Goal: Contribute content: Contribute content

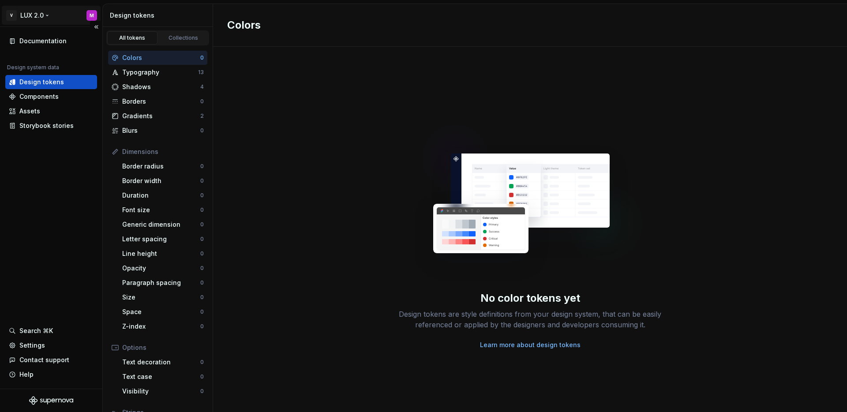
click at [36, 14] on html "V LUX 2.0 M Documentation Design system data Design tokens Components Assets St…" at bounding box center [423, 206] width 847 height 412
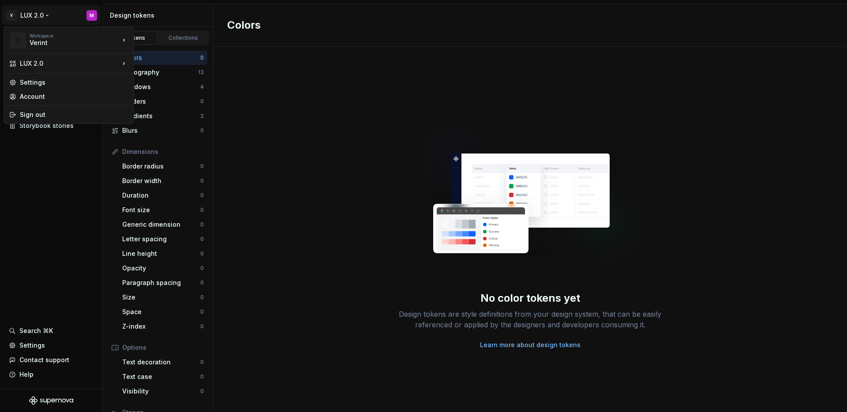
click at [57, 173] on html "V LUX 2.0 M Documentation Design system data Design tokens Components Assets St…" at bounding box center [423, 206] width 847 height 412
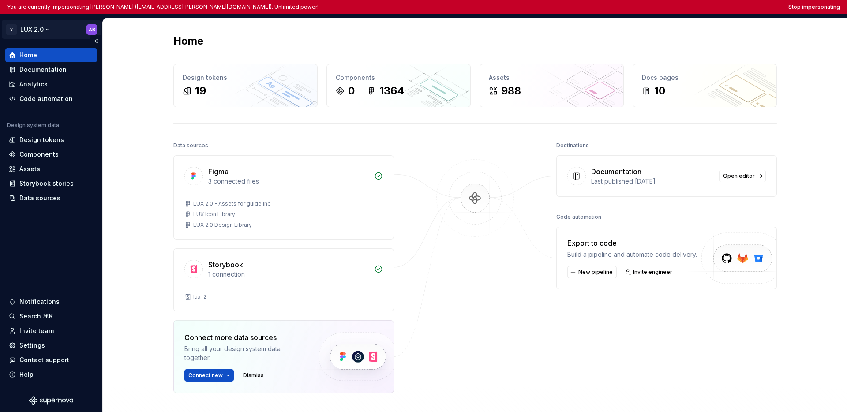
click at [40, 30] on html "You are currently impersonating asaf ben oved (asaf.ben-oved@verint.com). Unlim…" at bounding box center [423, 206] width 847 height 412
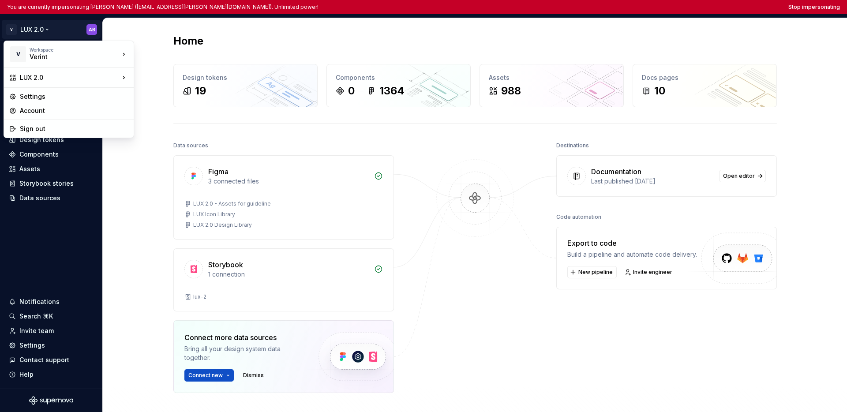
click at [41, 214] on html "You are currently impersonating asaf ben oved (asaf.ben-oved@verint.com). Unlim…" at bounding box center [423, 206] width 847 height 412
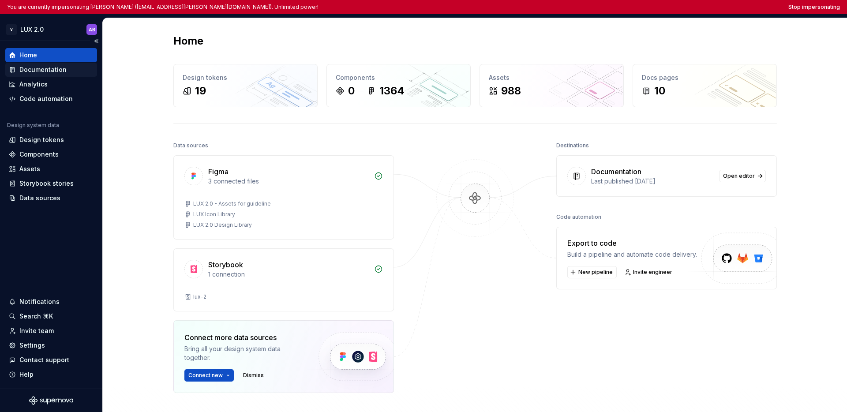
click at [41, 70] on div "Documentation" at bounding box center [42, 69] width 47 height 9
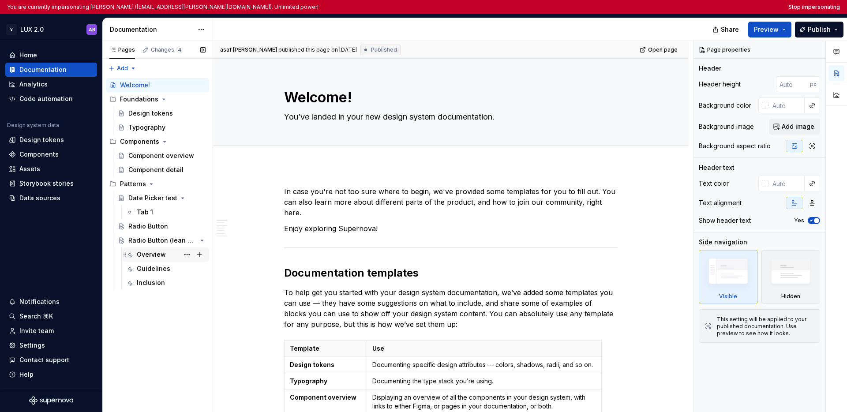
click at [156, 252] on div "Overview" at bounding box center [151, 254] width 29 height 9
click at [155, 229] on div "Radio Button" at bounding box center [148, 226] width 40 height 9
click at [151, 253] on div "Overview" at bounding box center [151, 254] width 29 height 9
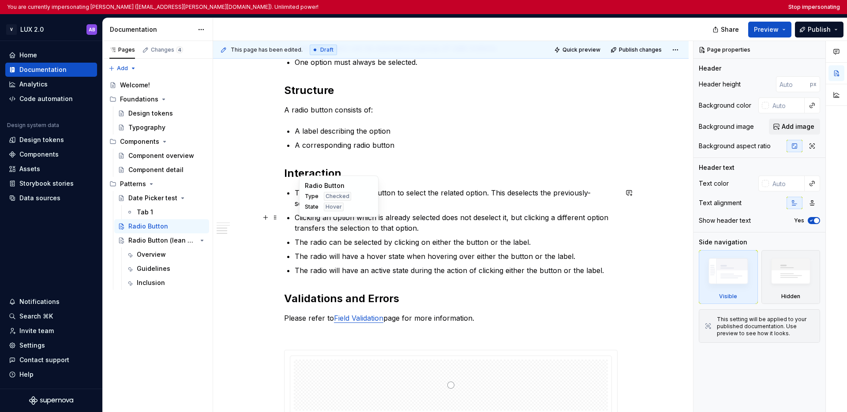
scroll to position [44, 0]
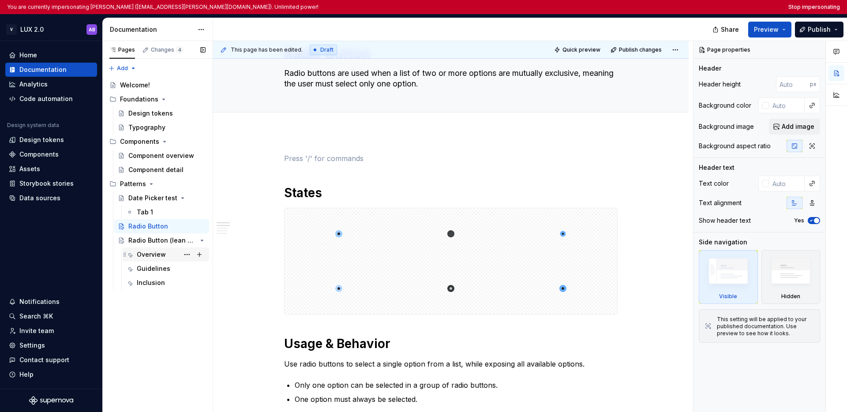
click at [156, 255] on div "Overview" at bounding box center [151, 254] width 29 height 9
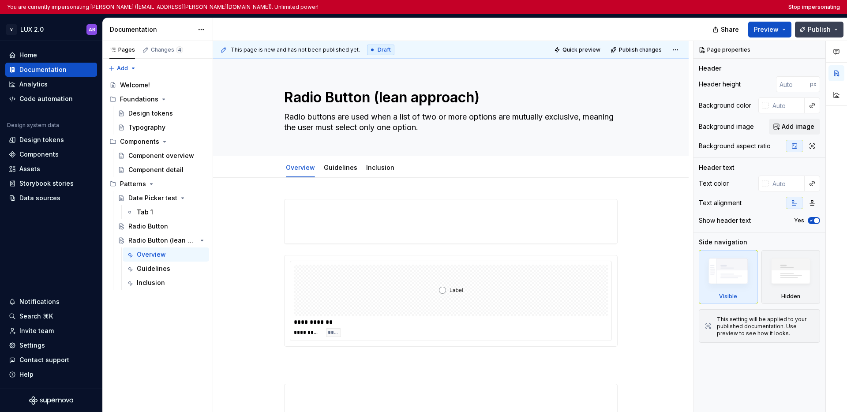
click at [587, 29] on button "Publish" at bounding box center [819, 30] width 49 height 16
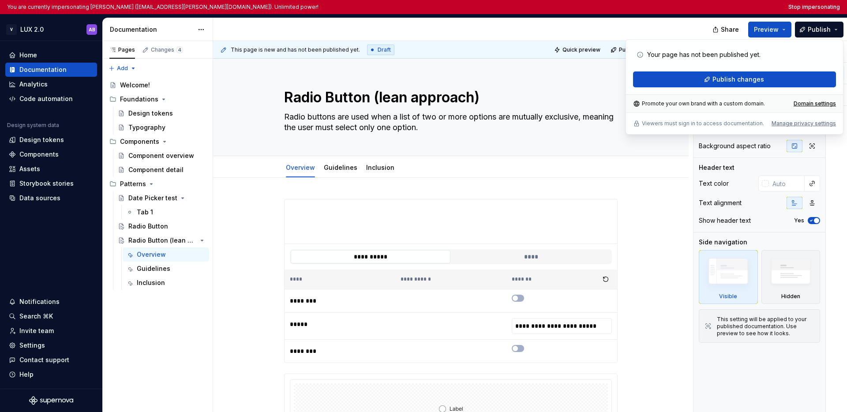
click at [587, 26] on div at bounding box center [464, 29] width 502 height 23
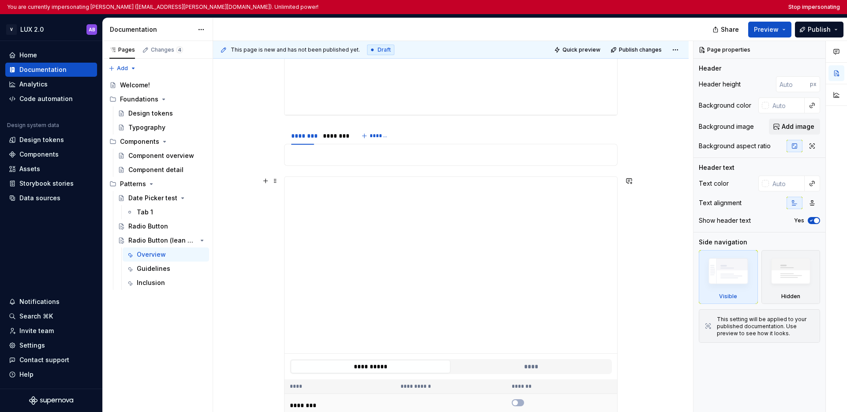
scroll to position [520, 0]
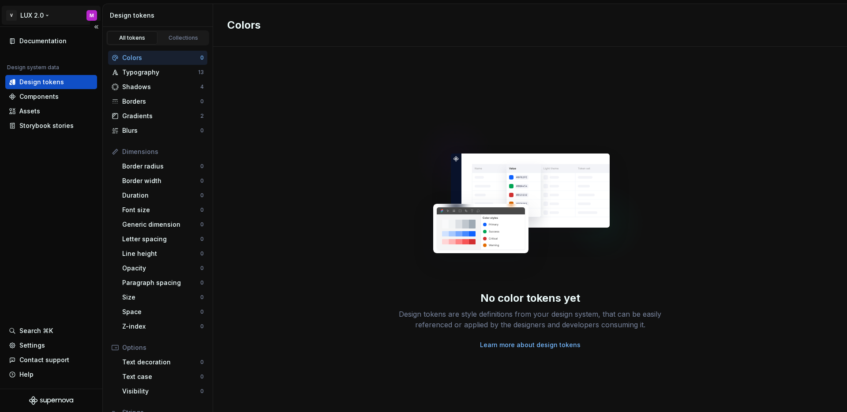
click at [26, 12] on html "V LUX 2.0 M Documentation Design system data Design tokens Components Assets St…" at bounding box center [423, 206] width 847 height 412
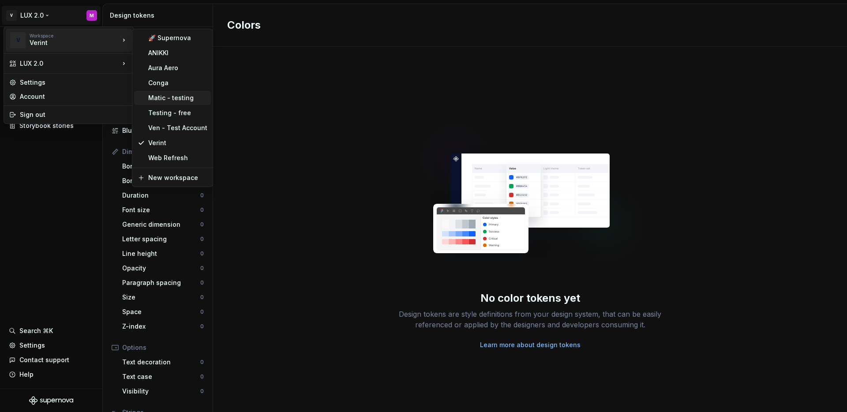
click at [156, 98] on div "Matic - testing" at bounding box center [177, 98] width 59 height 9
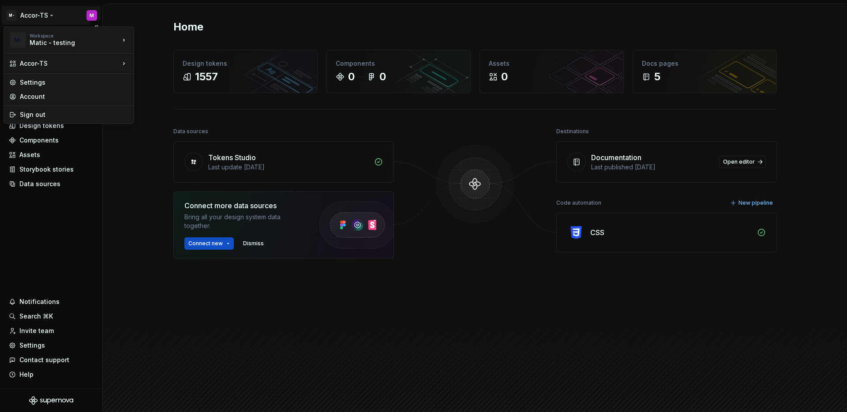
click at [40, 17] on html "M- Accor-TS M Home Documentation Analytics Code automation Design system data D…" at bounding box center [423, 206] width 847 height 412
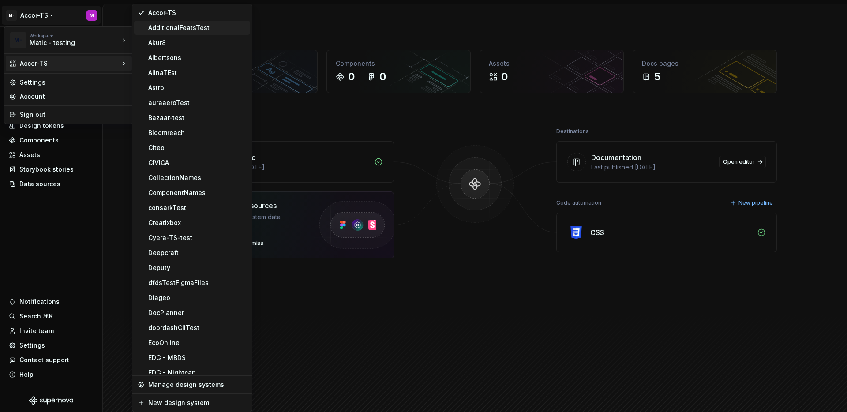
click at [156, 26] on div "AdditionalFeatsTest" at bounding box center [197, 27] width 98 height 9
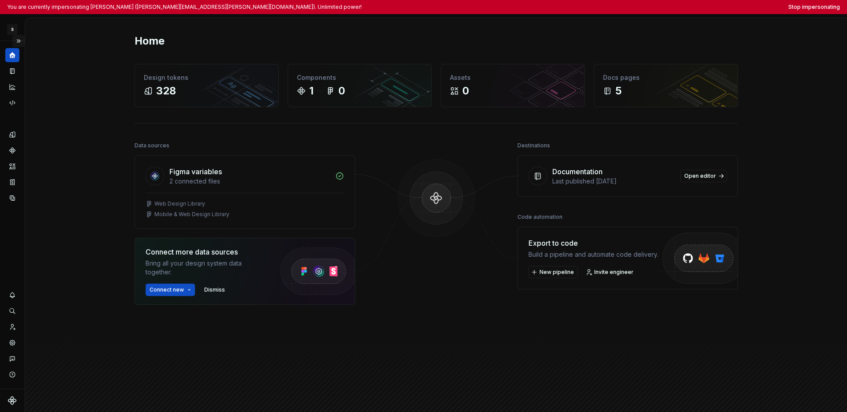
click at [16, 40] on button "Expand sidebar" at bounding box center [18, 41] width 12 height 12
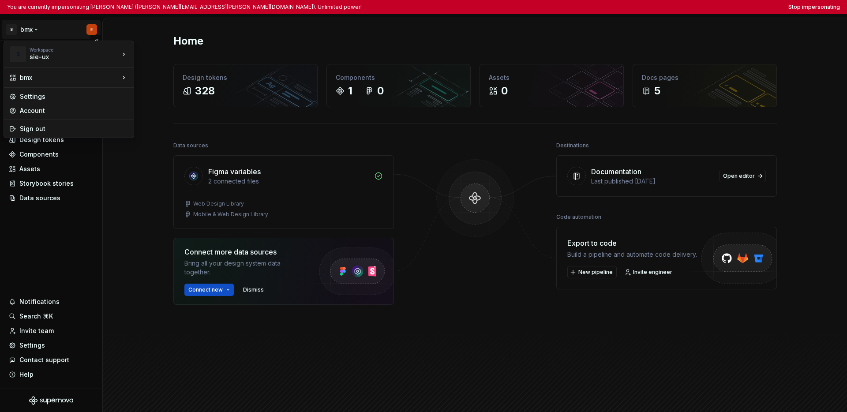
click at [33, 33] on html "You are currently impersonating [PERSON_NAME] ([PERSON_NAME][EMAIL_ADDRESS][PER…" at bounding box center [423, 206] width 847 height 412
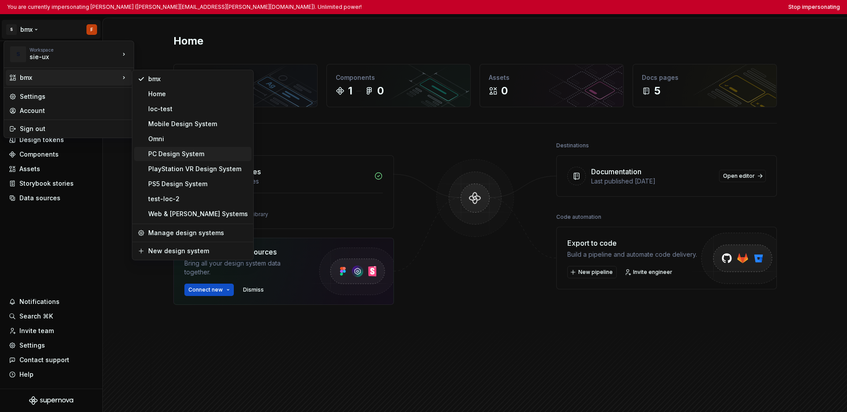
click at [162, 157] on div "PC Design System" at bounding box center [198, 154] width 100 height 9
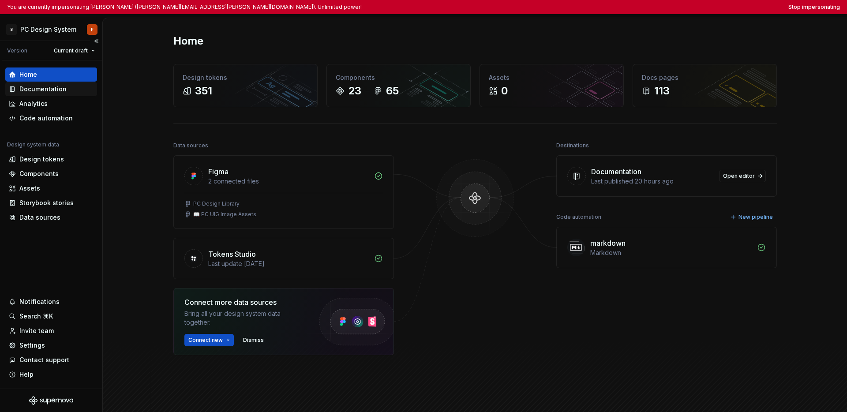
click at [45, 88] on div "Documentation" at bounding box center [42, 89] width 47 height 9
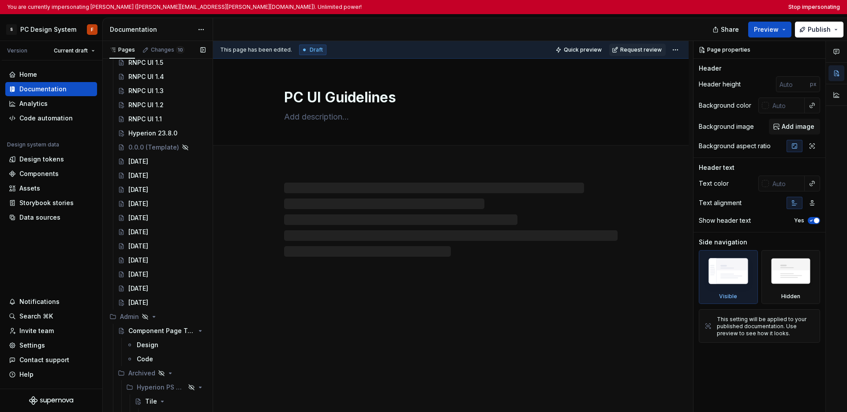
scroll to position [1924, 0]
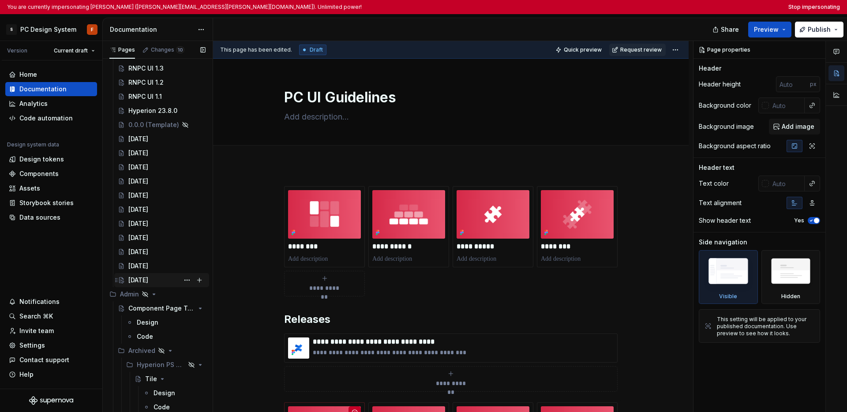
click at [139, 281] on div "August 2025" at bounding box center [138, 280] width 20 height 9
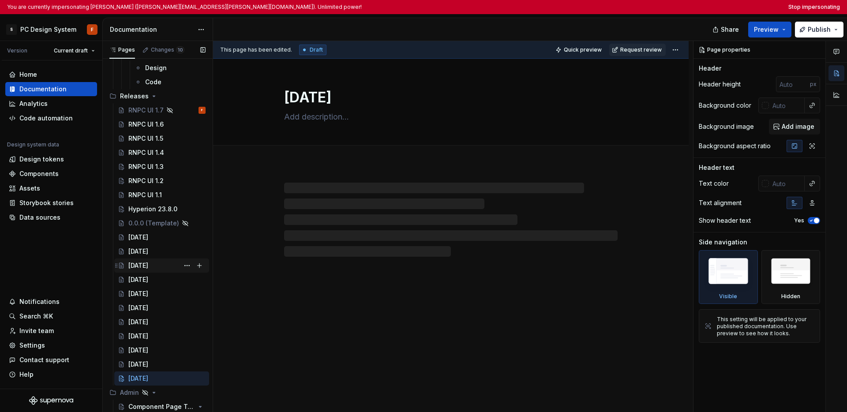
scroll to position [1924, 0]
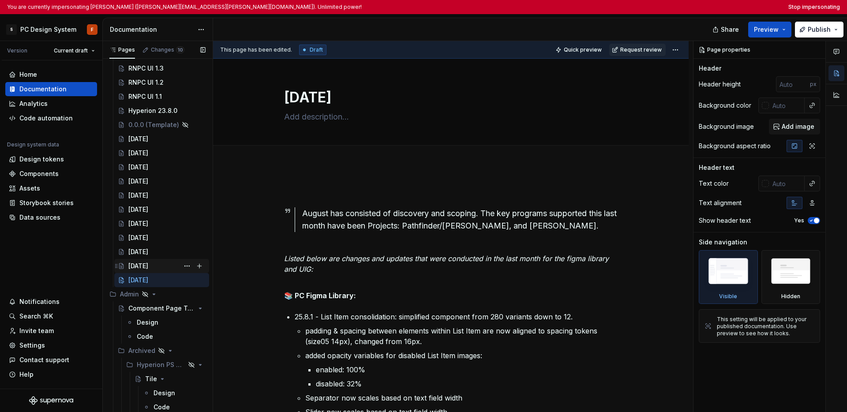
click at [143, 265] on div "June 2025" at bounding box center [138, 266] width 20 height 9
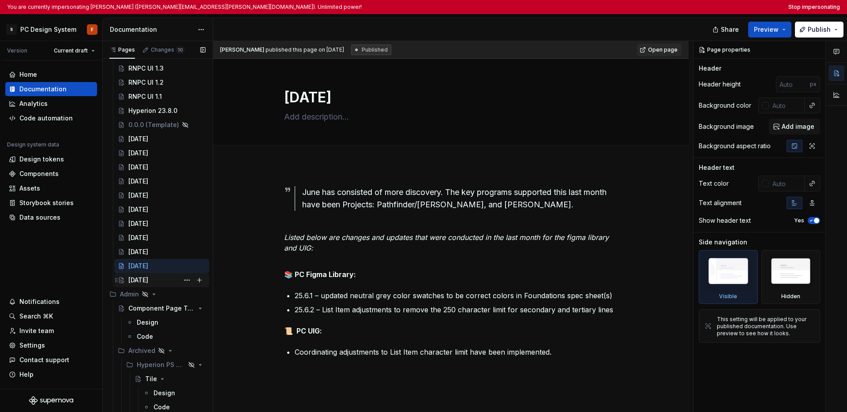
click at [147, 278] on div "August 2025" at bounding box center [138, 280] width 20 height 9
click at [143, 281] on div "August 2025" at bounding box center [138, 280] width 20 height 9
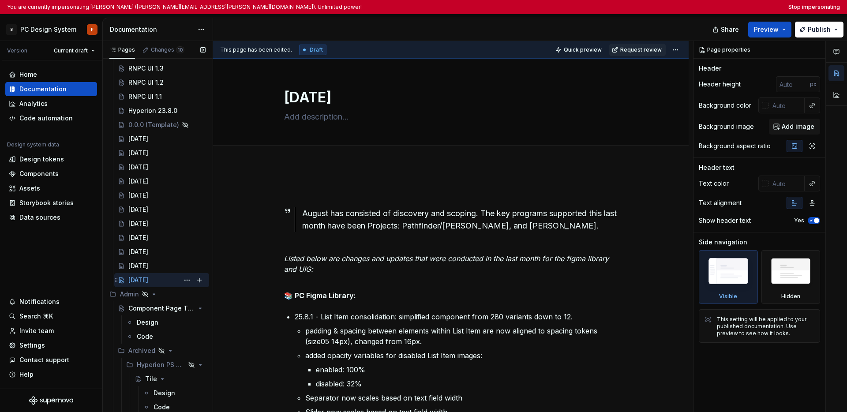
click at [148, 282] on div "August 2025" at bounding box center [138, 280] width 20 height 9
click at [181, 280] on button "Page tree" at bounding box center [187, 280] width 12 height 12
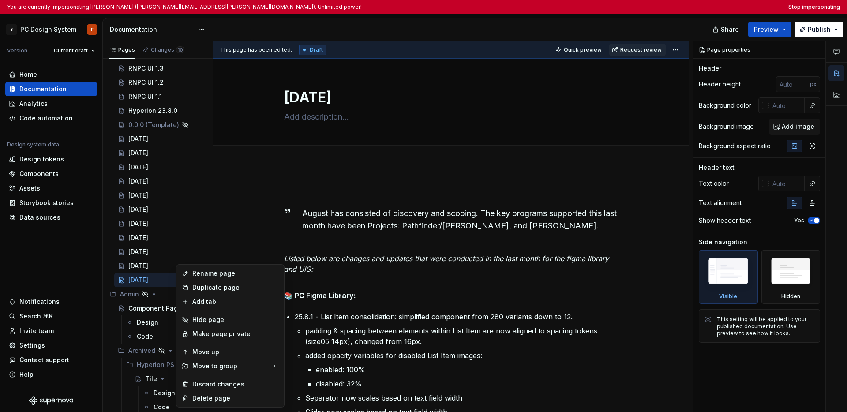
click at [84, 252] on html "You are currently impersonating Felix (felix.giles@sony.com). Unlimited power! …" at bounding box center [423, 206] width 847 height 412
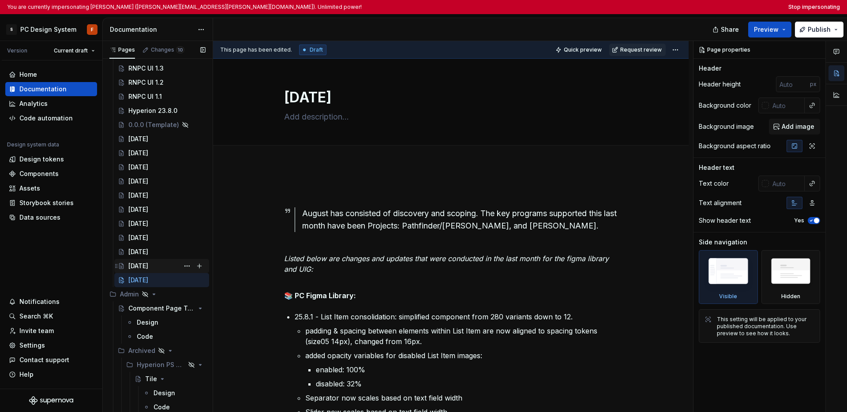
click at [145, 264] on div "June 2025" at bounding box center [138, 266] width 20 height 9
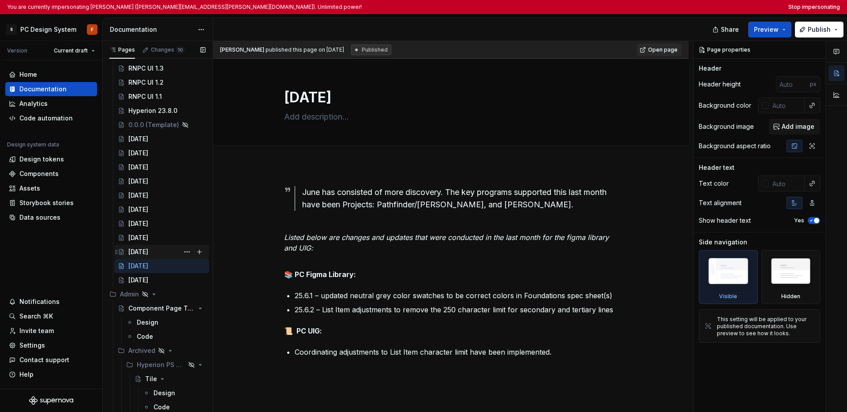
click at [148, 249] on div "May 2025" at bounding box center [138, 252] width 20 height 9
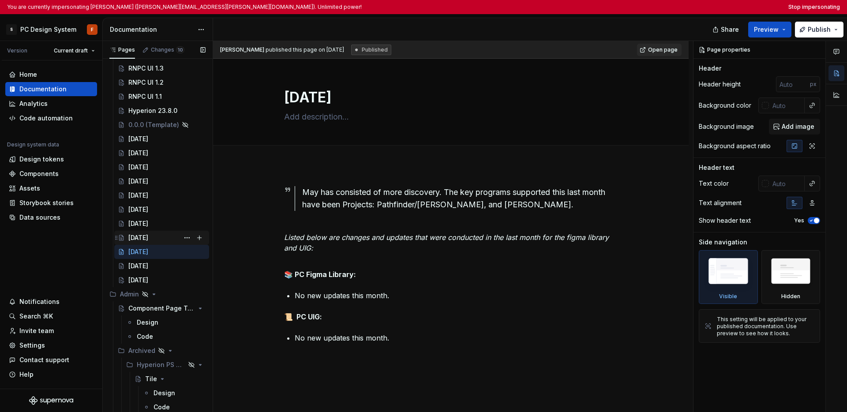
click at [148, 239] on div "April 2025" at bounding box center [138, 237] width 20 height 9
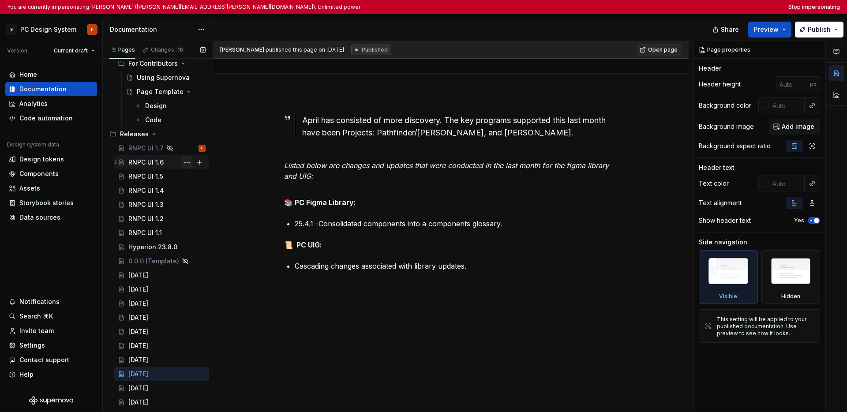
scroll to position [1833, 0]
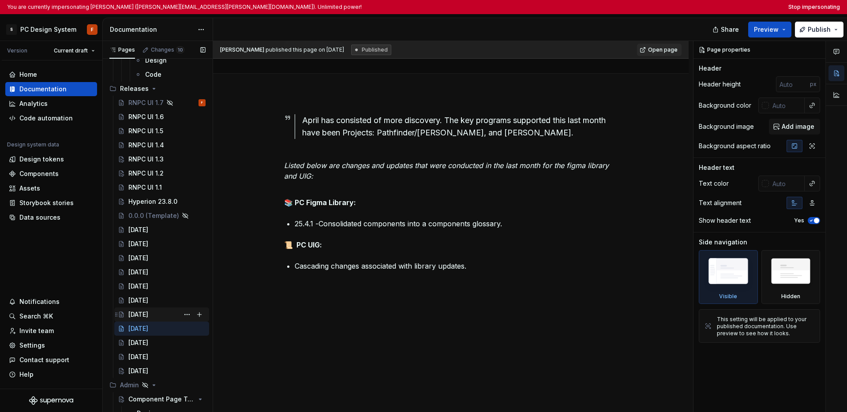
click at [148, 312] on div "March 2025" at bounding box center [138, 314] width 20 height 9
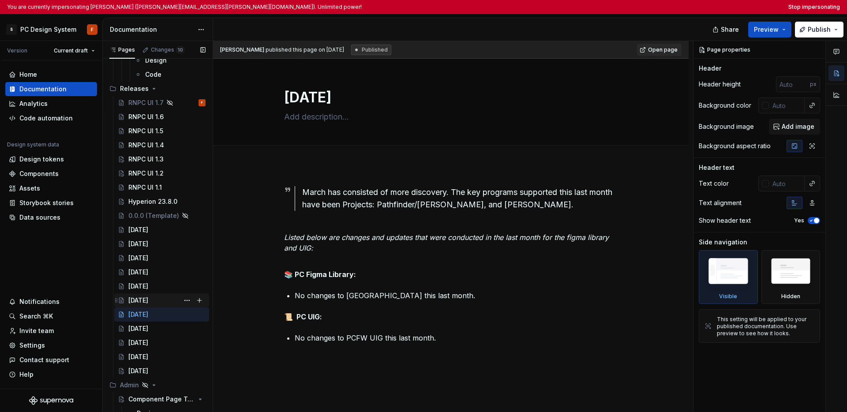
click at [148, 302] on div "February 2025" at bounding box center [138, 300] width 20 height 9
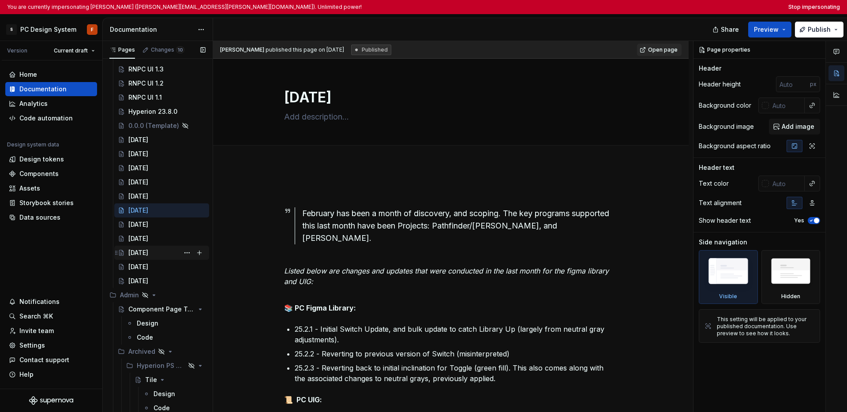
scroll to position [1924, 0]
click at [148, 281] on div "August 2025" at bounding box center [138, 280] width 20 height 9
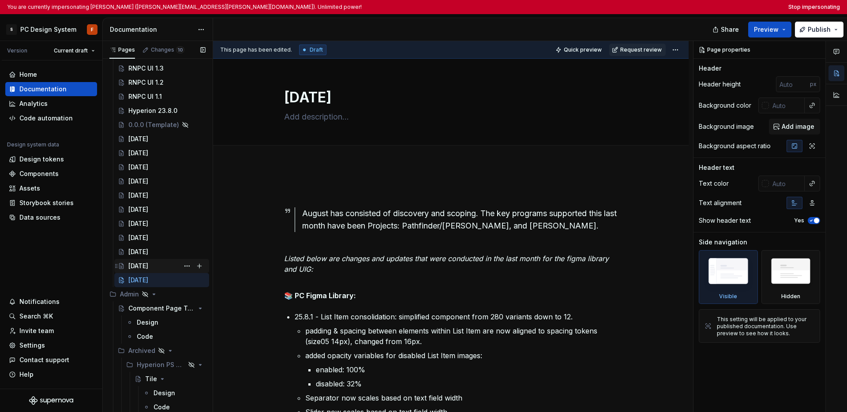
click at [148, 269] on div "June 2025" at bounding box center [138, 266] width 20 height 9
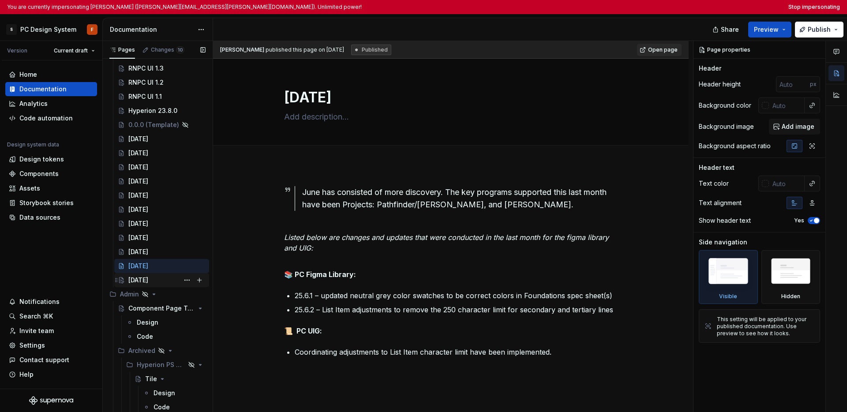
click at [142, 280] on div "August 2025" at bounding box center [138, 280] width 20 height 9
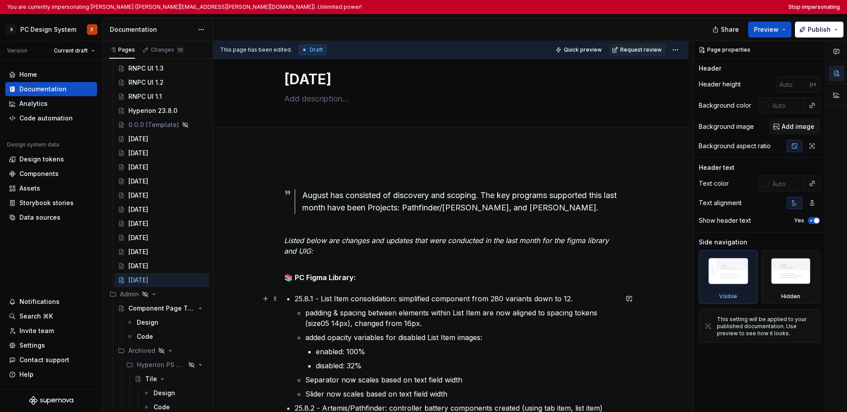
scroll to position [33, 0]
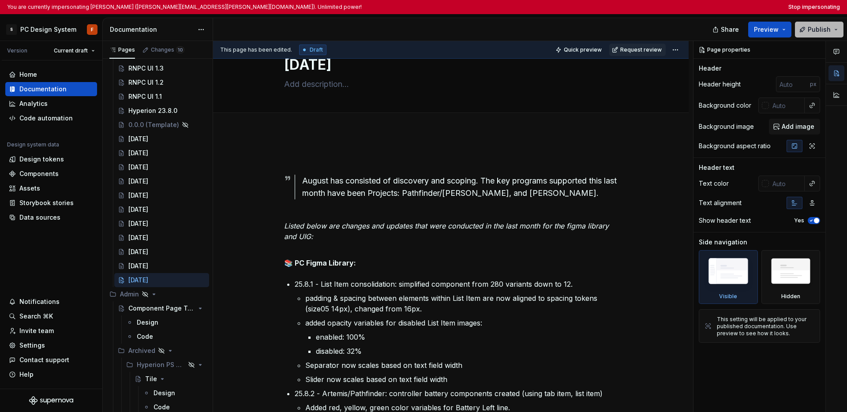
click at [587, 28] on button "Publish" at bounding box center [819, 30] width 49 height 16
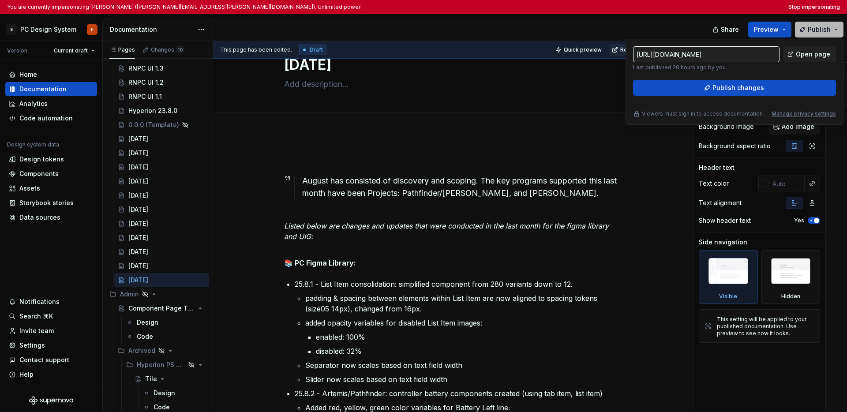
type textarea "*"
click at [587, 57] on input "https://pc.uig.ux.sie.sony.com/latest/releases/august-2025-hoF5cOyA" at bounding box center [706, 55] width 147 height 16
drag, startPoint x: 725, startPoint y: 56, endPoint x: 801, endPoint y: 54, distance: 76.4
click at [587, 54] on div "https://pc.uig.ux.sie.sony.com/latest/releases/august-2025-hoF5cOyA Last publis…" at bounding box center [734, 59] width 203 height 25
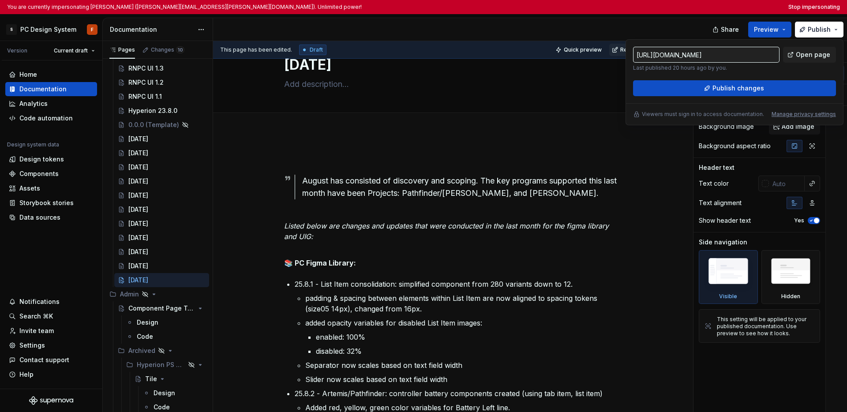
click at [587, 56] on input "https://pc.uig.ux.sie.sony.com/latest/releases/august-2025-hoF5cOyA" at bounding box center [706, 55] width 147 height 16
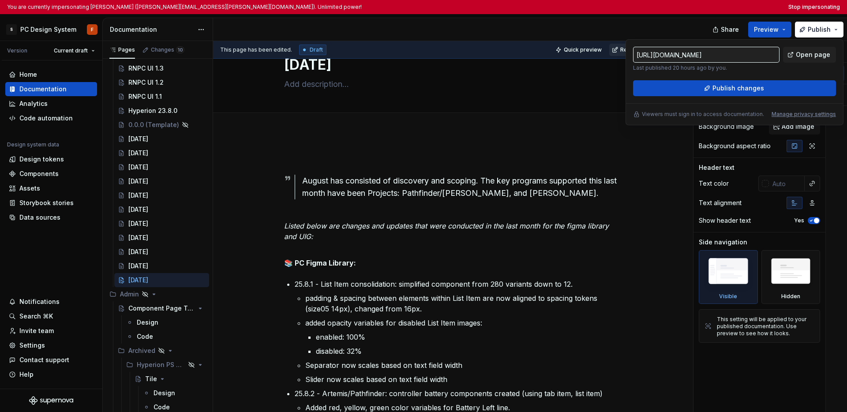
drag, startPoint x: 701, startPoint y: 56, endPoint x: 623, endPoint y: 54, distance: 77.7
click at [587, 54] on body "You are currently impersonating Felix (felix.giles@sony.com). Unlimited power! …" at bounding box center [423, 206] width 847 height 412
click at [587, 53] on input "https://pc.uig.ux.sie.sony.com/latest/releases/august-2025-hoF5cOyA" at bounding box center [706, 55] width 147 height 16
click at [587, 28] on div at bounding box center [464, 29] width 502 height 23
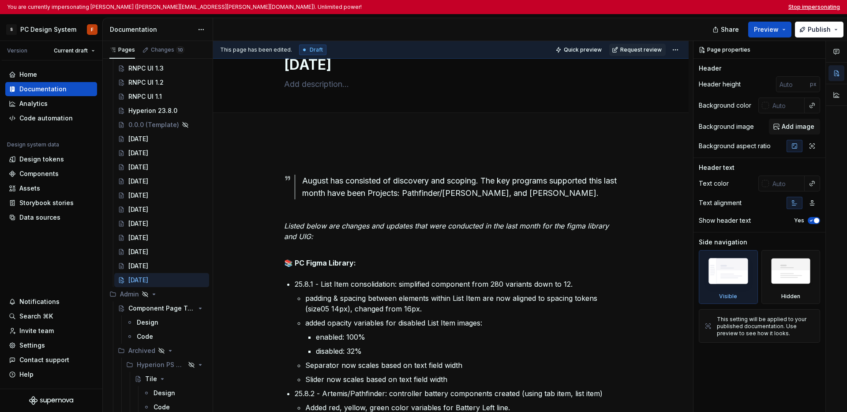
click at [587, 7] on button "Stop impersonating" at bounding box center [815, 7] width 52 height 7
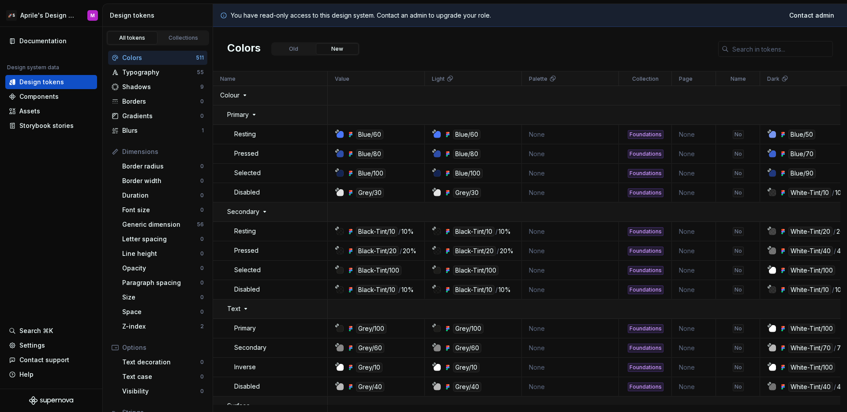
click at [59, 23] on html "🚀S Aprile's Design System M Documentation Design system data Design tokens Comp…" at bounding box center [423, 206] width 847 height 412
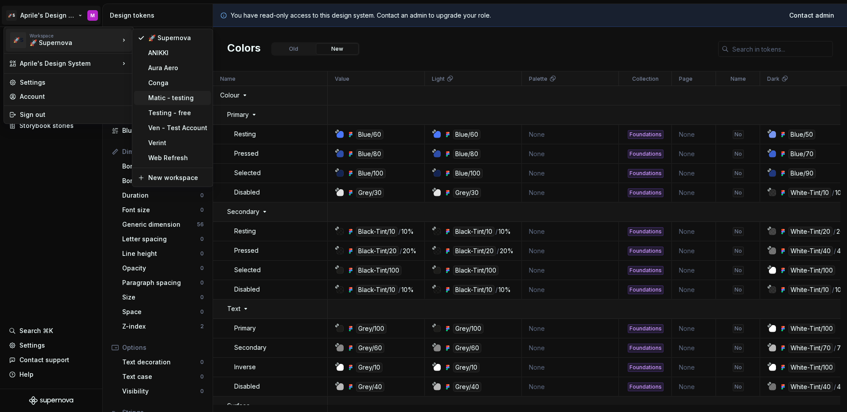
click at [162, 101] on div "Matic - testing" at bounding box center [177, 98] width 59 height 9
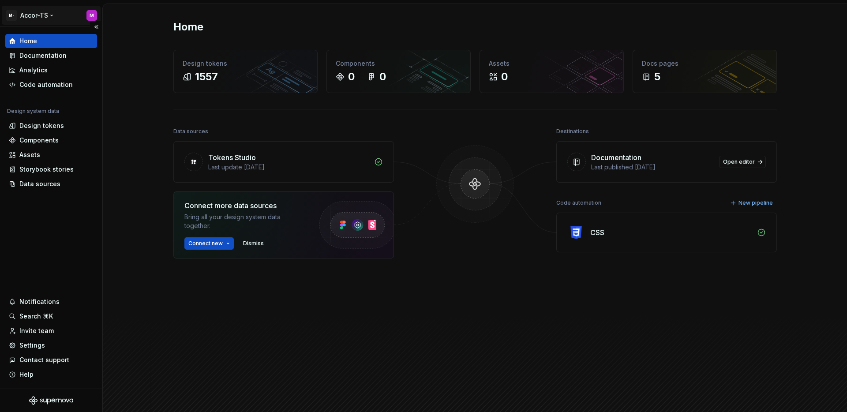
click at [34, 15] on html "M- Accor-TS M Home Documentation Analytics Code automation Design system data D…" at bounding box center [423, 206] width 847 height 412
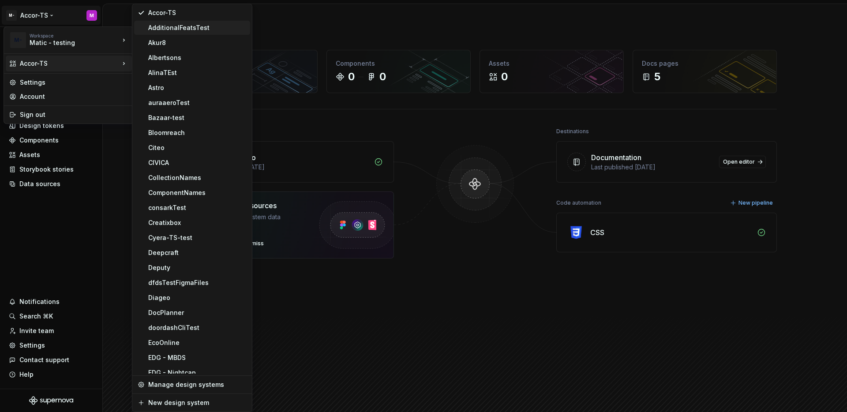
click at [153, 31] on div "AdditionalFeatsTest" at bounding box center [197, 27] width 98 height 9
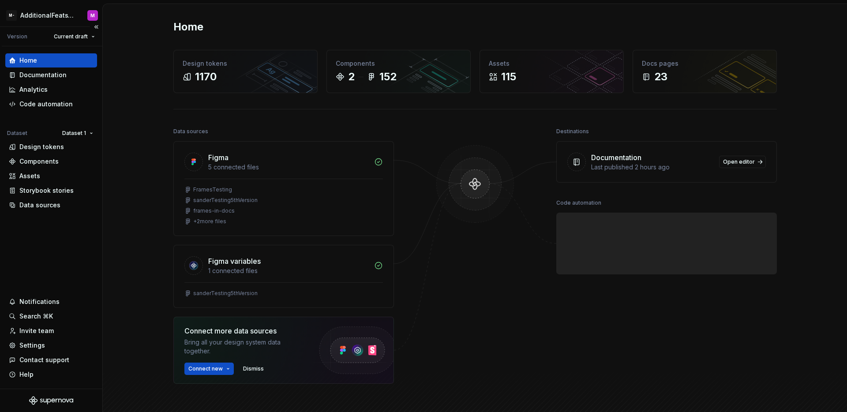
click at [36, 237] on div "Home Documentation Analytics Code automation Dataset Dataset 1 Design tokens Co…" at bounding box center [51, 217] width 102 height 343
click at [69, 130] on html "M- AdditionalFeatsTest M Version Current draft Home Documentation Analytics Cod…" at bounding box center [423, 206] width 847 height 412
click at [45, 155] on html "M- AdditionalFeatsTest M Version Current draft Home Documentation Analytics Cod…" at bounding box center [423, 206] width 847 height 412
click at [48, 77] on div "Documentation" at bounding box center [42, 75] width 47 height 9
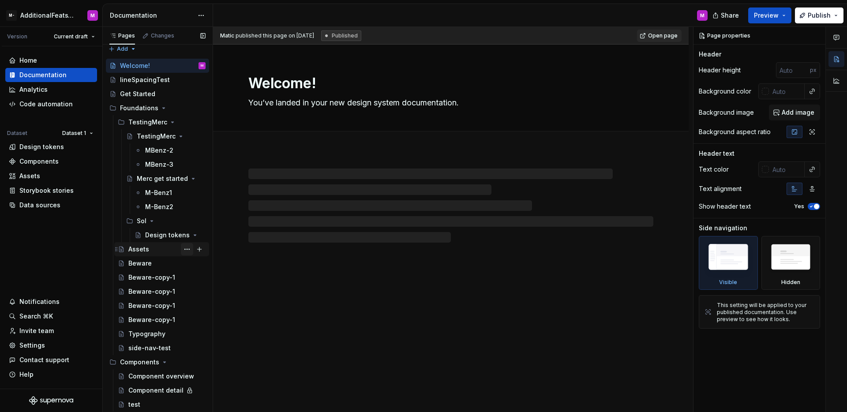
scroll to position [11, 0]
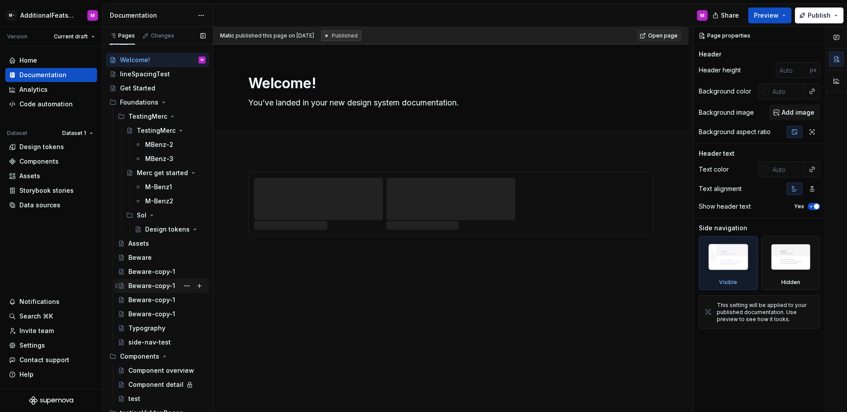
click at [173, 285] on div "Beware-copy-1" at bounding box center [166, 286] width 77 height 12
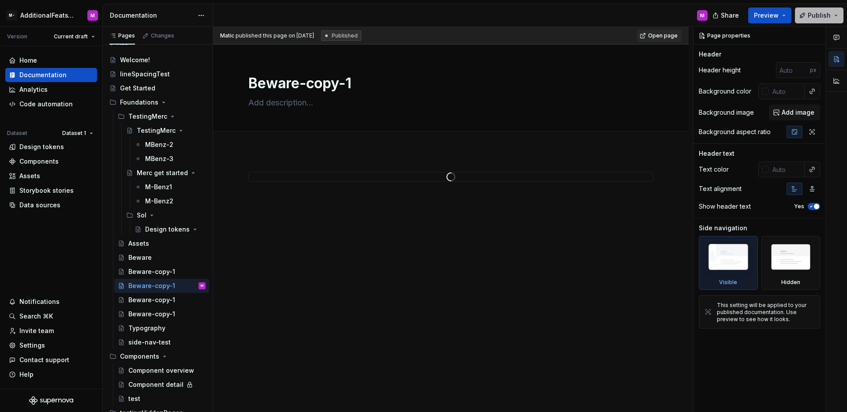
click at [817, 19] on span "Publish" at bounding box center [819, 15] width 23 height 9
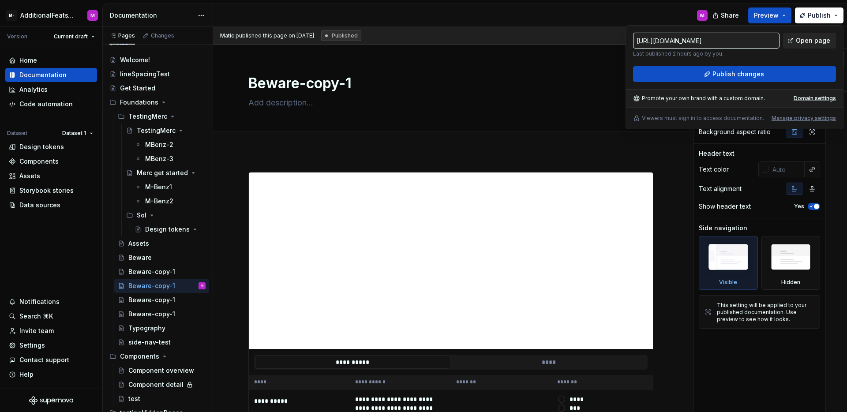
click at [805, 43] on span "Open page" at bounding box center [813, 40] width 34 height 9
click at [181, 284] on button "Page tree" at bounding box center [187, 286] width 12 height 12
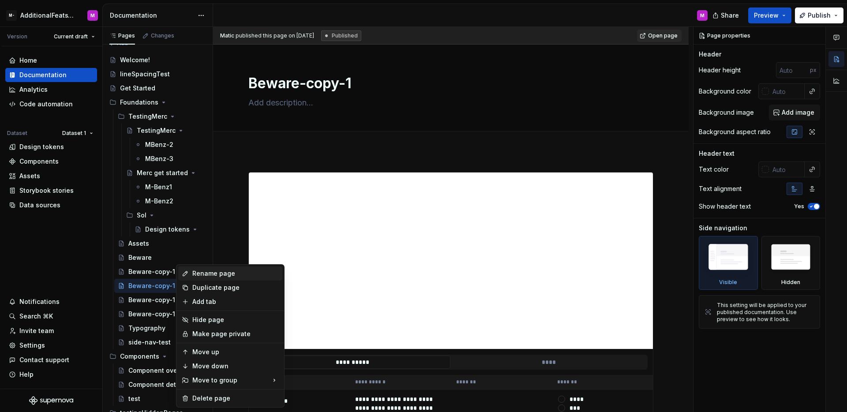
click at [220, 278] on div "Rename page" at bounding box center [235, 273] width 87 height 9
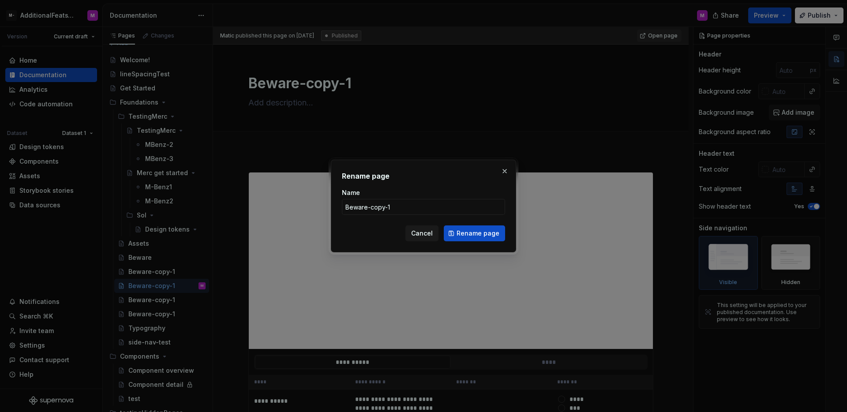
type textarea "*"
type input "testing-link-generation"
click at [487, 241] on button "Rename page" at bounding box center [474, 234] width 61 height 16
type textarea "*"
type textarea "testing-link-generation"
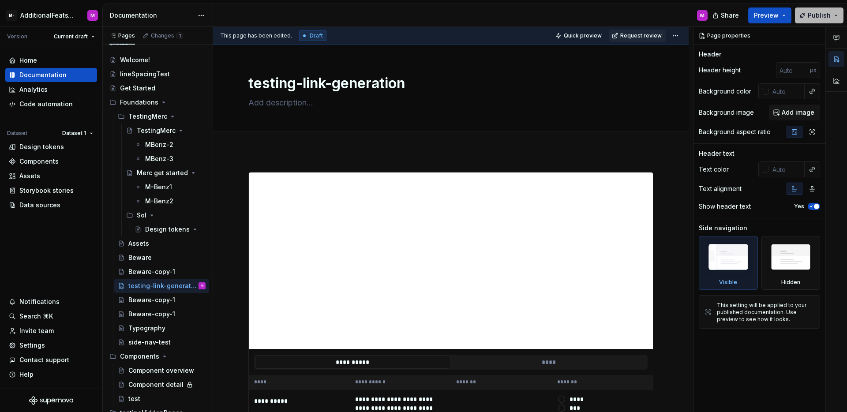
click at [819, 18] on span "Publish" at bounding box center [819, 15] width 23 height 9
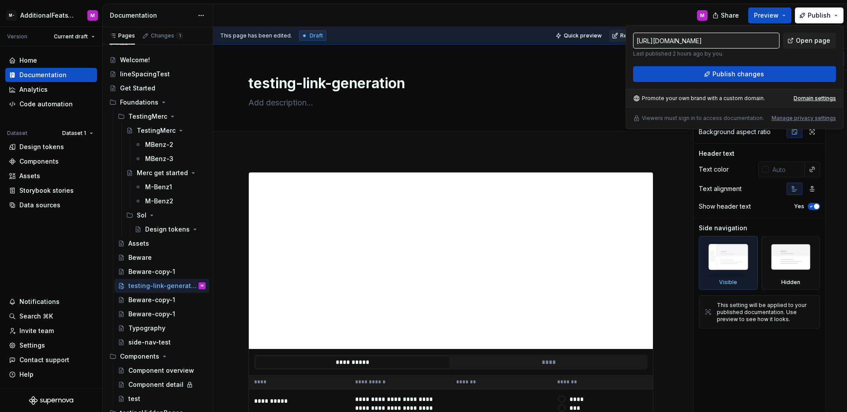
scroll to position [0, 117]
click at [656, 15] on div "M" at bounding box center [464, 15] width 502 height 23
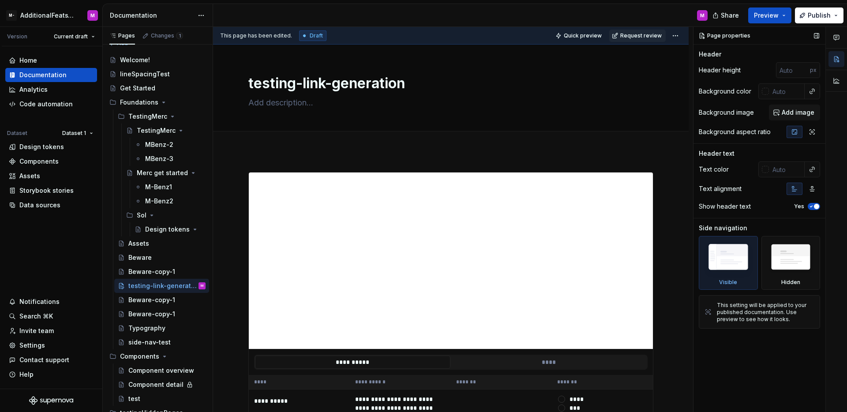
type textarea "*"
click at [36, 348] on div "Settings" at bounding box center [32, 345] width 26 height 9
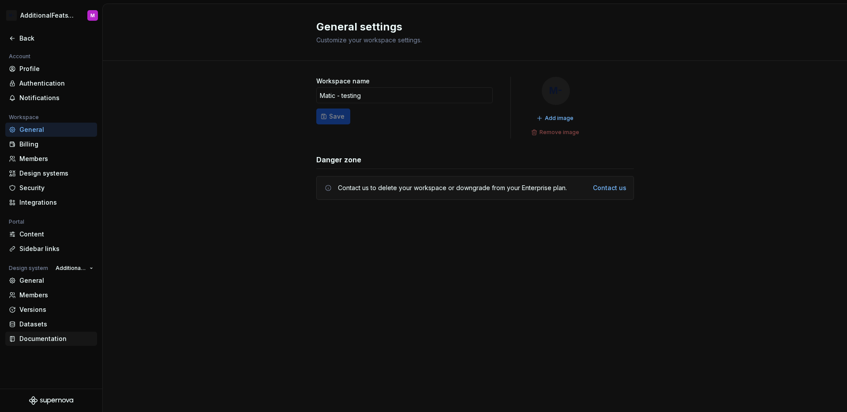
click at [56, 344] on div "Documentation" at bounding box center [51, 339] width 92 height 14
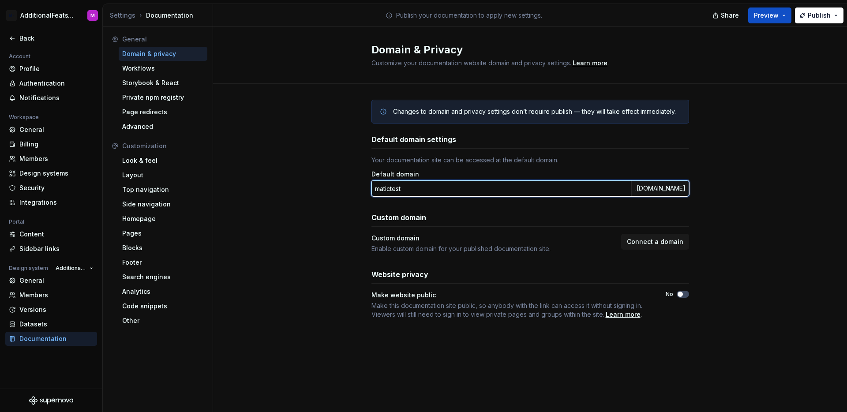
drag, startPoint x: 454, startPoint y: 190, endPoint x: 366, endPoint y: 188, distance: 88.3
click at [366, 188] on div "Changes to domain and privacy settings don’t require publish — they will take e…" at bounding box center [530, 218] width 634 height 269
type input "testing-test"
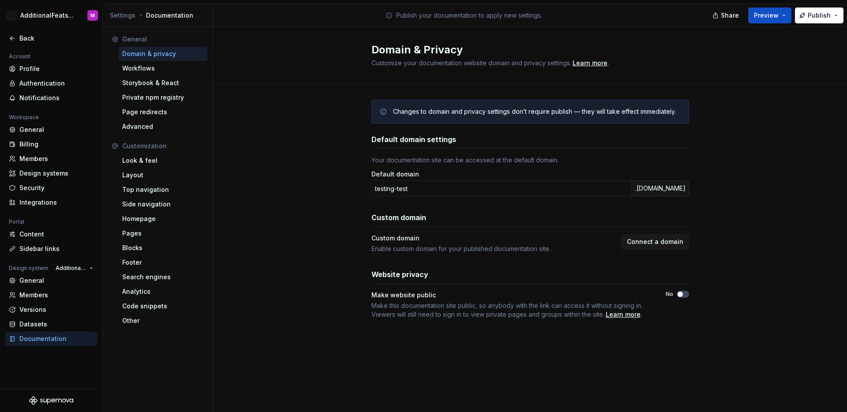
click at [301, 204] on div "Changes to domain and privacy settings don’t require publish — they will take e…" at bounding box center [530, 218] width 634 height 269
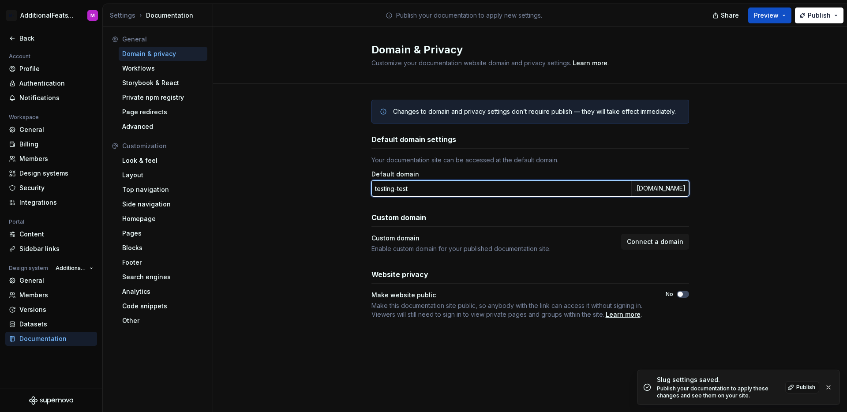
drag, startPoint x: 375, startPoint y: 187, endPoint x: 683, endPoint y: 188, distance: 308.1
click at [683, 188] on div "testing-test .supernova-docs.io" at bounding box center [531, 189] width 318 height 16
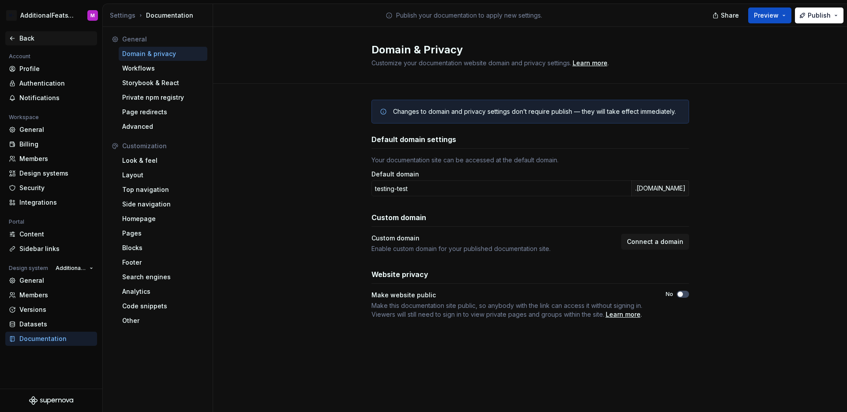
click at [28, 39] on div "Back" at bounding box center [56, 38] width 74 height 9
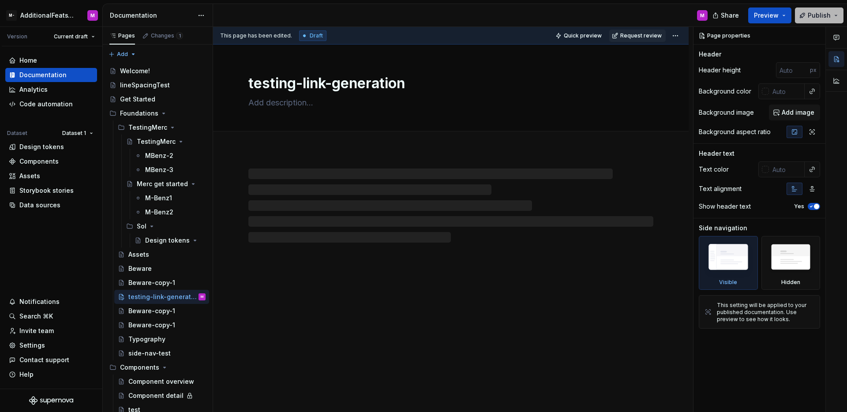
click at [809, 20] on button "Publish" at bounding box center [819, 16] width 49 height 16
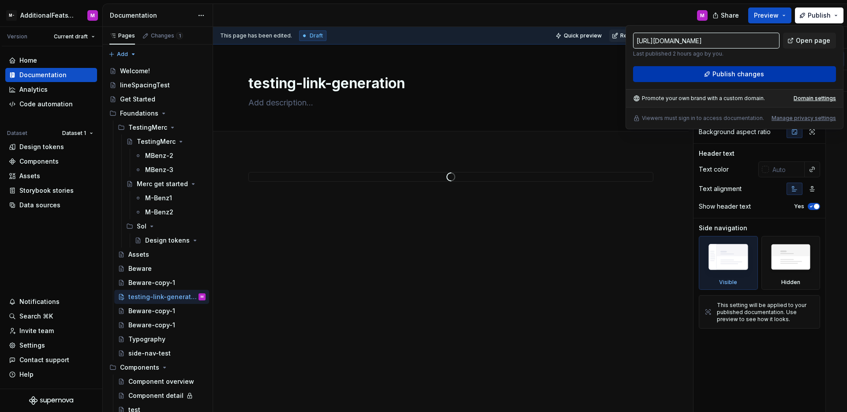
click at [780, 74] on button "Publish changes" at bounding box center [734, 74] width 203 height 16
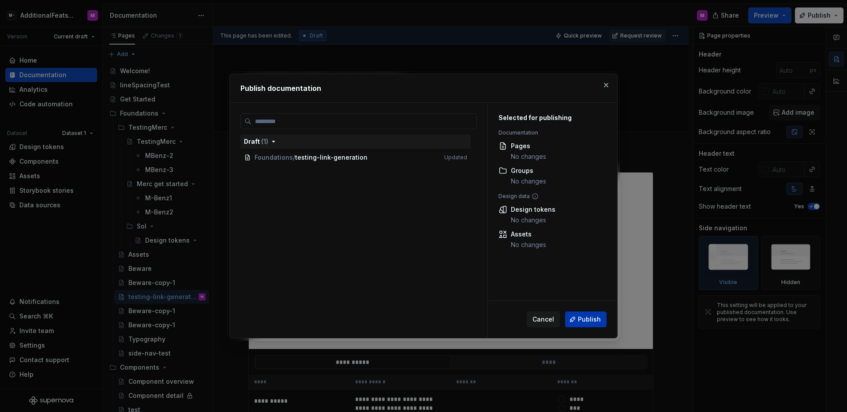
click at [587, 324] on span "Publish" at bounding box center [589, 319] width 23 height 9
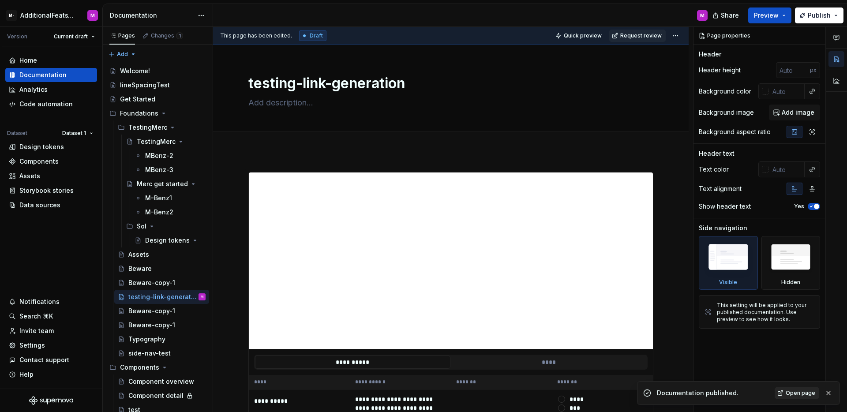
click at [796, 392] on span "Open page" at bounding box center [801, 393] width 30 height 7
type textarea "*"
click at [40, 203] on div "Data sources" at bounding box center [39, 205] width 41 height 9
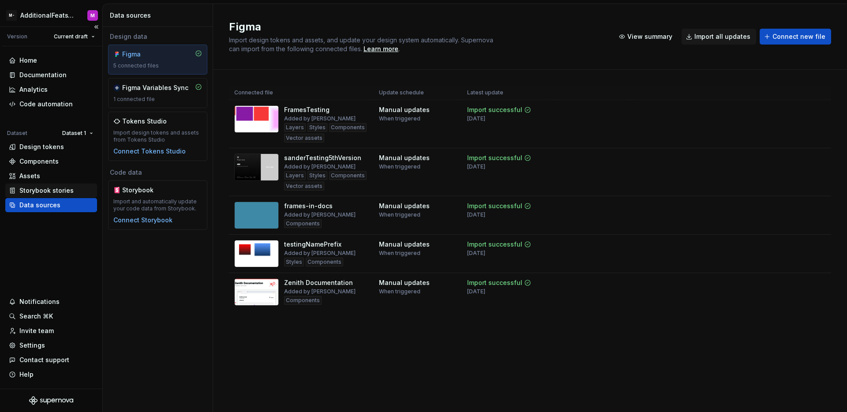
click at [51, 184] on div "Storybook stories" at bounding box center [51, 191] width 92 height 14
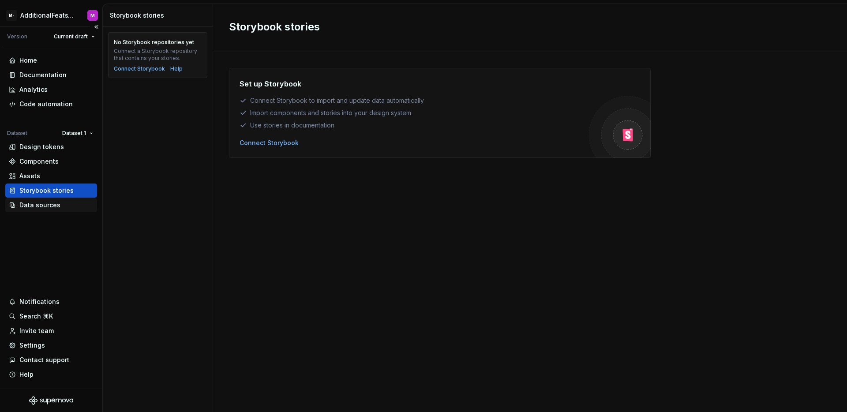
click at [55, 205] on div "Data sources" at bounding box center [39, 205] width 41 height 9
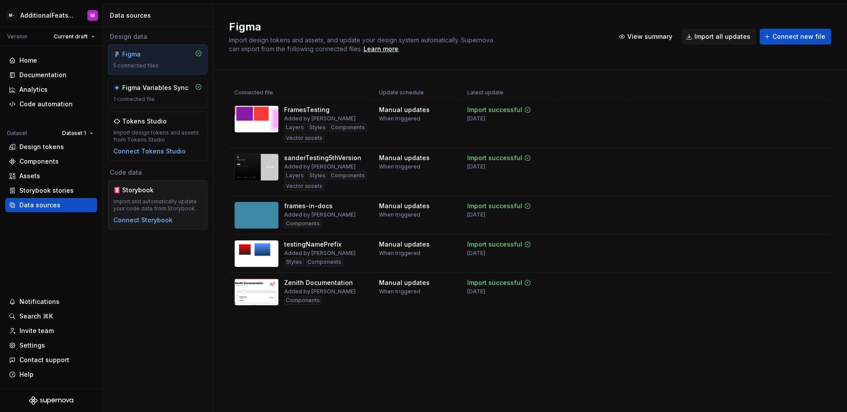
click at [143, 201] on div "Import and automatically update your code data from Storybook." at bounding box center [157, 205] width 89 height 14
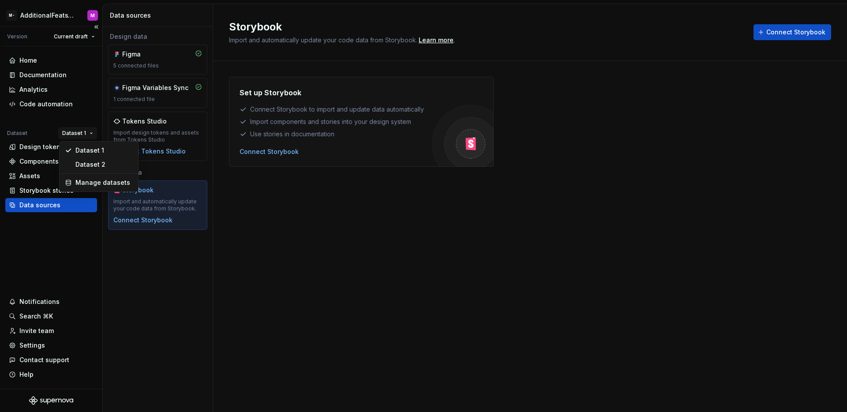
click at [83, 136] on html "M- AdditionalFeatsTest M Version Current draft Home Documentation Analytics Cod…" at bounding box center [423, 206] width 847 height 412
click at [81, 151] on div "Dataset 1" at bounding box center [103, 150] width 57 height 9
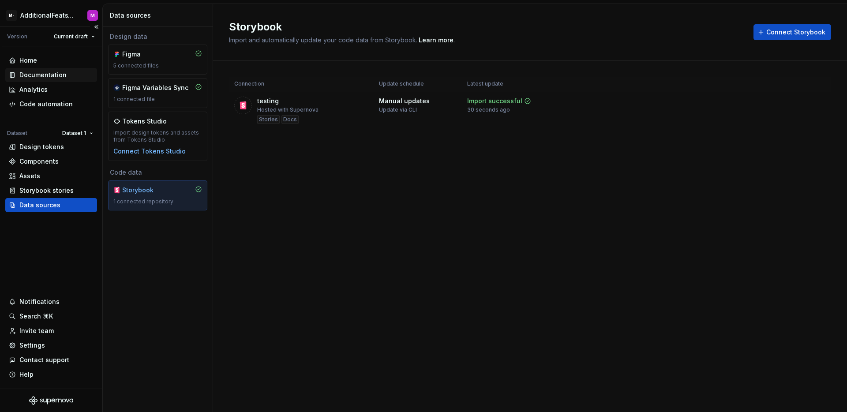
click at [54, 78] on div "Documentation" at bounding box center [42, 75] width 47 height 9
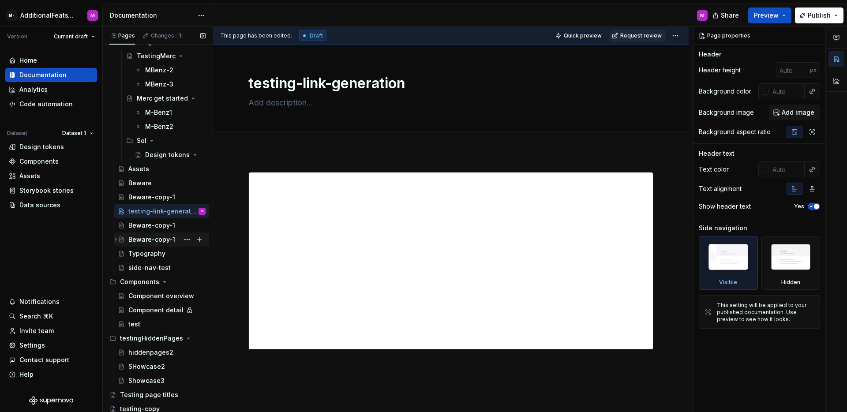
scroll to position [87, 0]
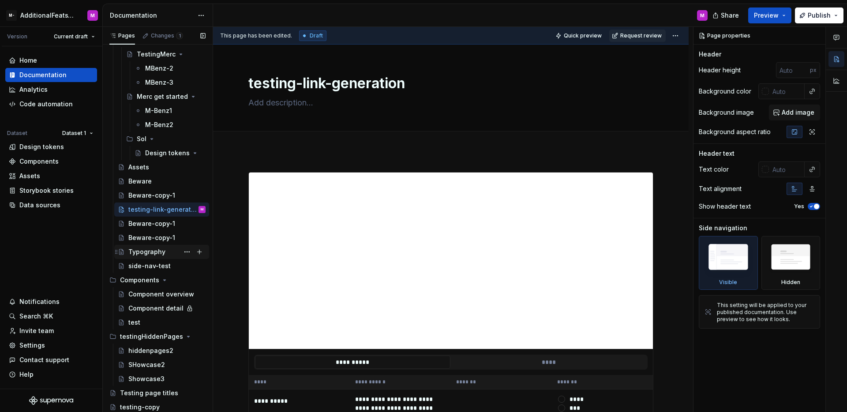
click at [151, 248] on div "Typography" at bounding box center [146, 252] width 37 height 9
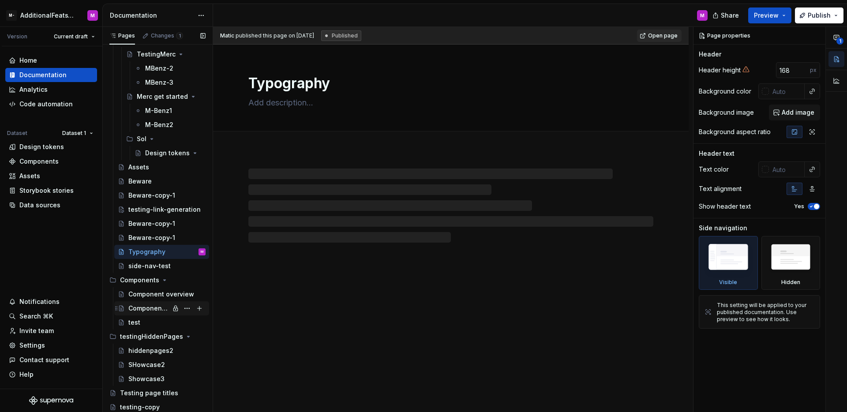
click at [139, 307] on div "Component detail" at bounding box center [148, 308] width 41 height 9
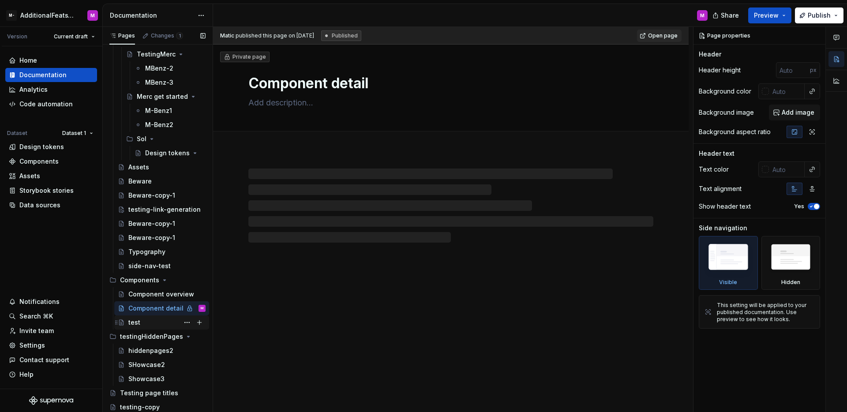
click at [148, 320] on div "test" at bounding box center [166, 322] width 77 height 12
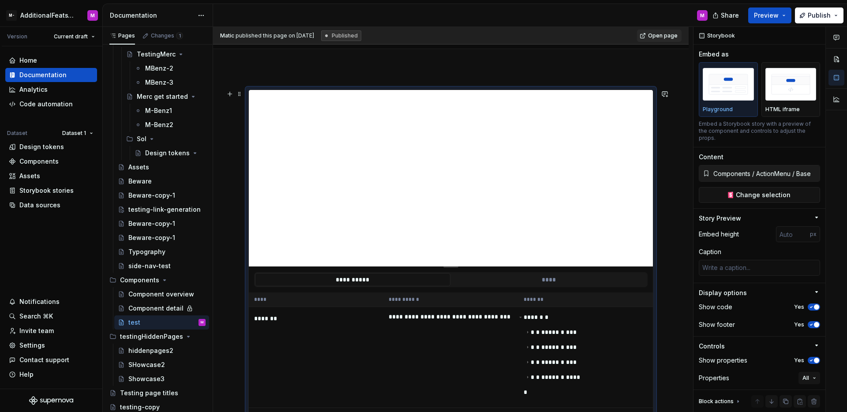
scroll to position [108, 0]
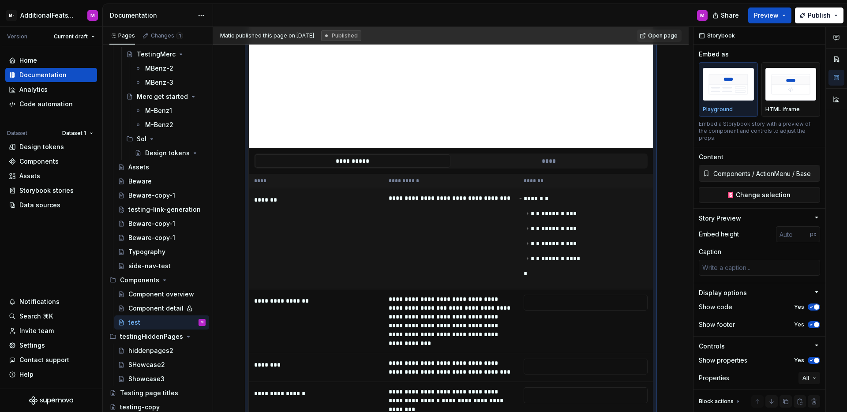
click at [579, 258] on div "**** * * * * ***** * *** * * ***** * *** * * ***** * *** * * ***** * **** *" at bounding box center [586, 239] width 124 height 90
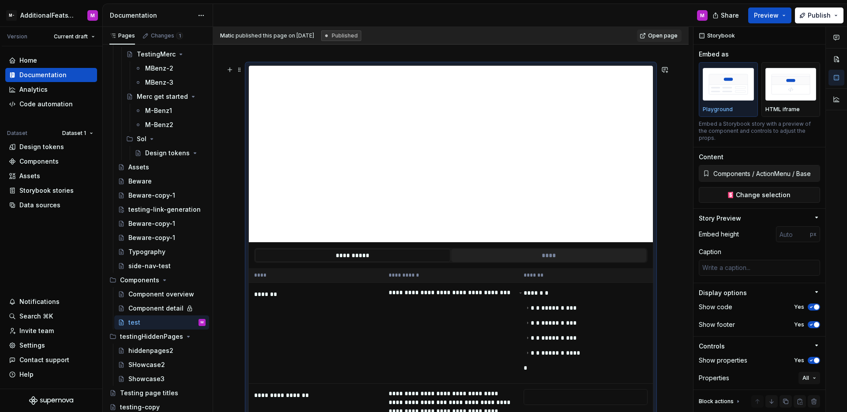
scroll to position [61, 0]
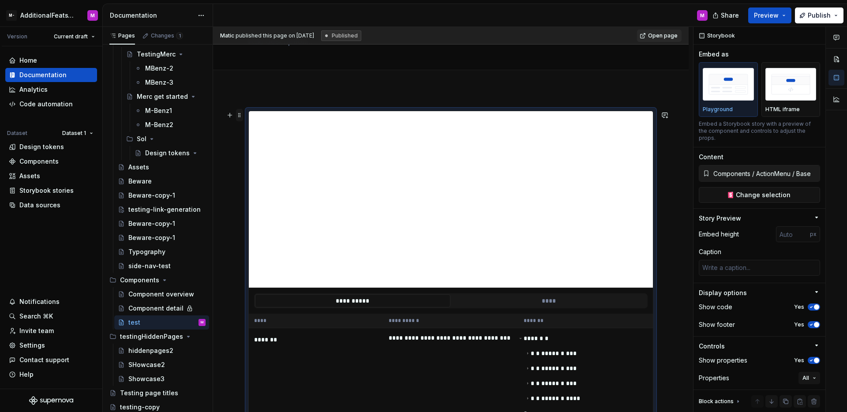
click at [240, 115] on span at bounding box center [239, 115] width 7 height 12
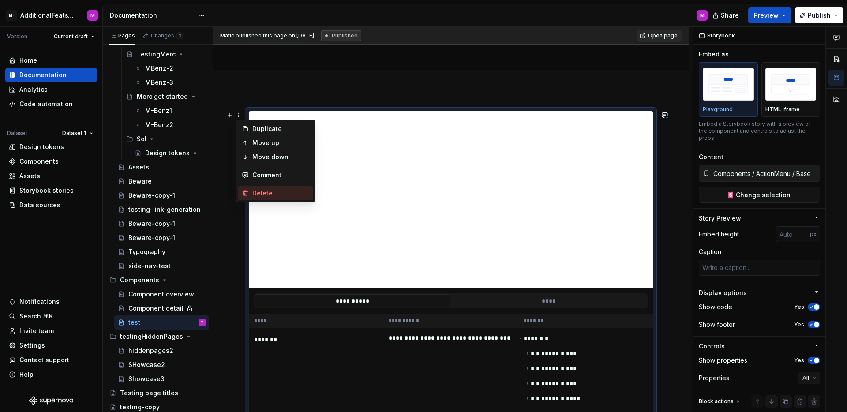
click at [271, 188] on div "Delete" at bounding box center [275, 193] width 75 height 14
type textarea "*"
type input "[URL][DOMAIN_NAME]"
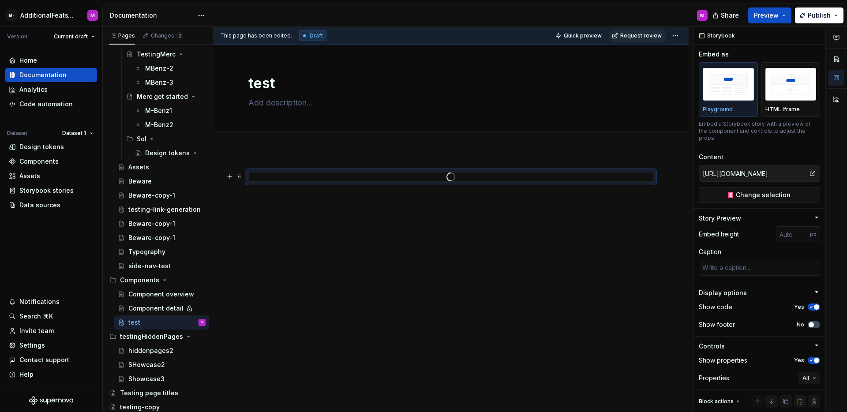
scroll to position [0, 0]
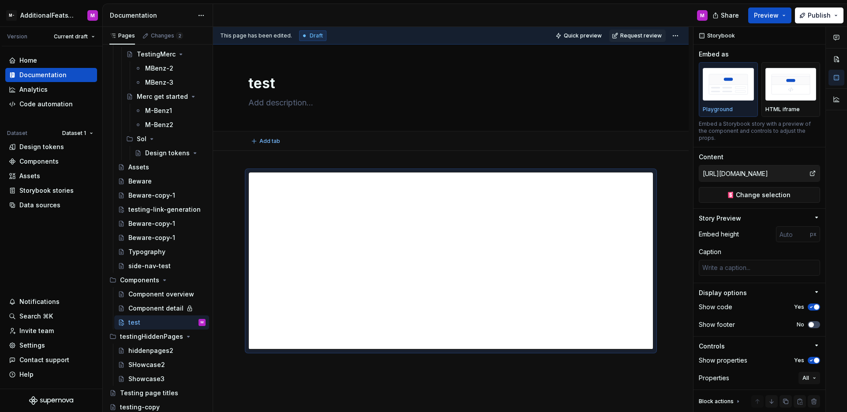
type textarea "*"
click at [241, 178] on span at bounding box center [239, 176] width 7 height 12
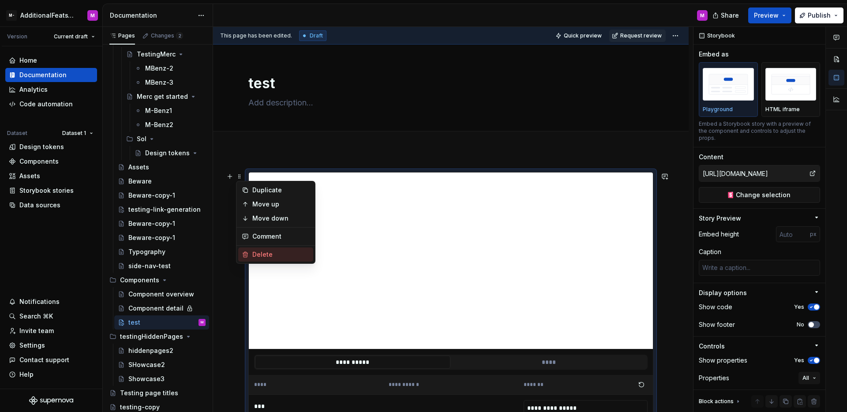
click at [276, 254] on div "Delete" at bounding box center [280, 254] width 57 height 9
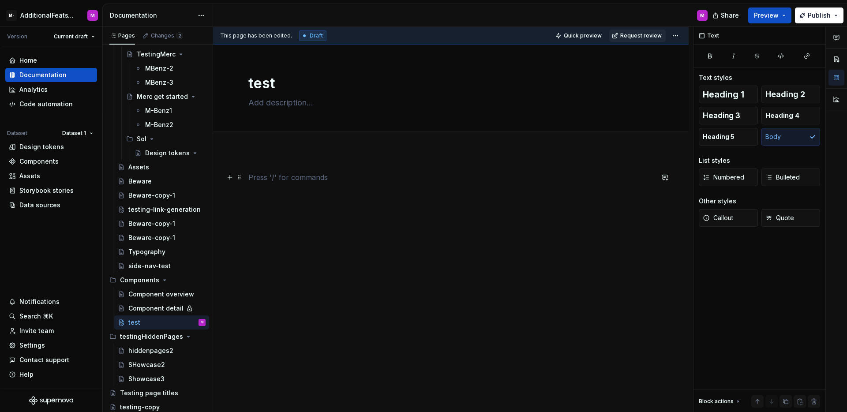
click at [256, 179] on p at bounding box center [451, 177] width 405 height 11
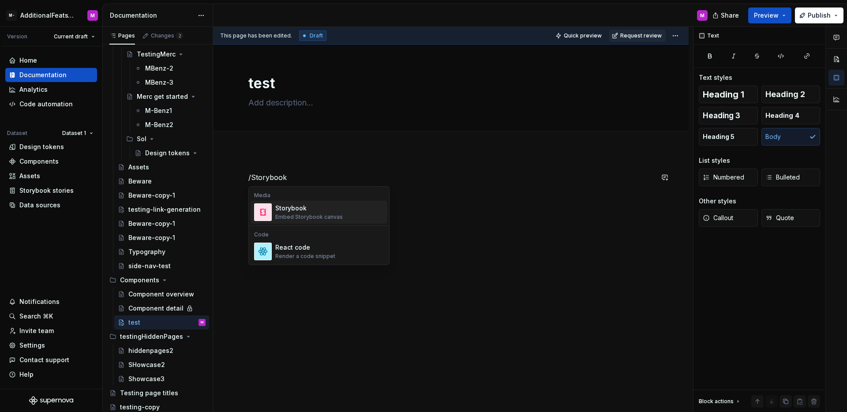
click at [311, 214] on div "Embed Storybook canvas" at bounding box center [309, 217] width 68 height 7
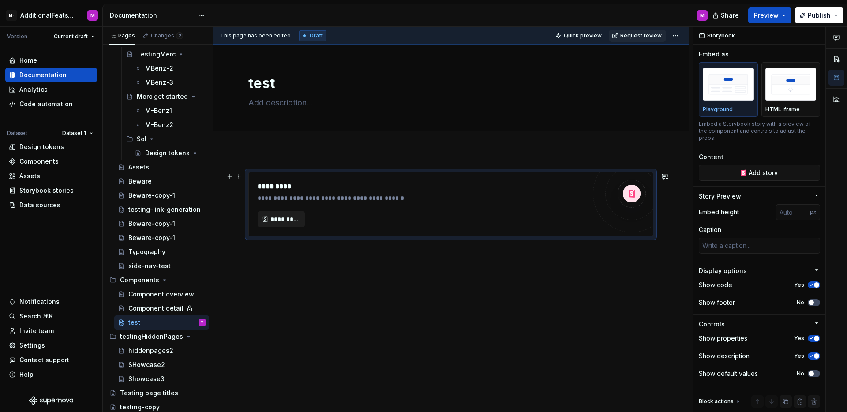
click at [290, 221] on span "*********" at bounding box center [285, 219] width 29 height 9
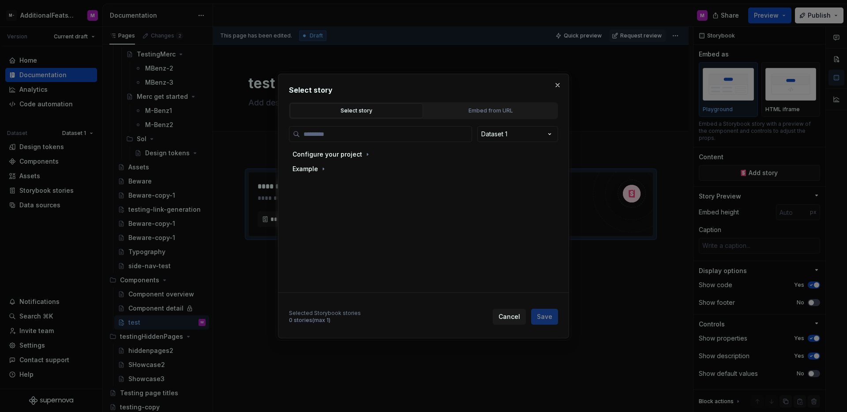
click at [405, 112] on div "Select story" at bounding box center [356, 110] width 127 height 9
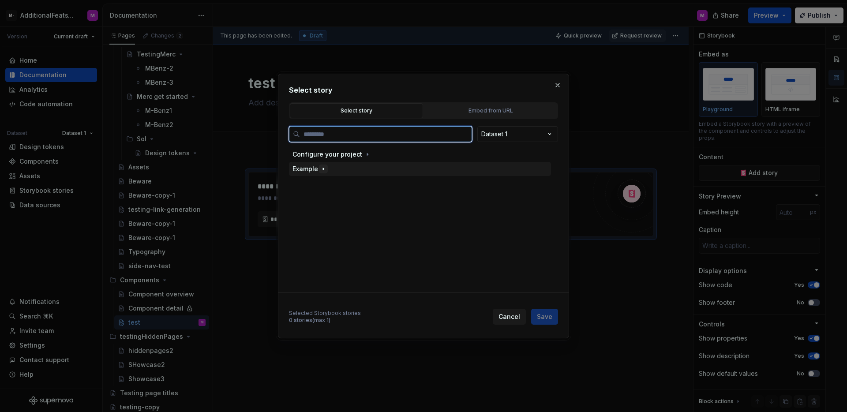
click at [328, 168] on div "Example" at bounding box center [420, 169] width 262 height 14
click at [325, 181] on div "Button" at bounding box center [322, 183] width 20 height 9
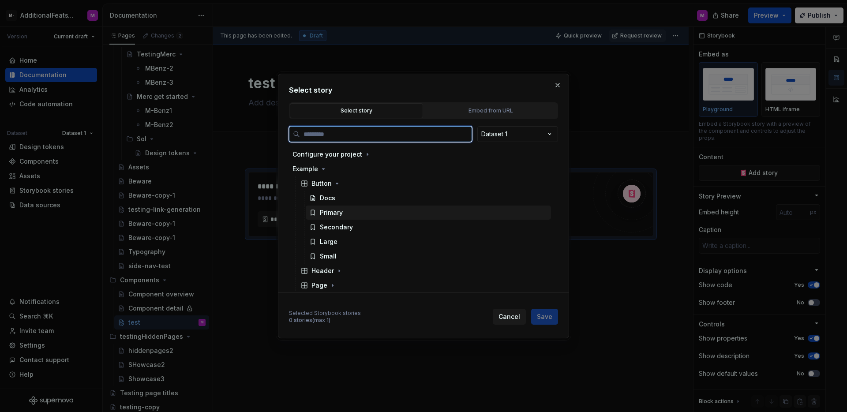
click at [340, 213] on div "Primary" at bounding box center [331, 212] width 23 height 9
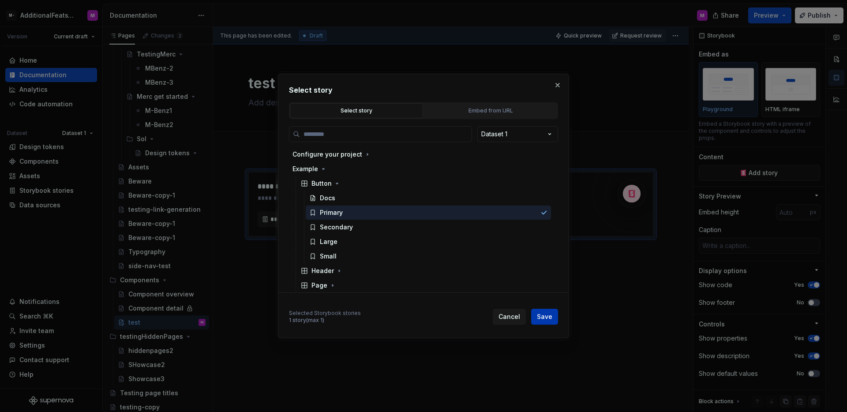
click at [545, 316] on span "Save" at bounding box center [544, 317] width 15 height 9
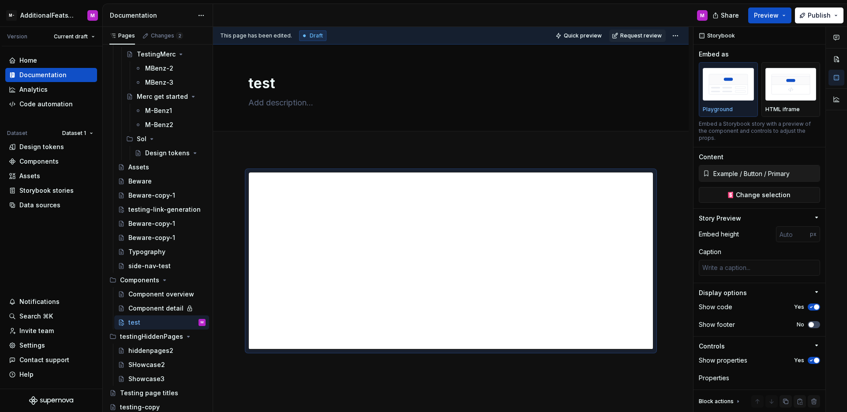
type textarea "*"
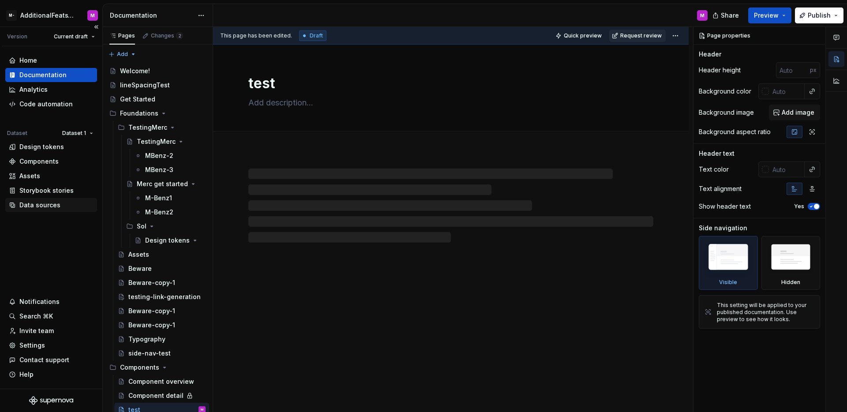
click at [42, 202] on div "Data sources" at bounding box center [39, 205] width 41 height 9
type textarea "*"
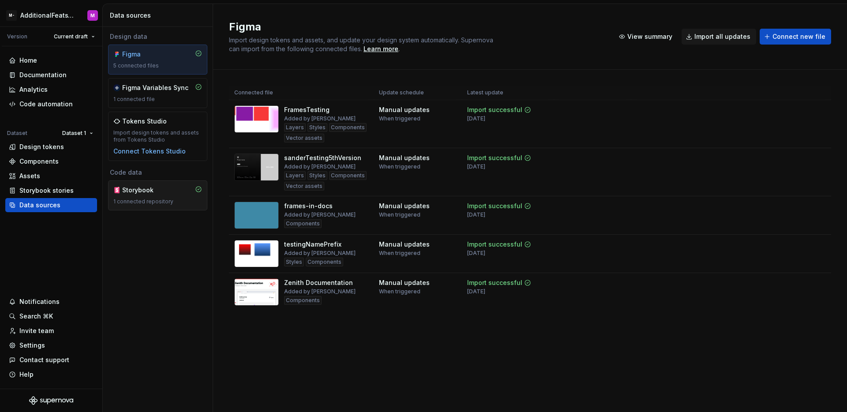
click at [162, 192] on div "Storybook" at bounding box center [143, 190] width 42 height 9
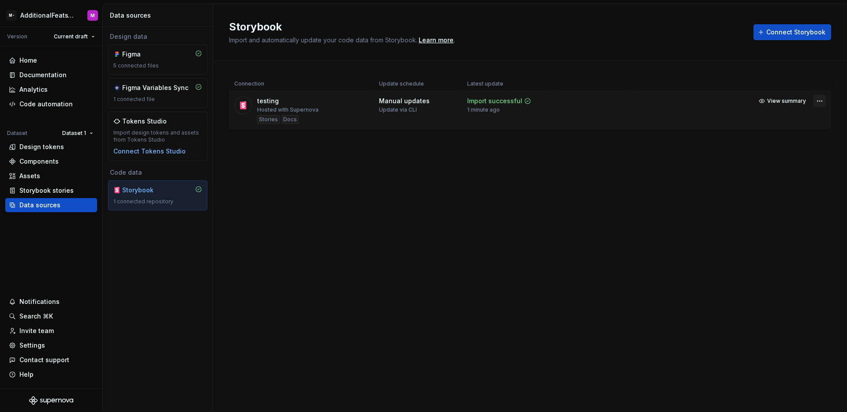
click at [823, 106] on html "M- AdditionalFeatsTest M Version Current draft Home Documentation Analytics Cod…" at bounding box center [423, 206] width 847 height 412
click at [792, 130] on link "Open Storybook" at bounding box center [789, 132] width 66 height 9
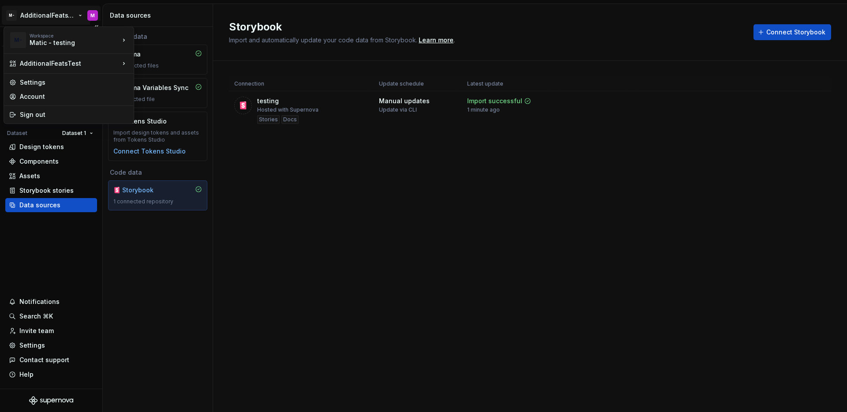
click at [10, 16] on html "M- AdditionalFeatsTest M Version Current draft Home Documentation Analytics Cod…" at bounding box center [423, 206] width 847 height 412
click at [21, 113] on div "Sign out" at bounding box center [74, 114] width 109 height 9
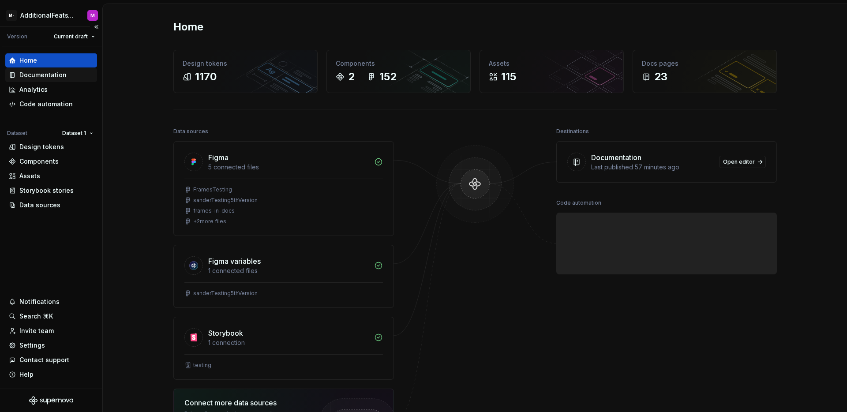
click at [58, 75] on div "Documentation" at bounding box center [42, 75] width 47 height 9
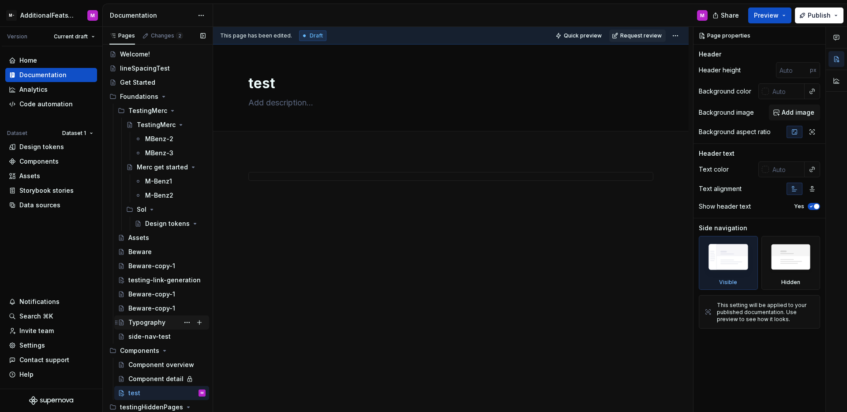
scroll to position [87, 0]
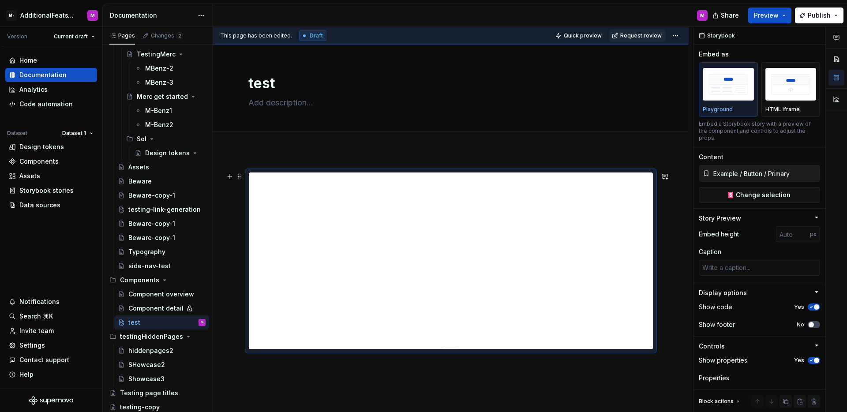
click at [666, 203] on div at bounding box center [451, 317] width 476 height 333
click at [754, 188] on button "Change selection" at bounding box center [759, 195] width 121 height 16
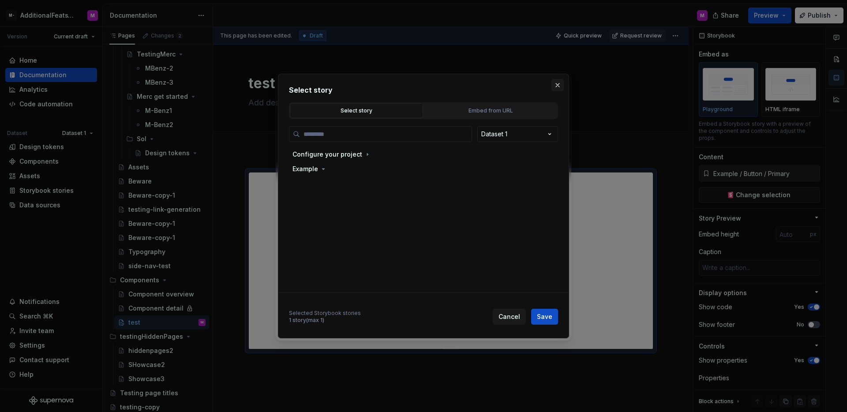
click at [557, 88] on button "button" at bounding box center [558, 85] width 12 height 12
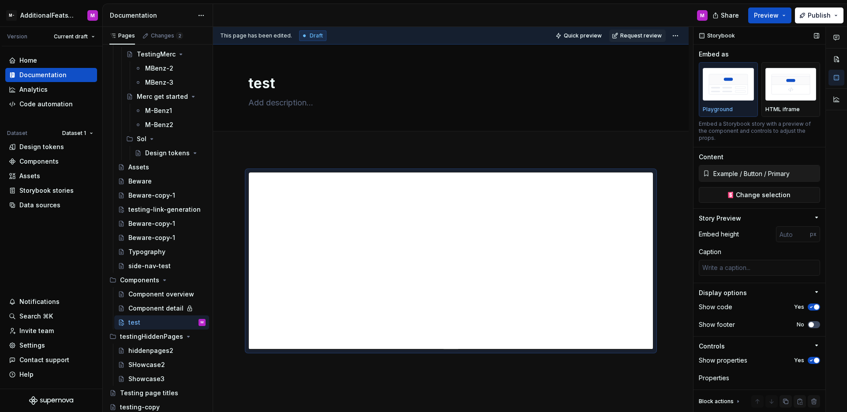
click at [778, 173] on input "Example / Button / Primary" at bounding box center [765, 174] width 110 height 16
click at [772, 188] on button "Change selection" at bounding box center [759, 195] width 121 height 16
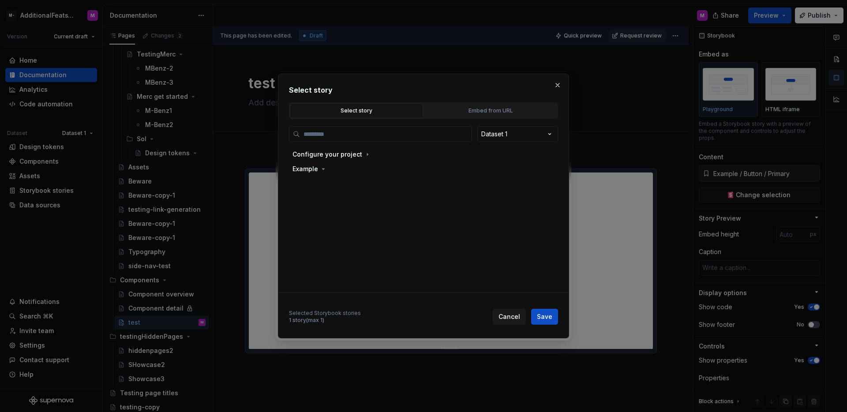
click at [356, 114] on div "Select story" at bounding box center [356, 110] width 127 height 9
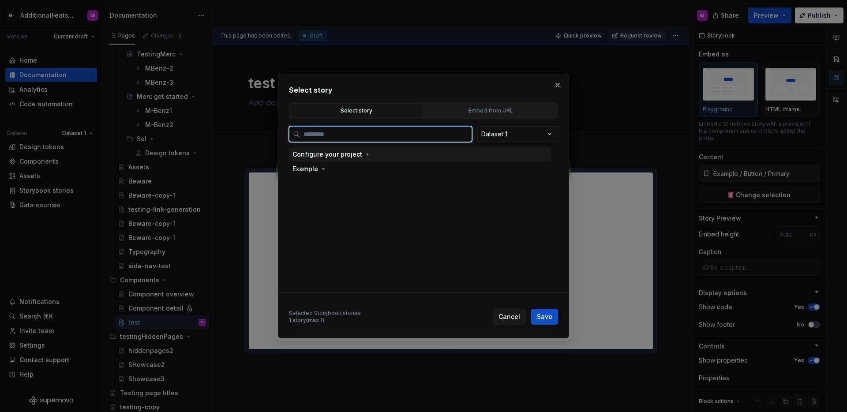
click at [335, 158] on div "Configure your project" at bounding box center [328, 154] width 70 height 9
click at [339, 154] on div "Configure your project" at bounding box center [328, 154] width 70 height 9
click at [318, 169] on div "Example" at bounding box center [310, 169] width 35 height 9
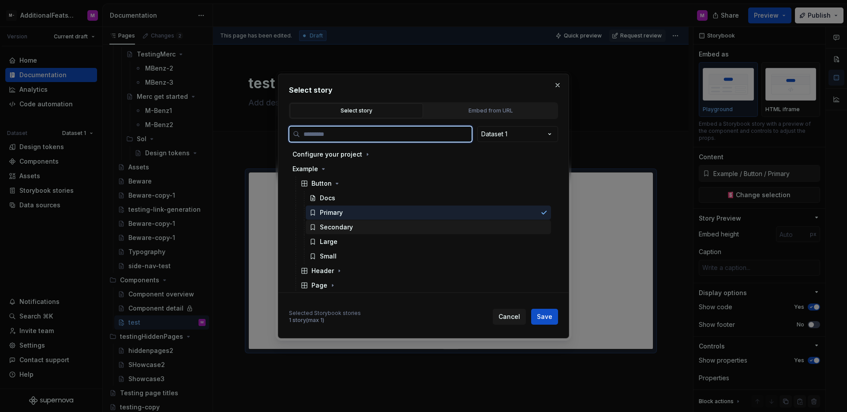
click at [338, 226] on div "Secondary" at bounding box center [336, 227] width 33 height 9
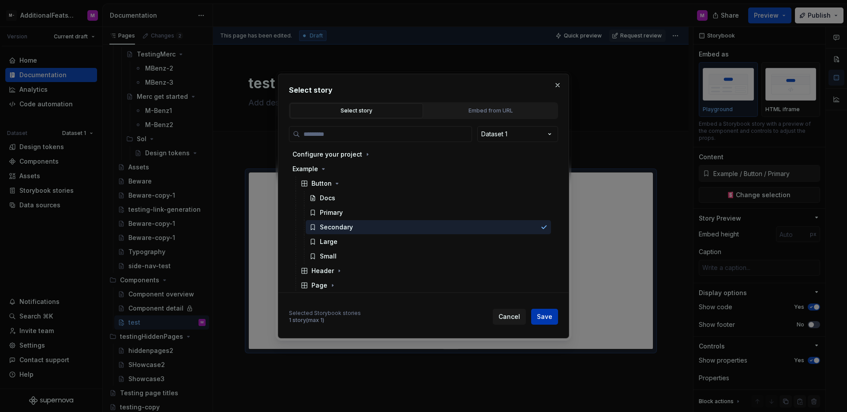
click at [542, 313] on span "Save" at bounding box center [544, 317] width 15 height 9
type textarea "*"
type input "Example / Button / Secondary"
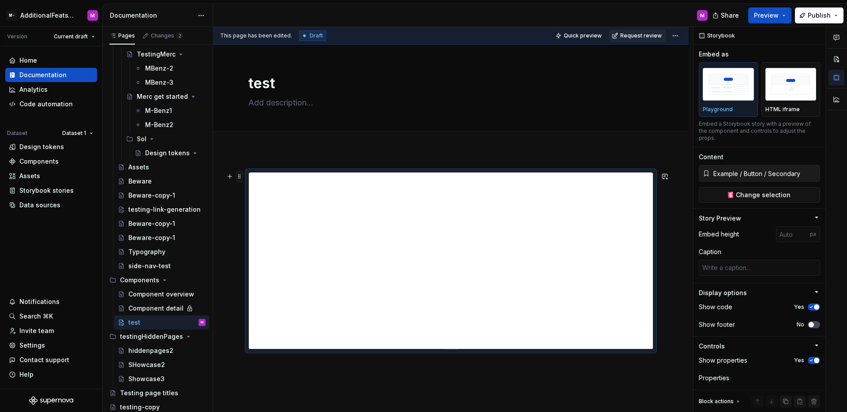
click at [241, 177] on span at bounding box center [239, 176] width 7 height 12
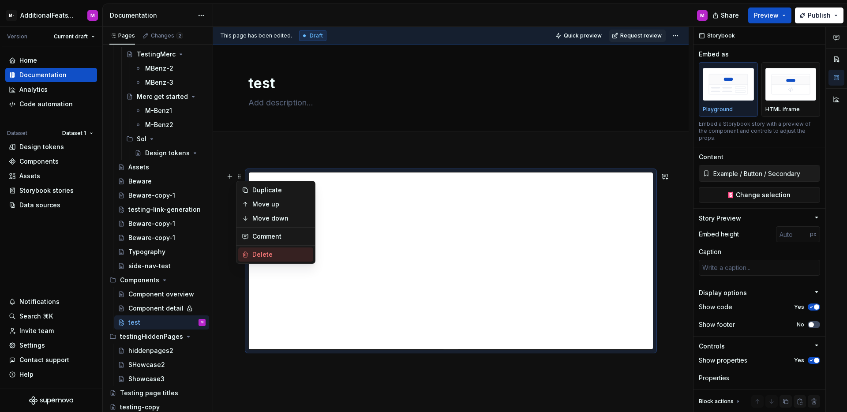
type textarea "*"
click at [271, 255] on div "Delete" at bounding box center [280, 254] width 57 height 9
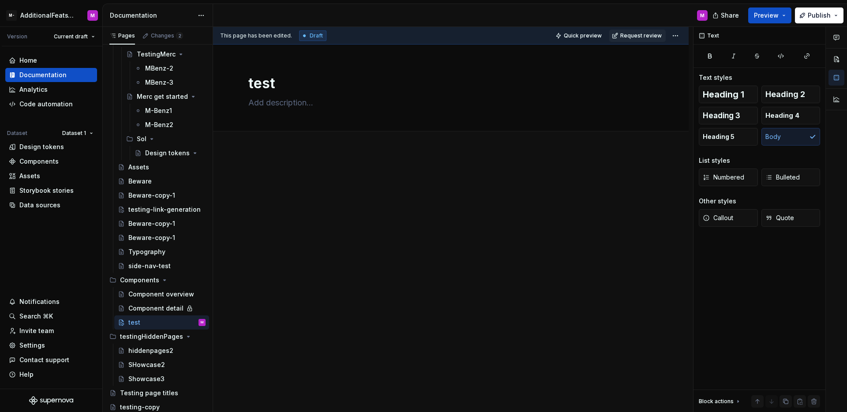
click at [323, 221] on div at bounding box center [451, 245] width 476 height 189
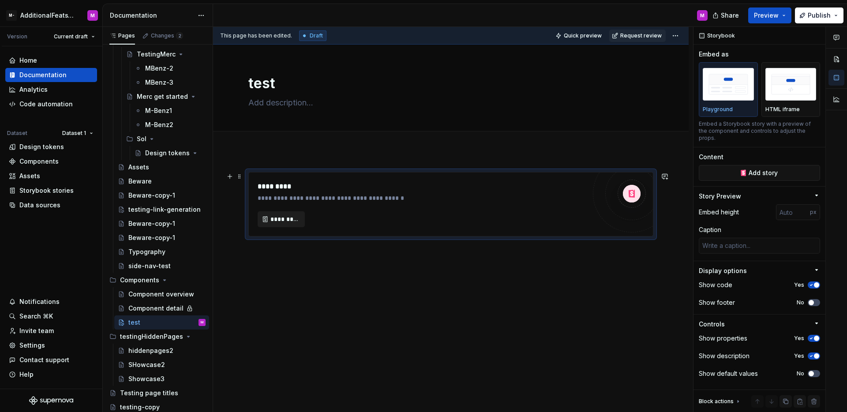
click at [281, 224] on button "*********" at bounding box center [281, 219] width 47 height 16
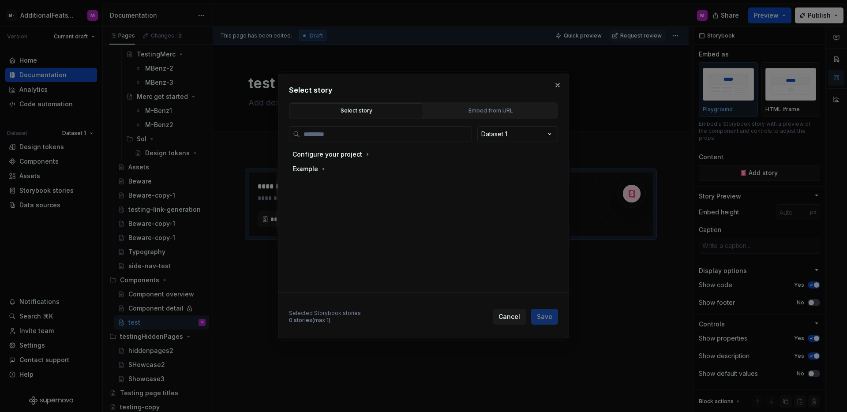
click at [384, 112] on div "Select story" at bounding box center [356, 110] width 127 height 9
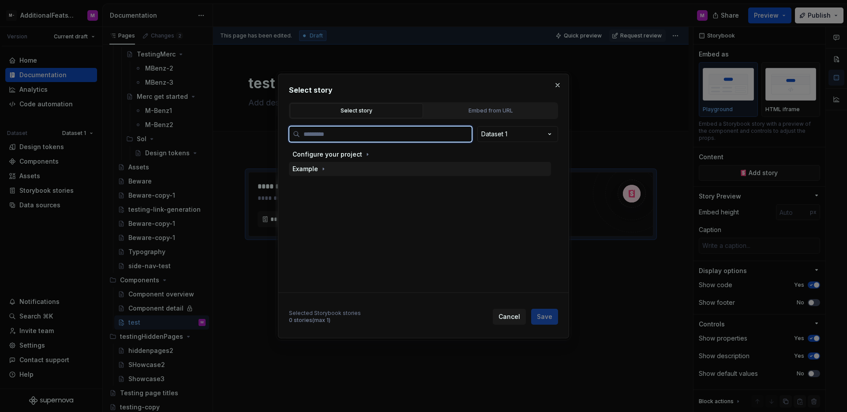
click at [317, 174] on div "Example" at bounding box center [420, 169] width 262 height 14
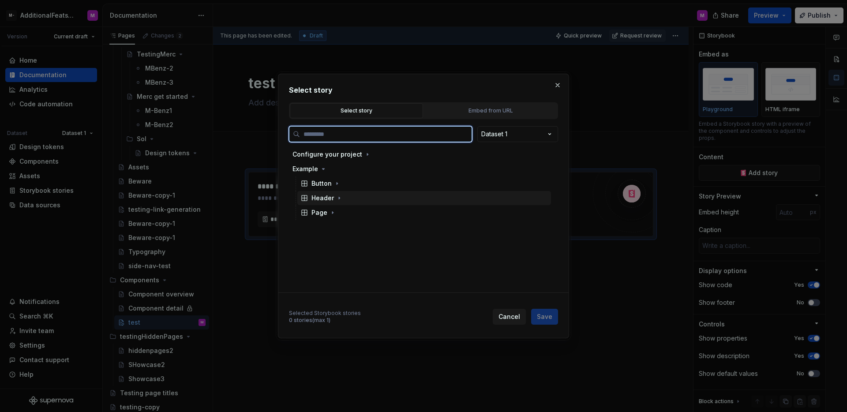
click at [325, 199] on div "Header" at bounding box center [323, 198] width 23 height 9
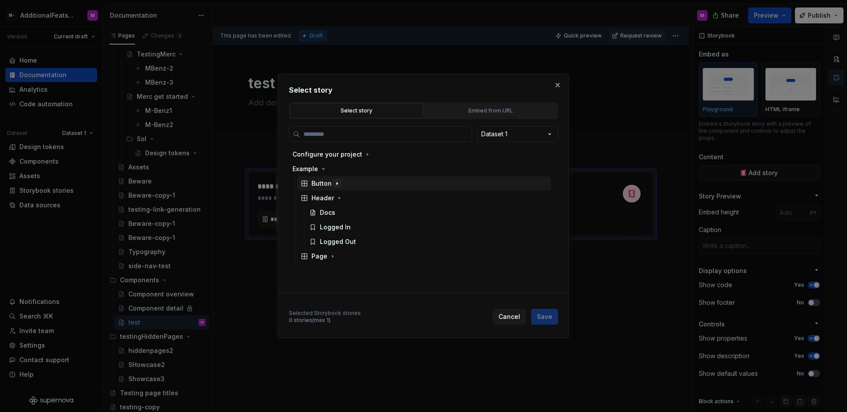
click at [335, 186] on icon "button" at bounding box center [337, 183] width 7 height 7
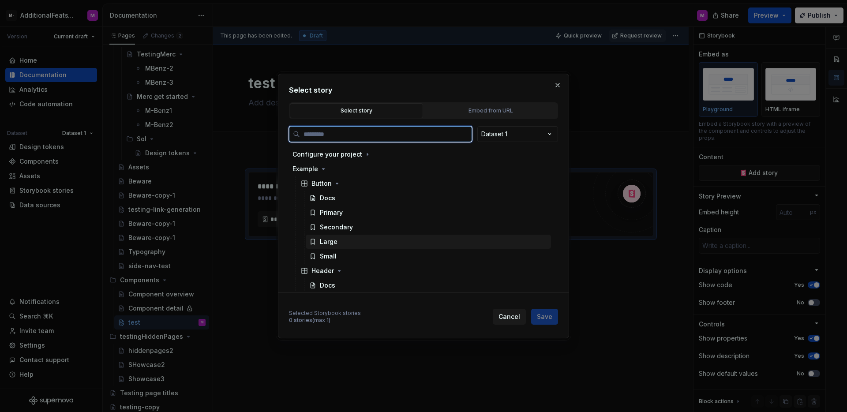
click at [332, 239] on div "Large" at bounding box center [329, 241] width 18 height 9
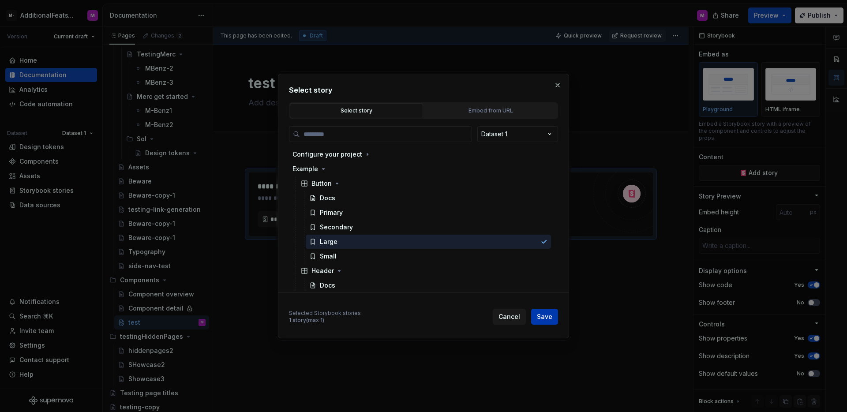
click at [538, 315] on span "Save" at bounding box center [544, 317] width 15 height 9
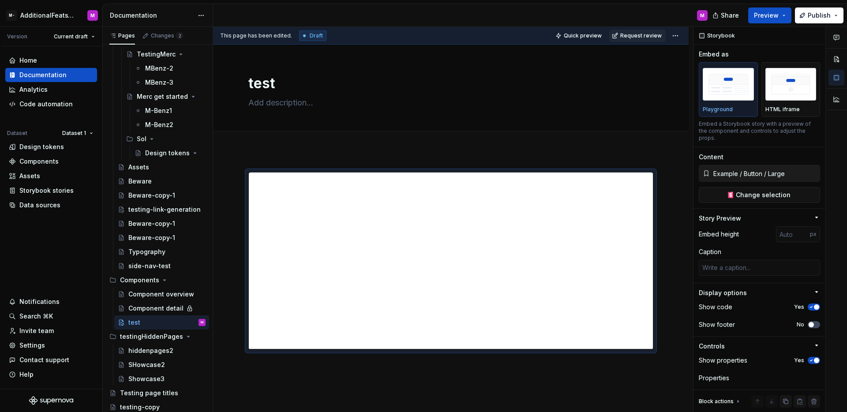
type textarea "*"
click at [44, 203] on div "Data sources" at bounding box center [39, 205] width 41 height 9
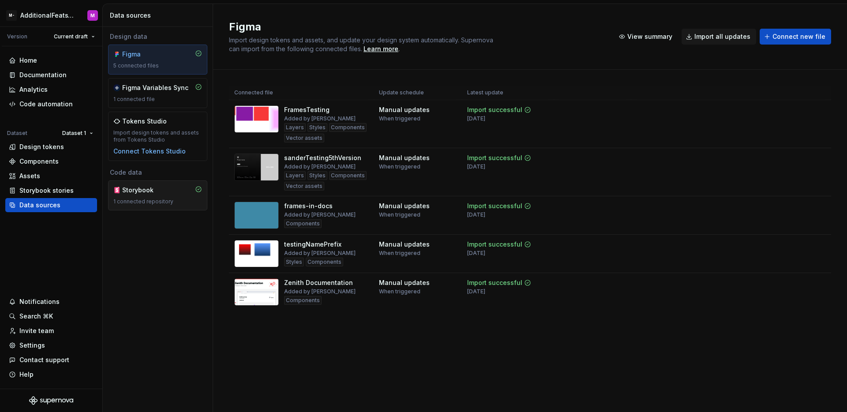
click at [145, 187] on div "Storybook" at bounding box center [143, 190] width 42 height 9
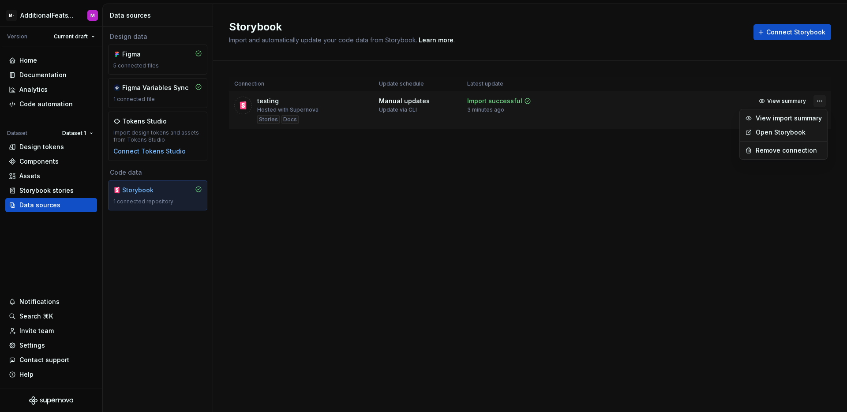
click at [817, 102] on html "M- AdditionalFeatsTest M Version Current draft Home Documentation Analytics Cod…" at bounding box center [423, 206] width 847 height 412
click at [786, 130] on link "Open Storybook" at bounding box center [789, 132] width 66 height 9
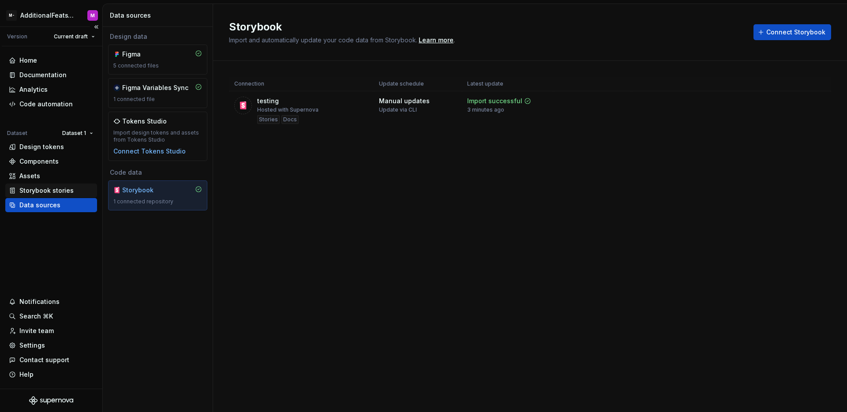
click at [52, 190] on div "Storybook stories" at bounding box center [46, 190] width 54 height 9
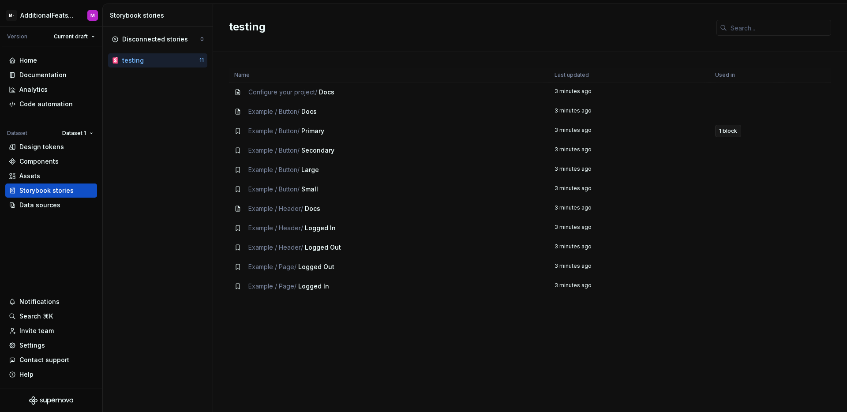
click at [717, 132] on button "1 block" at bounding box center [728, 131] width 26 height 12
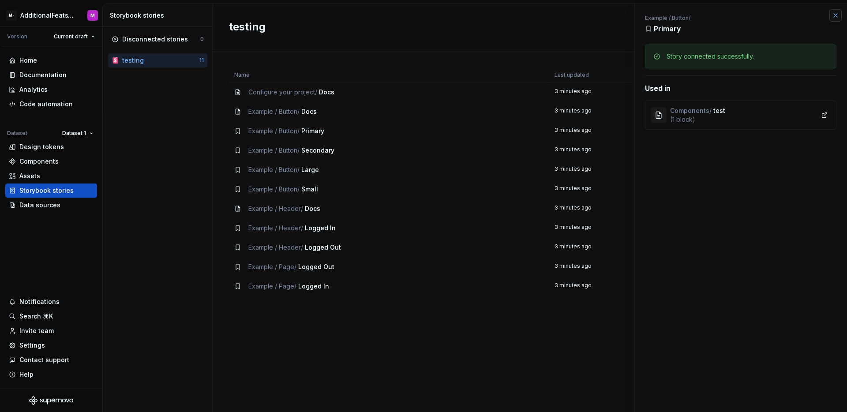
click at [833, 14] on button "button" at bounding box center [836, 15] width 12 height 12
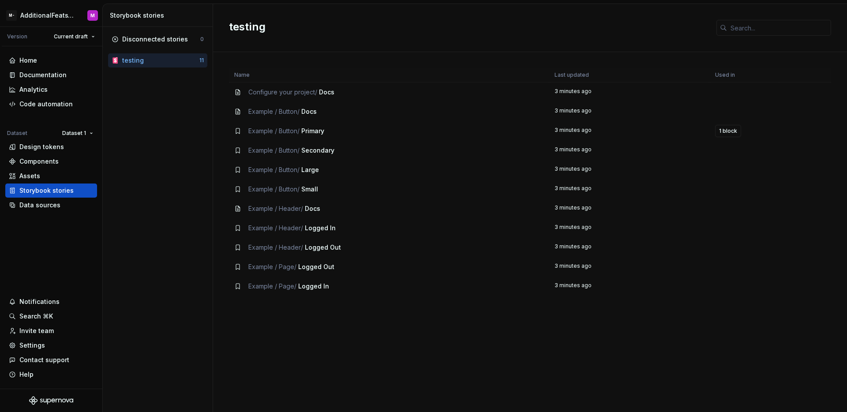
click at [692, 94] on td "3 minutes ago" at bounding box center [630, 93] width 161 height 20
click at [513, 97] on td "Configure your project / Docs" at bounding box center [389, 93] width 320 height 20
click at [526, 91] on div "Configure your project / Docs" at bounding box center [389, 92] width 310 height 9
click at [726, 131] on span "1 block" at bounding box center [728, 131] width 18 height 7
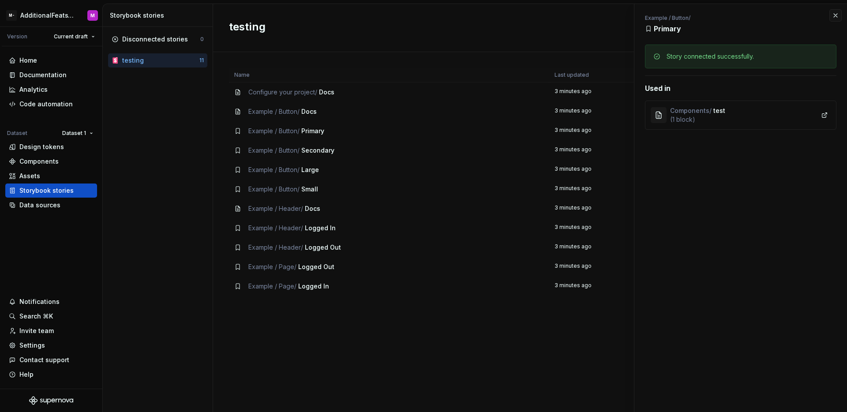
click at [743, 122] on div "Components / test ( 1 block )" at bounding box center [741, 115] width 192 height 29
drag, startPoint x: 762, startPoint y: 114, endPoint x: 803, endPoint y: 114, distance: 41.1
click at [763, 114] on div "Components / test ( 1 block )" at bounding box center [741, 115] width 192 height 29
click at [826, 116] on link at bounding box center [825, 115] width 12 height 12
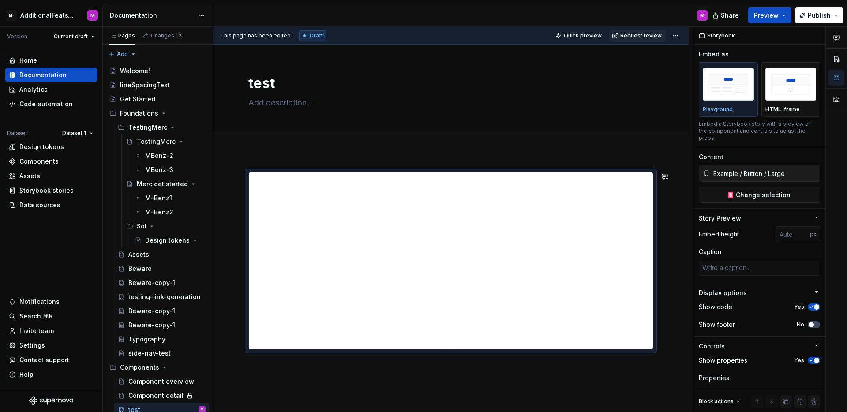
click at [479, 359] on div at bounding box center [451, 266] width 405 height 188
type textarea "*"
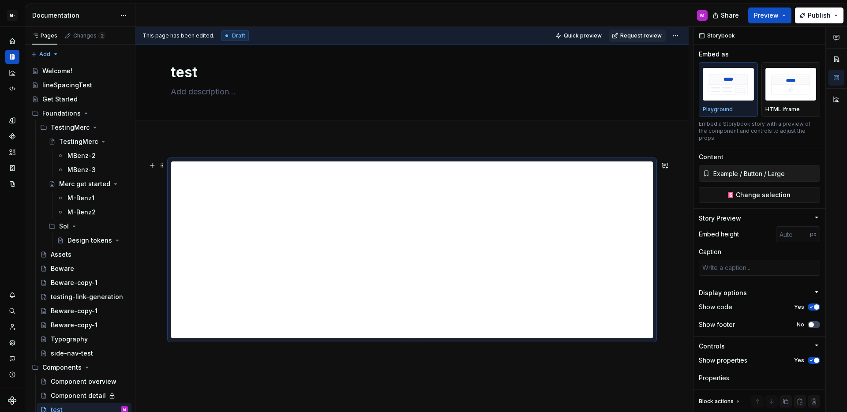
scroll to position [19, 0]
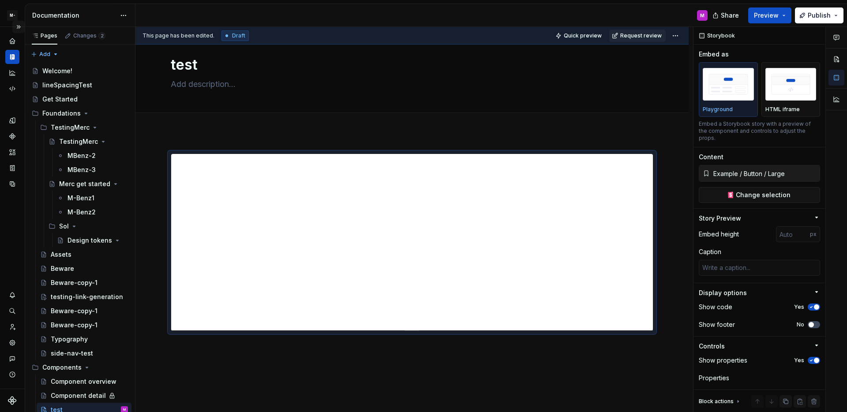
click at [18, 30] on button "Expand sidebar" at bounding box center [18, 27] width 12 height 12
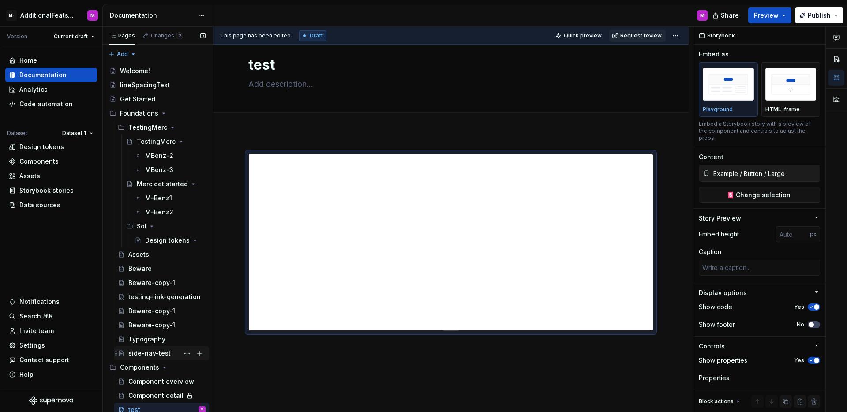
scroll to position [87, 0]
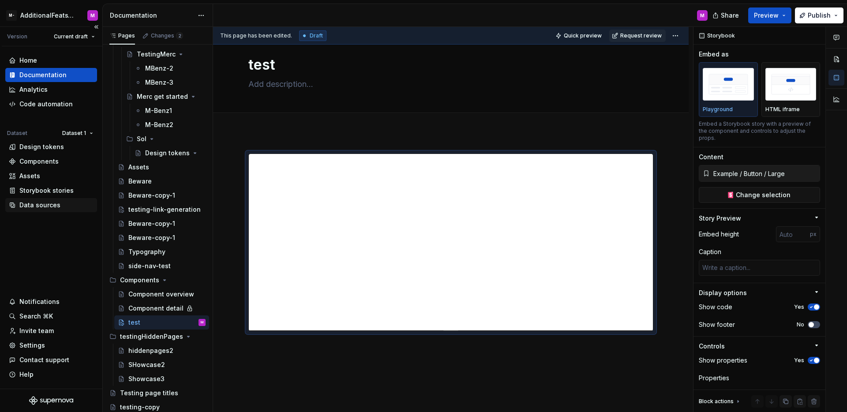
click at [52, 201] on div "Data sources" at bounding box center [39, 205] width 41 height 9
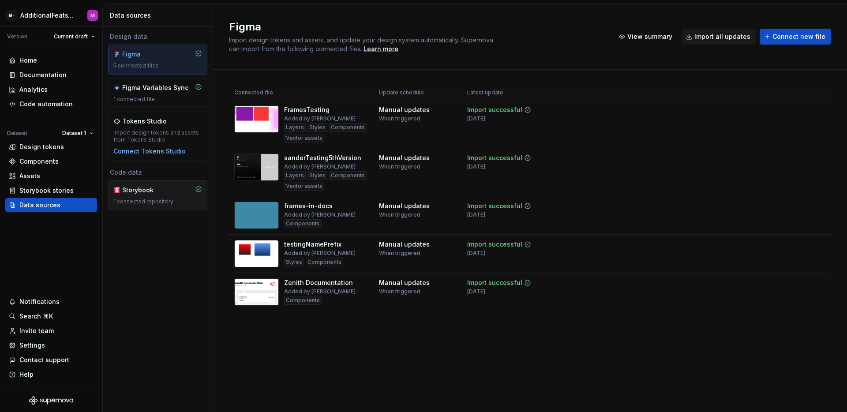
click at [144, 192] on div "Storybook" at bounding box center [143, 190] width 42 height 9
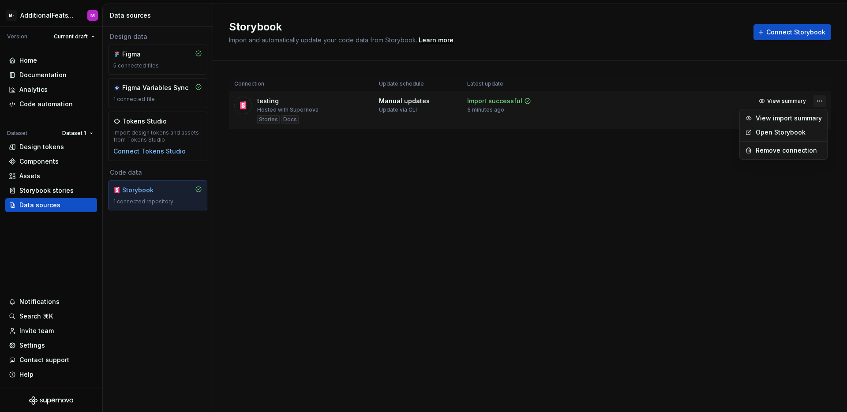
click at [818, 100] on html "M- AdditionalFeatsTest M Version Current draft Home Documentation Analytics Cod…" at bounding box center [423, 206] width 847 height 412
click at [789, 121] on div "View import summary" at bounding box center [789, 118] width 66 height 9
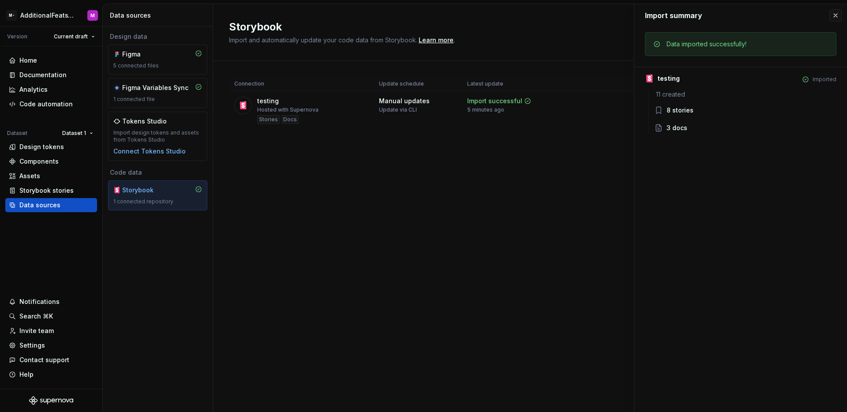
click at [715, 102] on div "11 created 8 stories 3 docs" at bounding box center [743, 112] width 188 height 44
click at [705, 112] on div "8 stories" at bounding box center [752, 110] width 170 height 9
click at [700, 124] on div "3 docs" at bounding box center [752, 128] width 170 height 9
click at [699, 125] on div "3 docs" at bounding box center [752, 128] width 170 height 9
drag, startPoint x: 808, startPoint y: 84, endPoint x: 814, endPoint y: 77, distance: 9.7
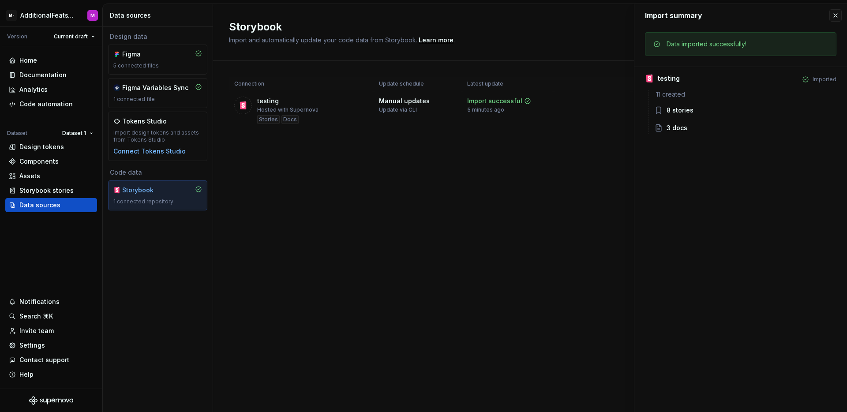
click at [808, 85] on div "testing Imported 11 created 8 stories 3 docs" at bounding box center [741, 101] width 192 height 68
click at [839, 14] on button "button" at bounding box center [836, 15] width 12 height 12
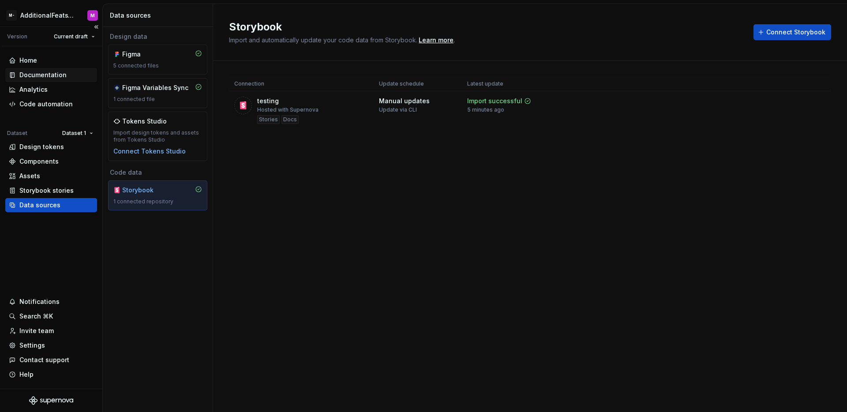
click at [56, 79] on div "Documentation" at bounding box center [42, 75] width 47 height 9
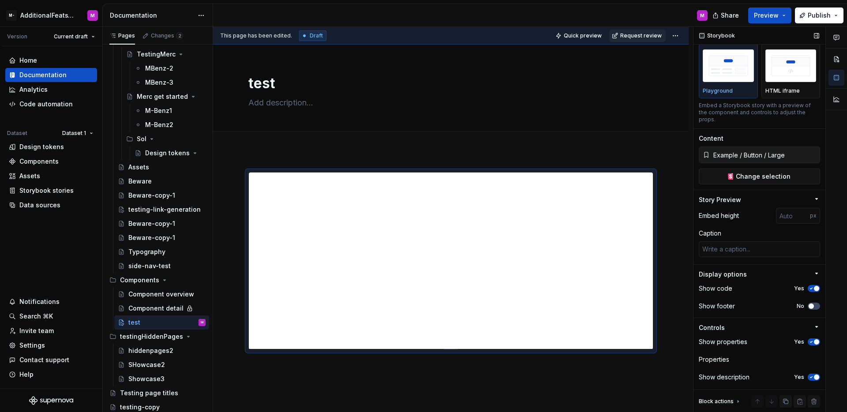
scroll to position [35, 0]
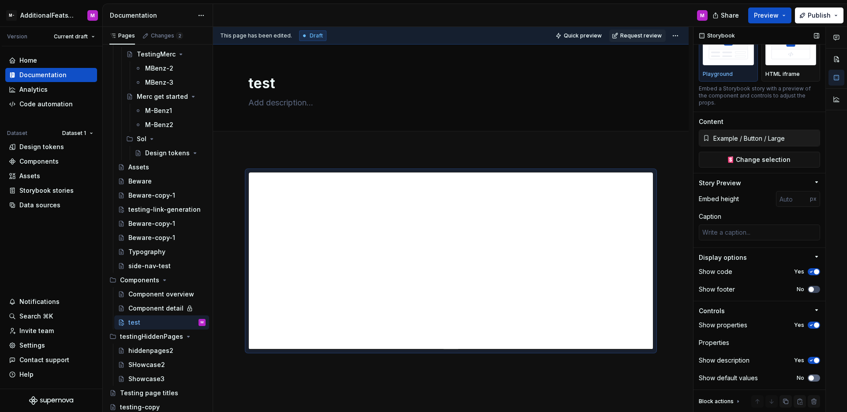
click at [809, 377] on span "button" at bounding box center [811, 378] width 5 height 5
click at [814, 377] on span "button" at bounding box center [816, 378] width 5 height 5
click at [810, 365] on div "Show description Yes" at bounding box center [759, 360] width 121 height 12
click at [814, 362] on span "button" at bounding box center [816, 360] width 5 height 5
click at [810, 362] on button "No" at bounding box center [814, 360] width 12 height 7
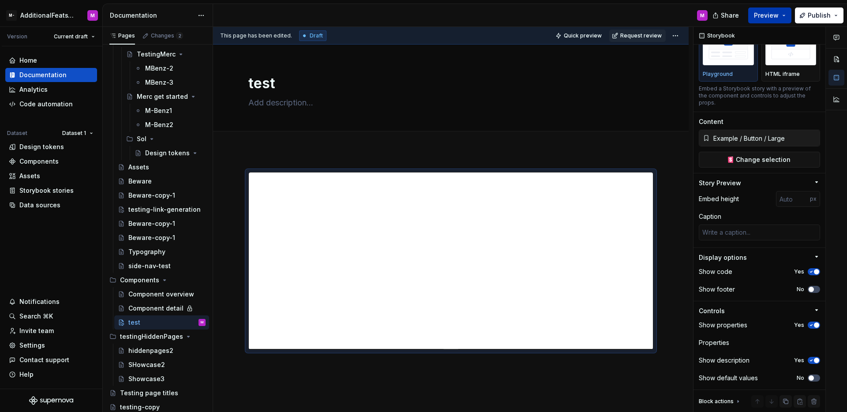
click at [775, 16] on span "Preview" at bounding box center [766, 15] width 25 height 9
click at [532, 136] on div "Add tab" at bounding box center [451, 141] width 405 height 12
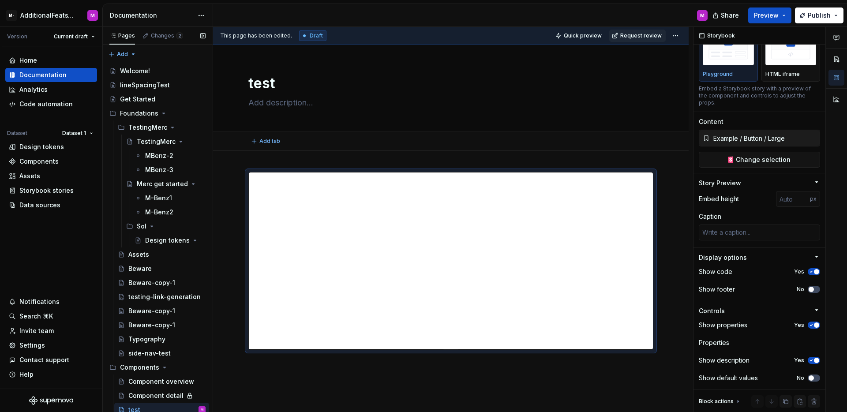
type textarea "*"
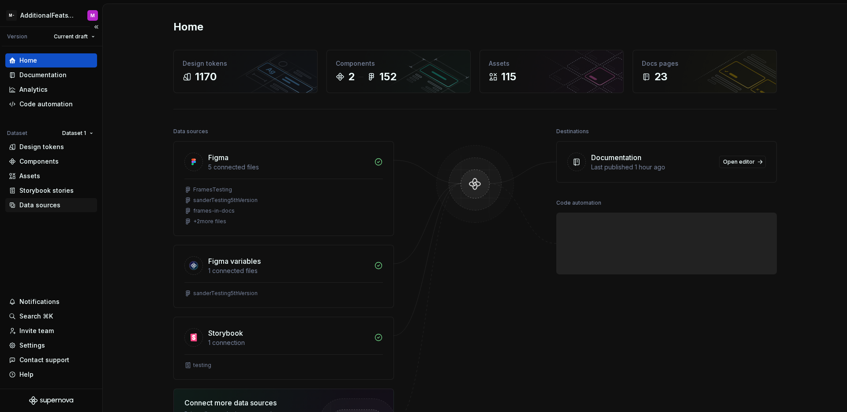
click at [41, 203] on div "Data sources" at bounding box center [39, 205] width 41 height 9
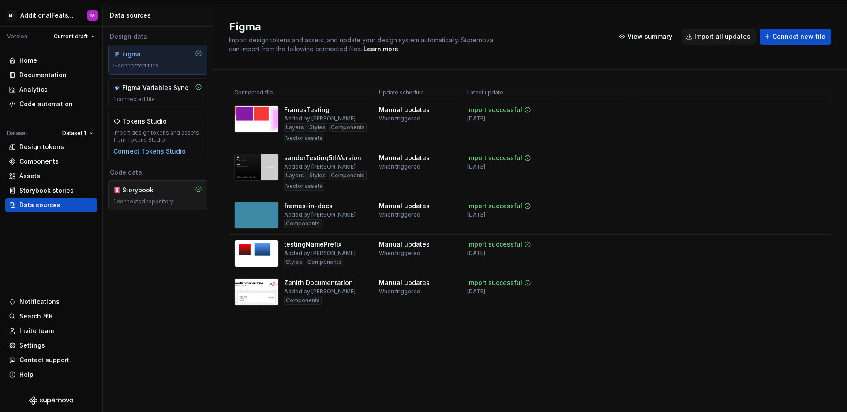
click at [156, 202] on div "1 connected repository" at bounding box center [157, 201] width 89 height 7
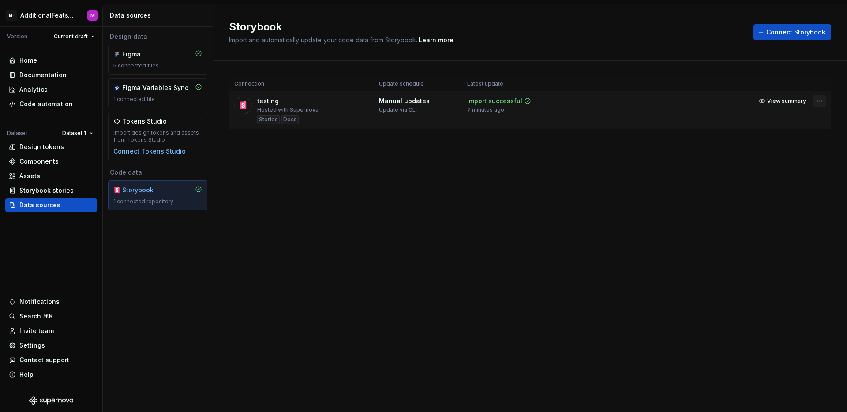
click at [819, 101] on html "M- AdditionalFeatsTest M Version Current draft Home Documentation Analytics Cod…" at bounding box center [423, 206] width 847 height 412
click at [777, 132] on link "Open Storybook" at bounding box center [789, 132] width 66 height 9
click at [818, 101] on html "M- AdditionalFeatsTest M Version Current draft Home Documentation Analytics Cod…" at bounding box center [423, 206] width 847 height 412
click at [788, 128] on link "Open Storybook" at bounding box center [789, 132] width 66 height 9
click at [292, 120] on div "Docs" at bounding box center [290, 119] width 17 height 9
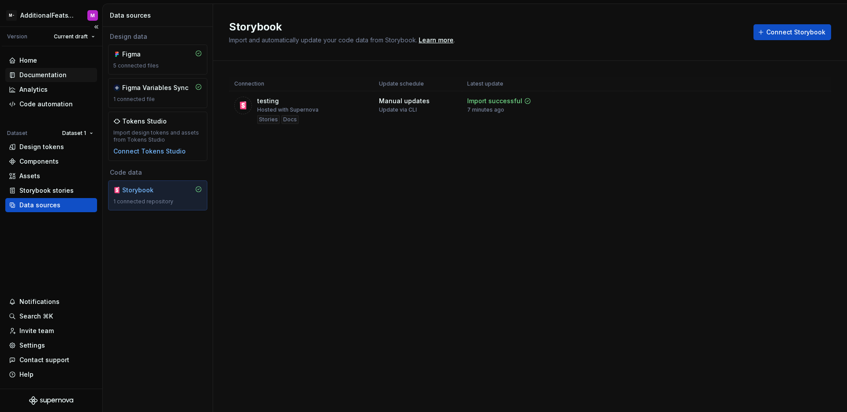
click at [67, 75] on div "Documentation" at bounding box center [51, 75] width 85 height 9
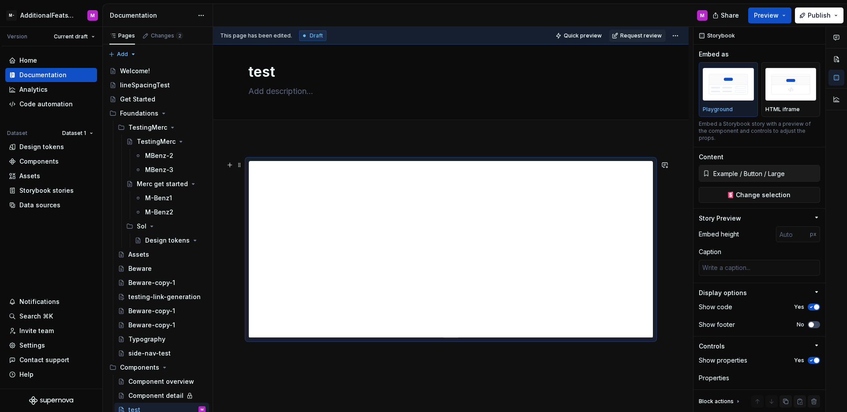
scroll to position [23, 0]
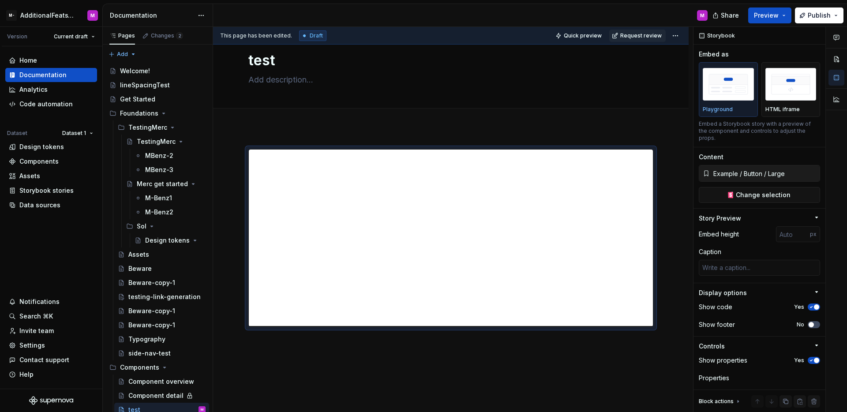
type textarea "*"
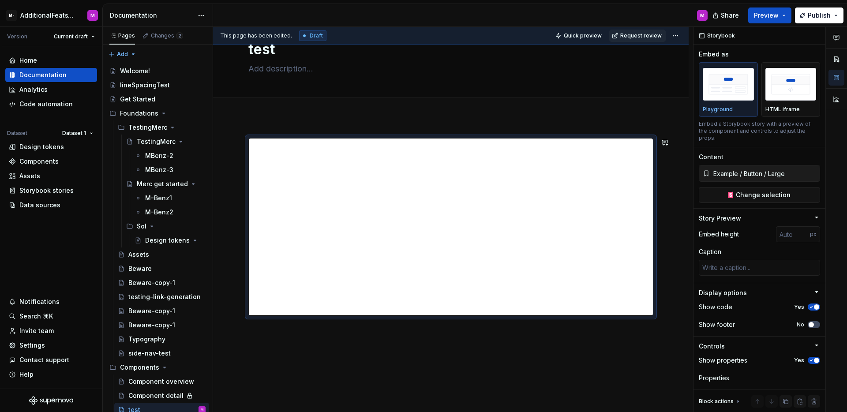
click at [387, 342] on div "This page has been edited. Draft Quick preview Request review test Edit header" at bounding box center [453, 220] width 480 height 386
click at [390, 341] on div at bounding box center [451, 283] width 476 height 333
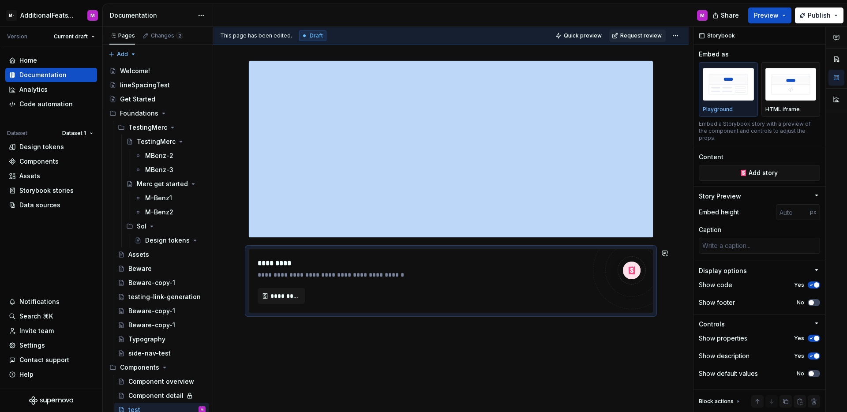
scroll to position [147, 0]
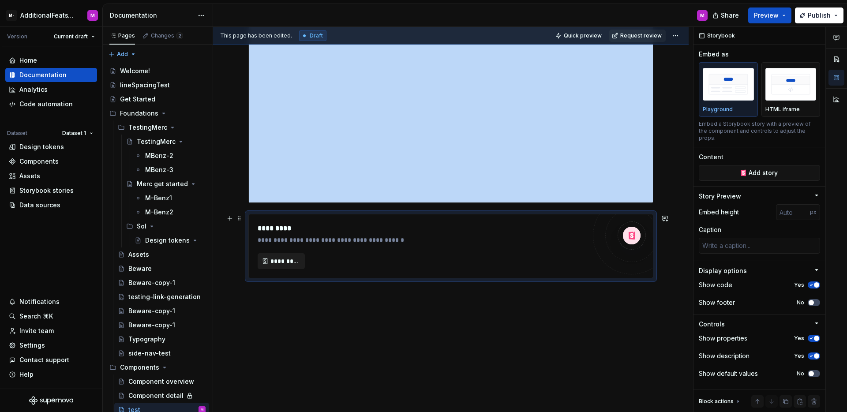
click at [290, 264] on span "*********" at bounding box center [285, 261] width 29 height 9
type textarea "*"
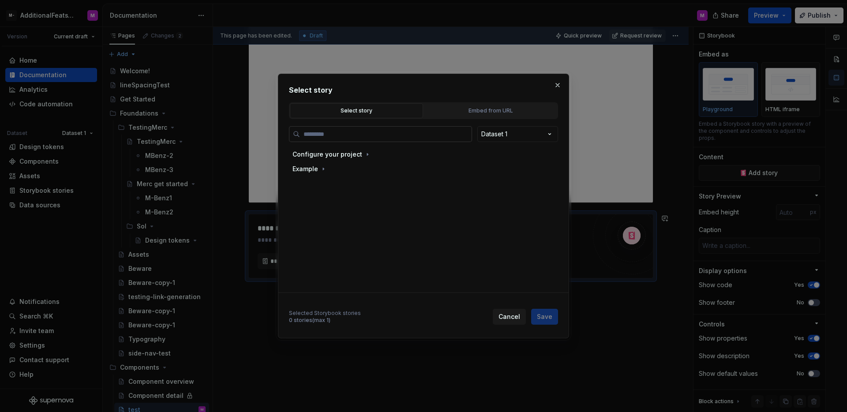
click at [358, 132] on input "search" at bounding box center [386, 134] width 172 height 9
click at [501, 104] on button "Embed from URL" at bounding box center [490, 110] width 133 height 15
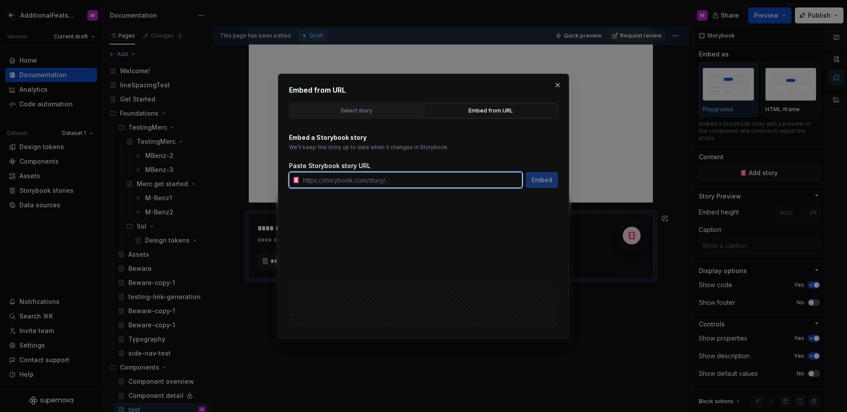
click at [391, 173] on input "text" at bounding box center [411, 180] width 223 height 16
paste input "[URL][DOMAIN_NAME]"
type input "https://storybook.activecampaign.design/?path=/story/components-accordion--sing…"
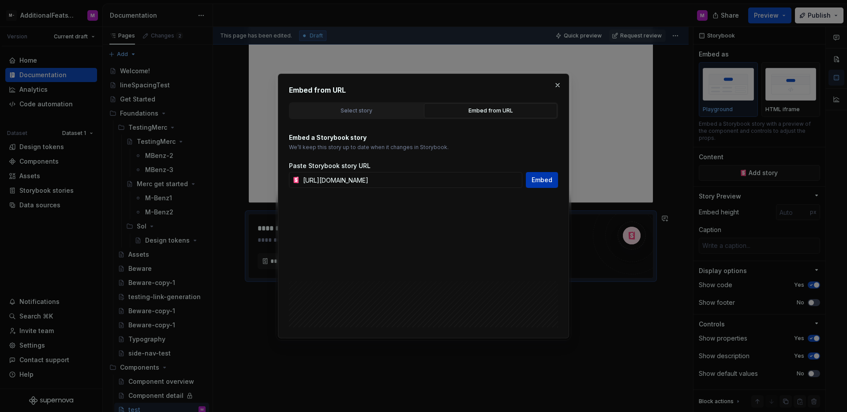
click at [546, 181] on span "Embed" at bounding box center [542, 180] width 21 height 9
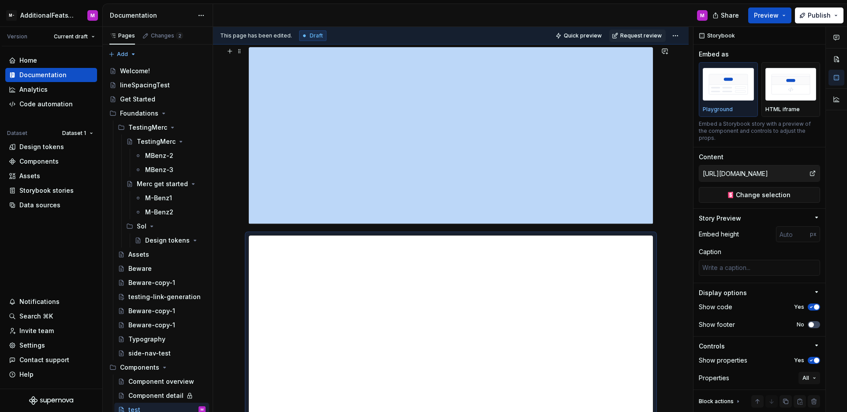
scroll to position [188, 0]
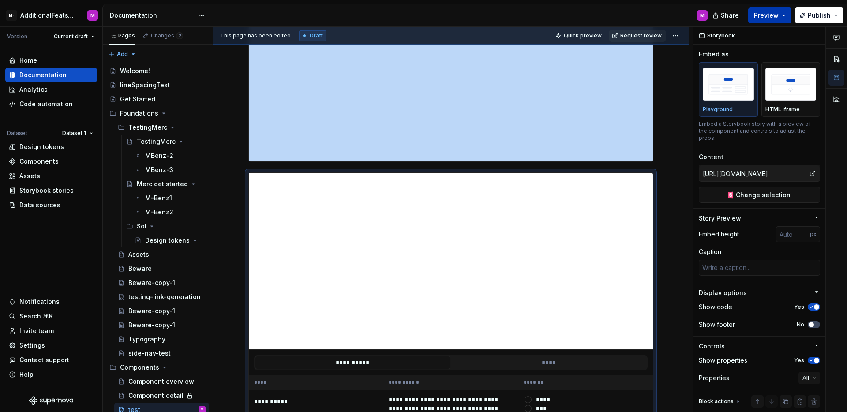
click at [772, 20] on button "Preview" at bounding box center [770, 16] width 43 height 16
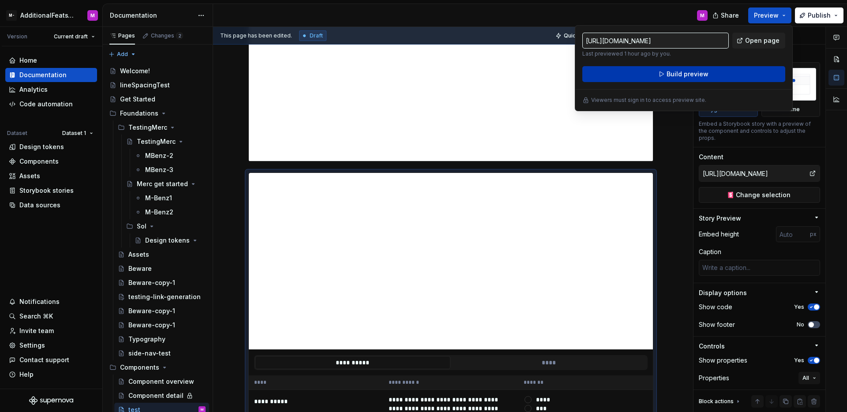
click at [726, 68] on button "Build preview" at bounding box center [684, 74] width 203 height 16
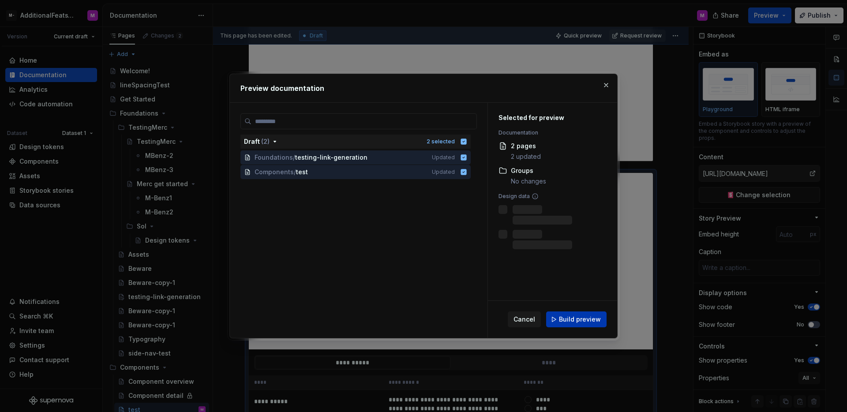
click at [561, 325] on button "Build preview" at bounding box center [576, 320] width 60 height 16
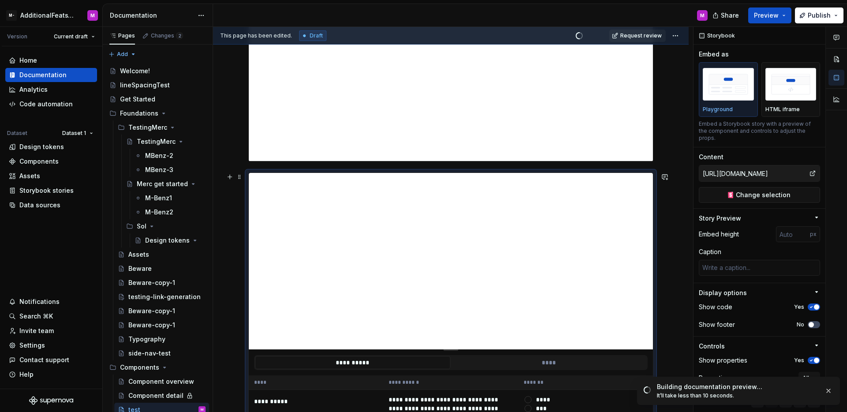
scroll to position [375, 0]
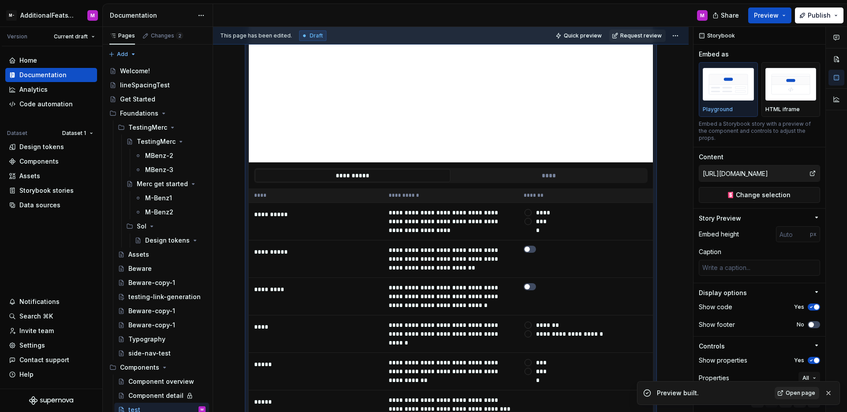
click at [810, 393] on span "Open page" at bounding box center [801, 393] width 30 height 7
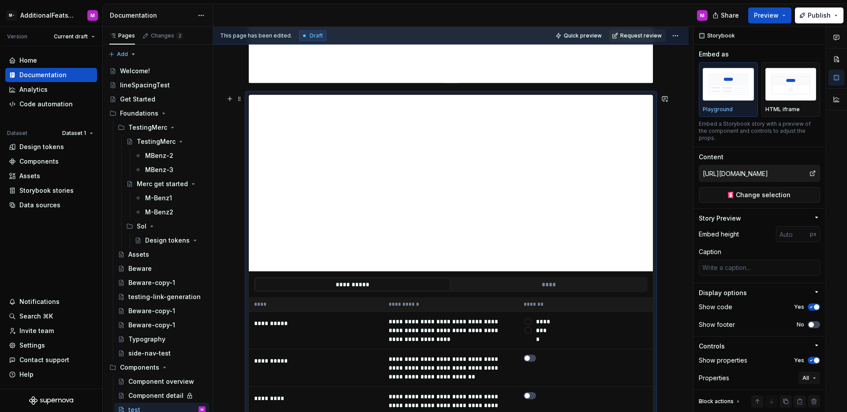
scroll to position [0, 0]
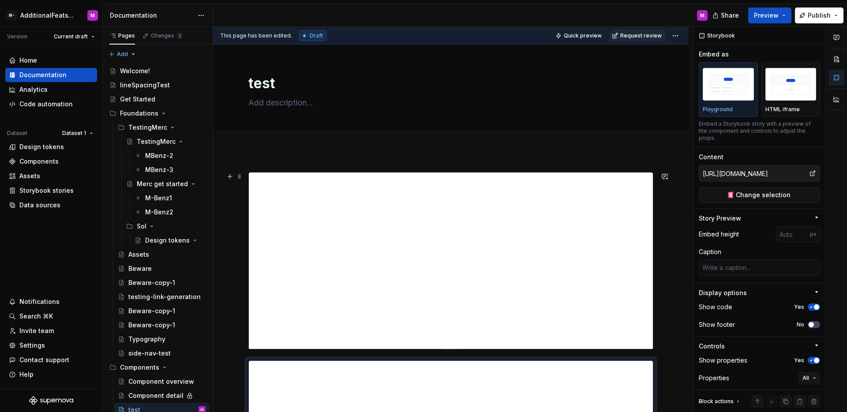
type textarea "*"
type input "Example / Button / Large"
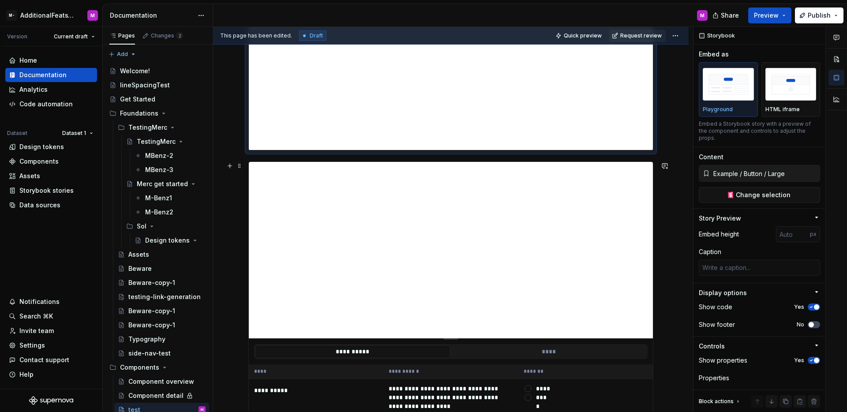
type textarea "*"
type input "https://storybook.activecampaign.design/?path=/story/components-accordion--sing…"
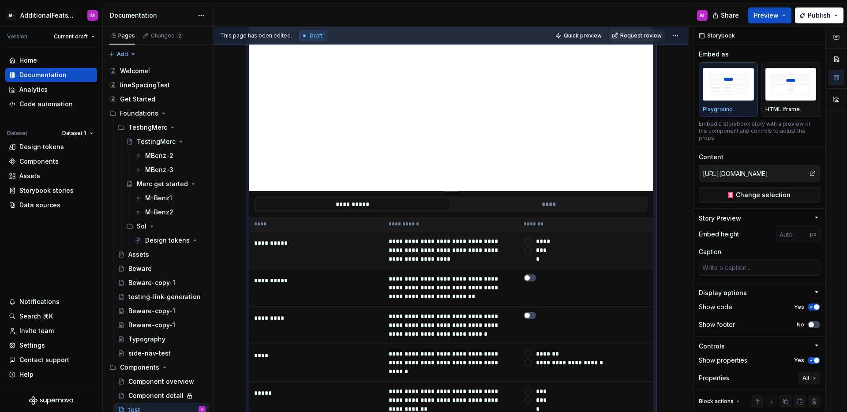
scroll to position [283, 0]
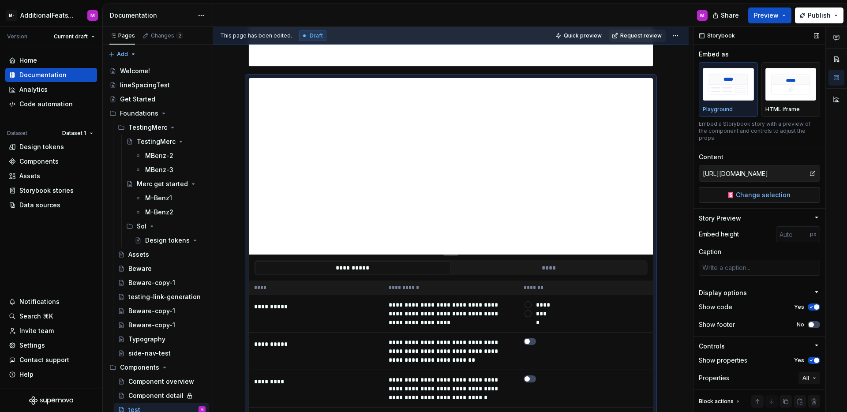
click at [750, 200] on button "Change selection" at bounding box center [759, 195] width 121 height 16
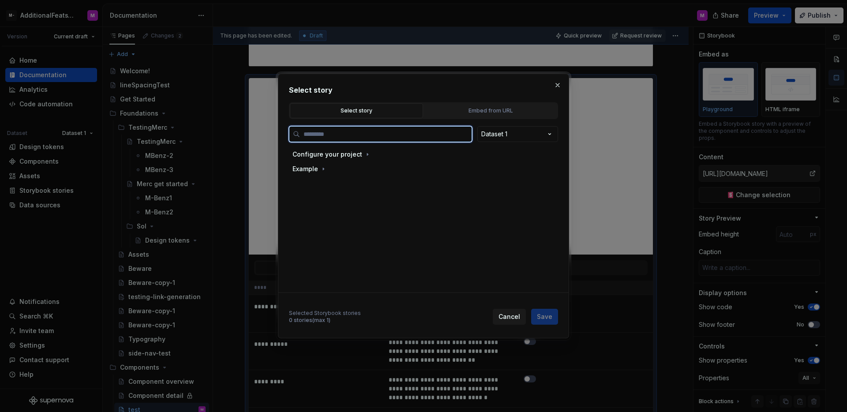
type textarea "*"
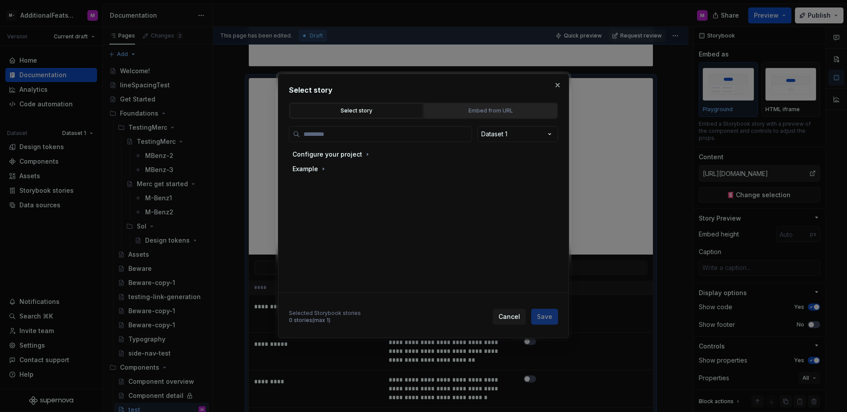
click at [485, 107] on div "Embed from URL" at bounding box center [490, 110] width 127 height 9
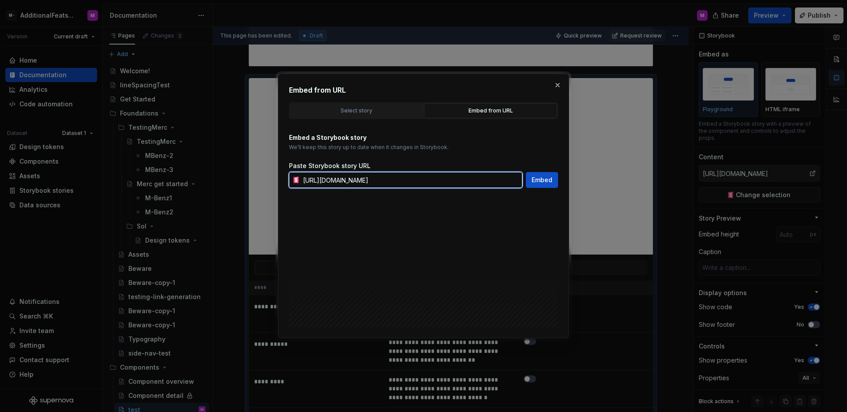
click at [470, 182] on input "https://storybook.activecampaign.design/?path=/story/components-accordion--sing…" at bounding box center [411, 180] width 223 height 16
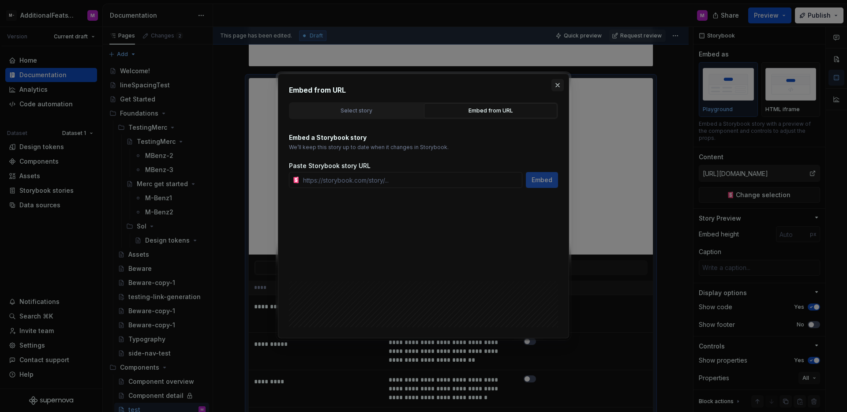
click at [560, 83] on button "button" at bounding box center [558, 85] width 12 height 12
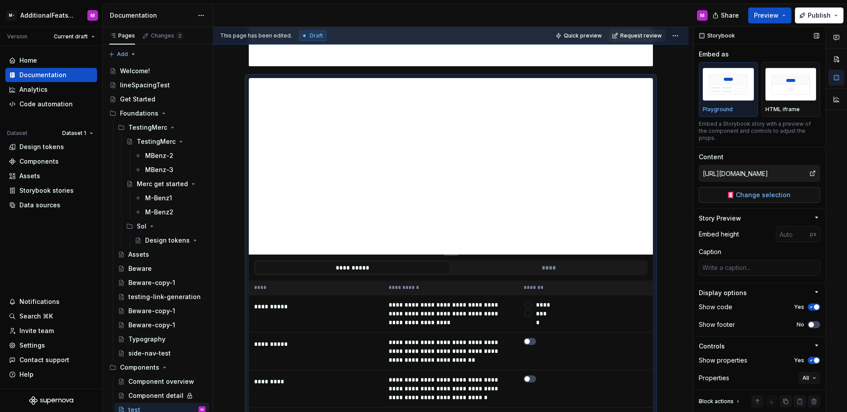
click at [721, 189] on button "Change selection" at bounding box center [759, 195] width 121 height 16
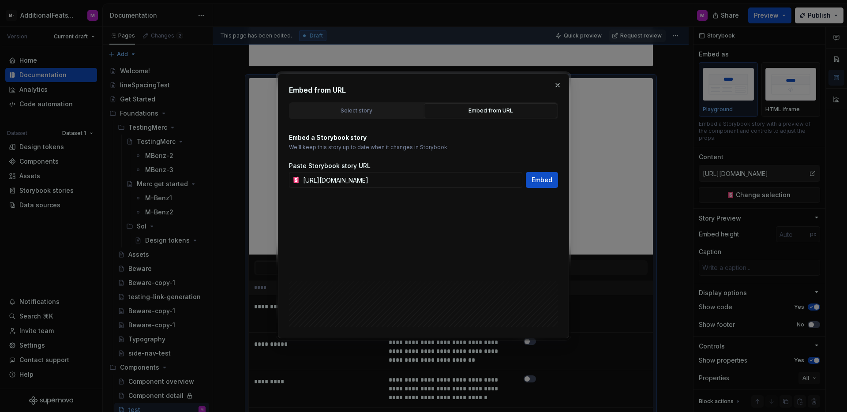
scroll to position [0, 36]
click at [554, 85] on button "button" at bounding box center [558, 85] width 12 height 12
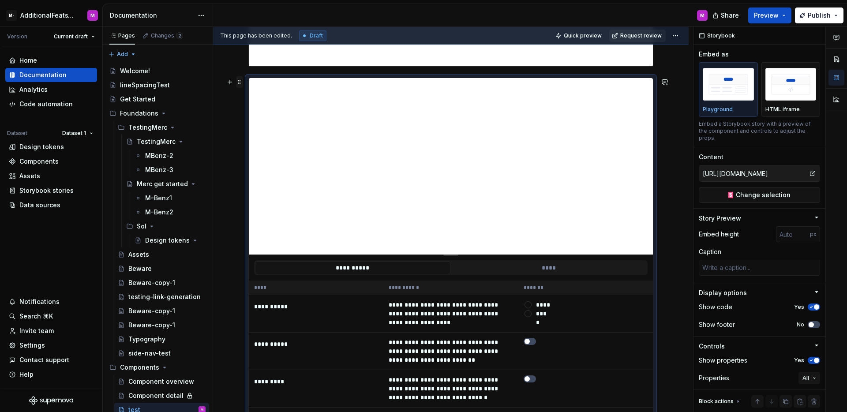
click at [240, 83] on span at bounding box center [239, 82] width 7 height 12
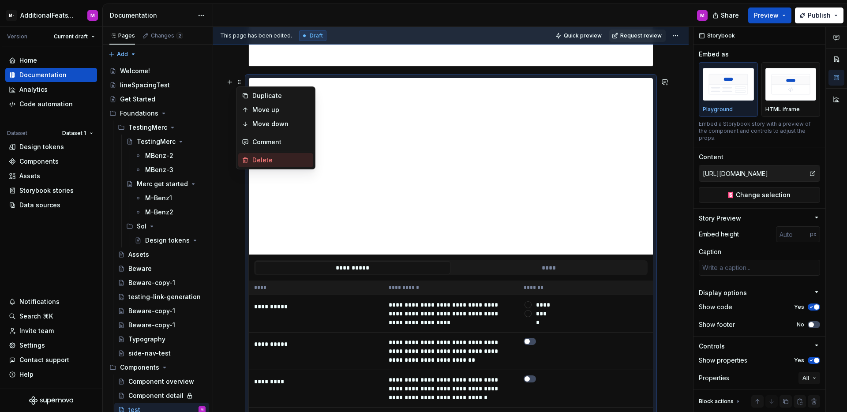
click at [284, 164] on div "Delete" at bounding box center [280, 160] width 57 height 9
type textarea "*"
type input "Example / Button / Large"
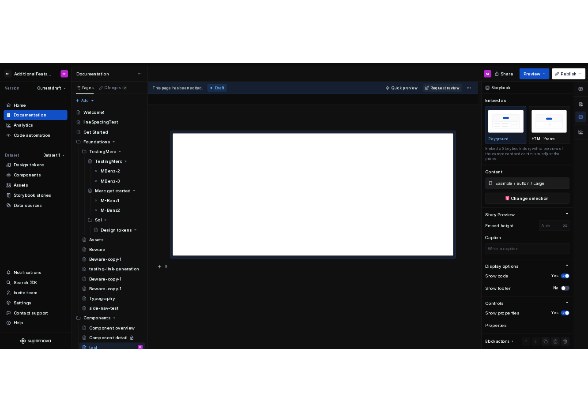
scroll to position [8, 0]
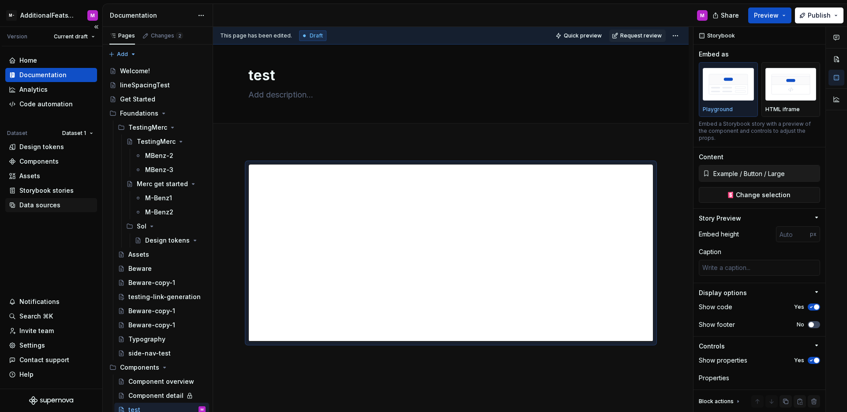
click at [34, 204] on div "Data sources" at bounding box center [39, 205] width 41 height 9
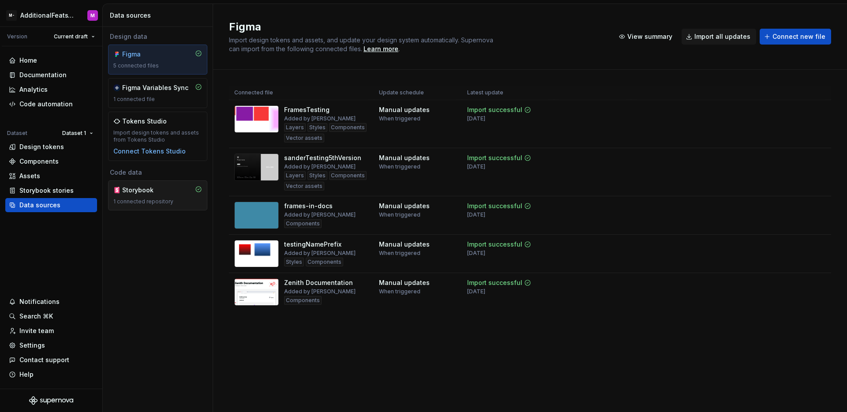
click at [163, 193] on div "Storybook" at bounding box center [143, 190] width 42 height 9
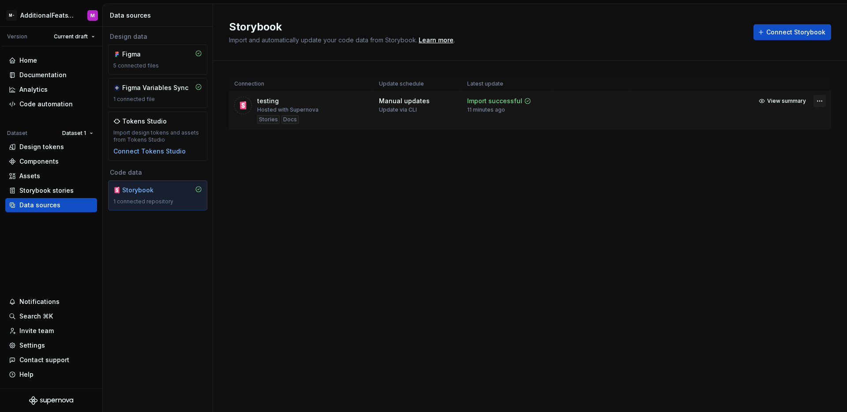
click at [817, 100] on html "M- AdditionalFeatsTest M Version Current draft Home Documentation Analytics Cod…" at bounding box center [423, 206] width 847 height 412
click at [770, 134] on link "Open Storybook" at bounding box center [789, 132] width 66 height 9
click at [135, 196] on div "Storybook 1 connected repository" at bounding box center [157, 195] width 89 height 19
click at [73, 191] on div "Storybook stories" at bounding box center [51, 190] width 85 height 9
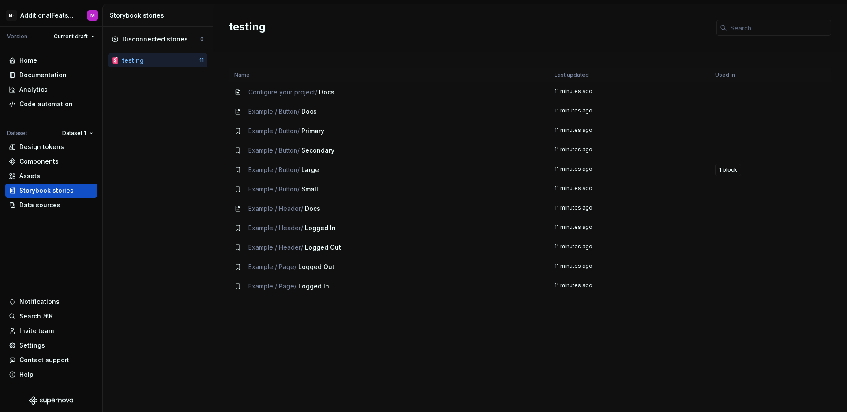
click at [158, 60] on div "testing" at bounding box center [160, 60] width 77 height 9
click at [45, 179] on div "Assets" at bounding box center [51, 176] width 85 height 9
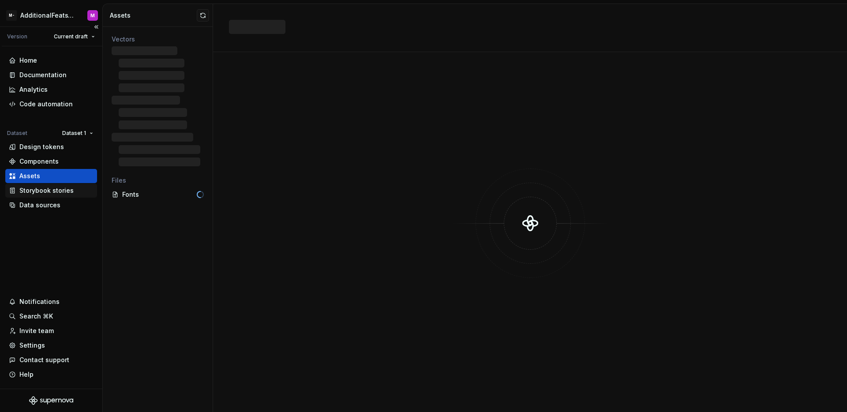
click at [55, 189] on div "Storybook stories" at bounding box center [46, 190] width 54 height 9
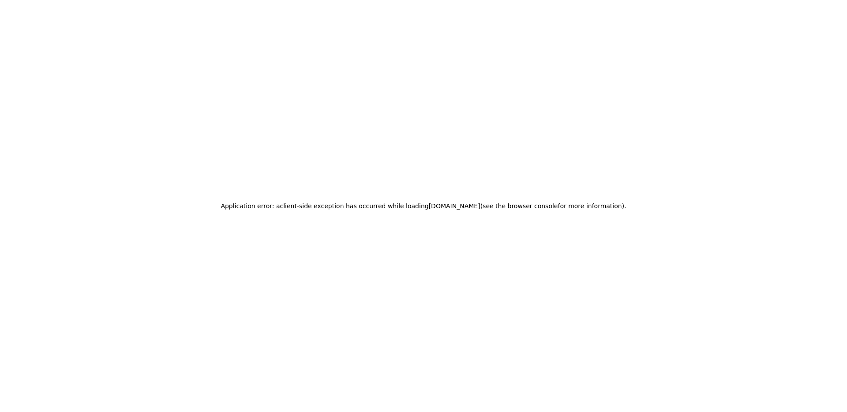
click at [132, 95] on div "Application error: a client -side exception has occurred while loading app.supe…" at bounding box center [423, 206] width 847 height 412
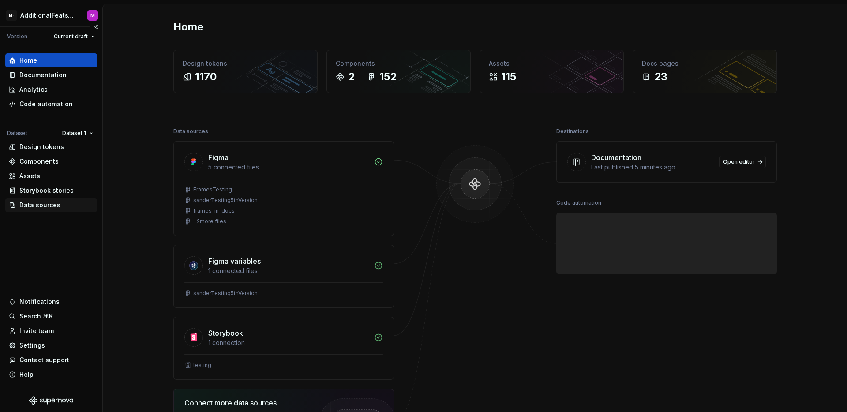
click at [38, 204] on div "Data sources" at bounding box center [39, 205] width 41 height 9
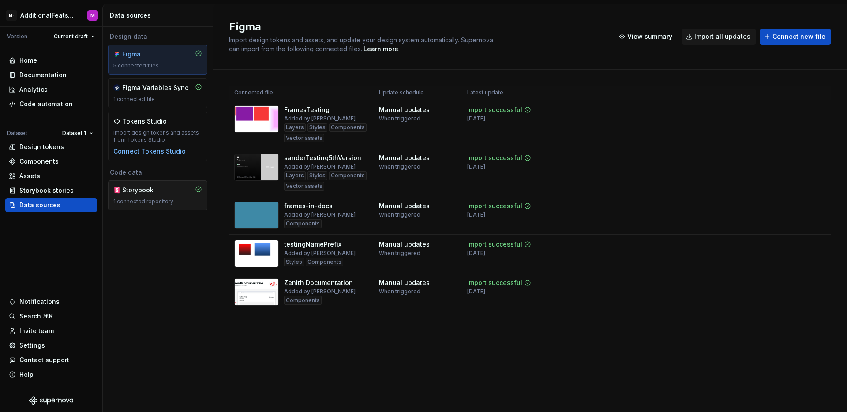
click at [142, 197] on div "Storybook 1 connected repository" at bounding box center [157, 195] width 89 height 19
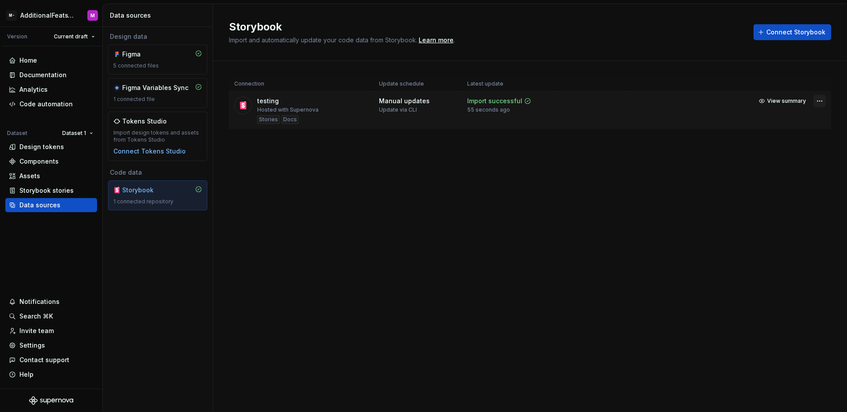
click at [587, 102] on html "M- AdditionalFeatsTest M Version Current draft Home Documentation Analytics Cod…" at bounding box center [423, 206] width 847 height 412
click at [587, 132] on link "Open Storybook" at bounding box center [789, 132] width 66 height 9
click at [56, 77] on div "Documentation" at bounding box center [42, 75] width 47 height 9
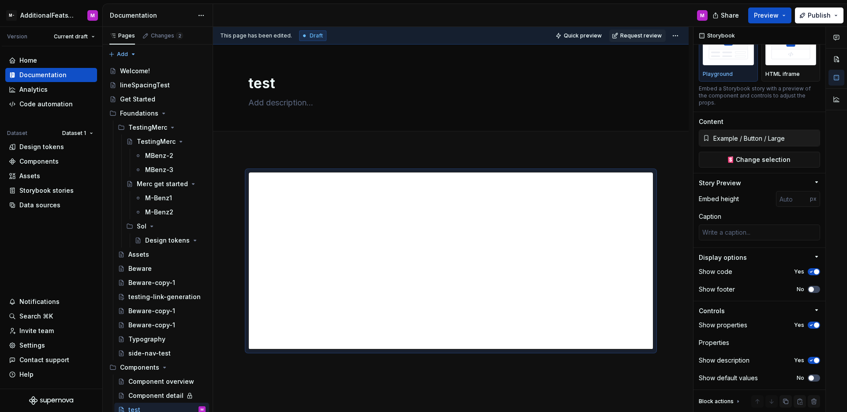
type textarea "*"
click at [40, 204] on div "Data sources" at bounding box center [39, 205] width 41 height 9
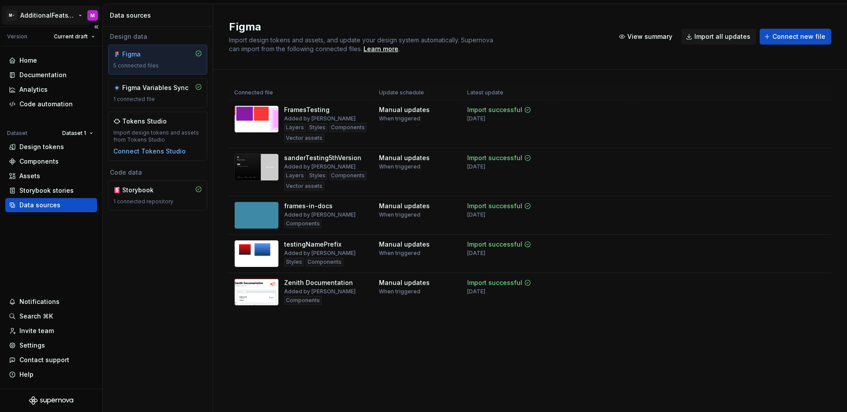
click at [12, 14] on html "M- AdditionalFeatsTest M Version Current draft Home Documentation Analytics Cod…" at bounding box center [423, 206] width 847 height 412
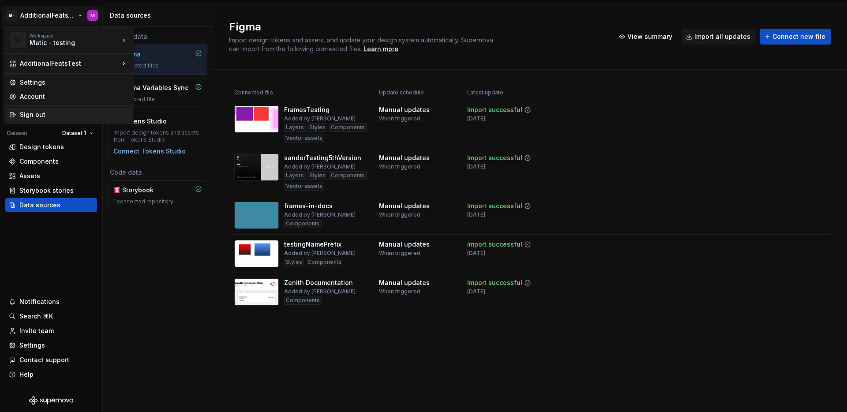
click at [48, 112] on div "Sign out" at bounding box center [74, 114] width 109 height 9
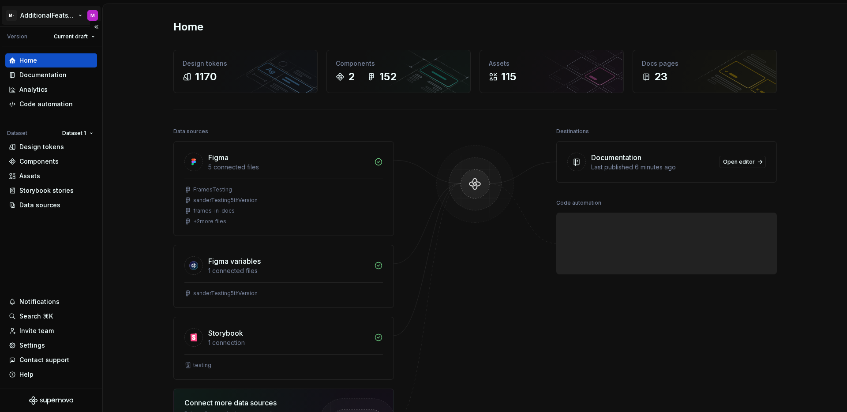
click at [45, 16] on html "M- AdditionalFeatsTest M Version Current draft Home Documentation Analytics Cod…" at bounding box center [423, 206] width 847 height 412
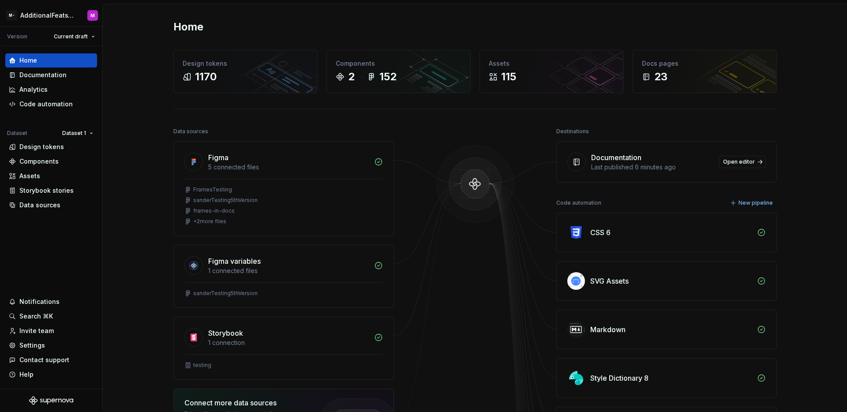
click at [35, 231] on html "M- AdditionalFeatsTest M Version Current draft Home Documentation Analytics Cod…" at bounding box center [423, 206] width 847 height 412
click at [47, 211] on div "Data sources" at bounding box center [51, 205] width 92 height 14
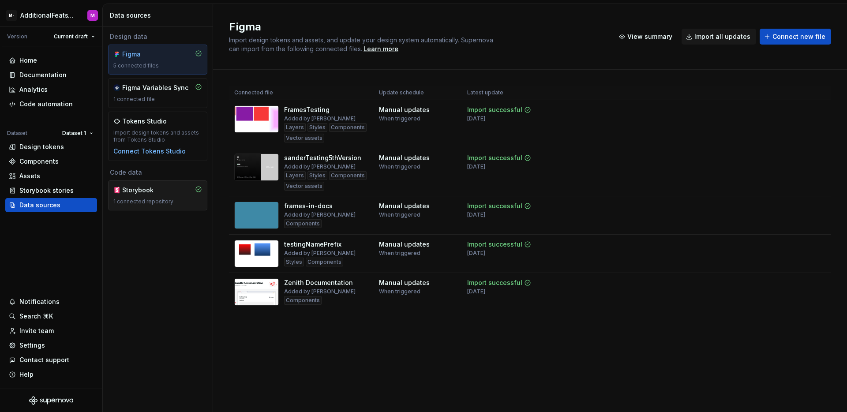
click at [165, 183] on div "Storybook 1 connected repository" at bounding box center [157, 196] width 99 height 30
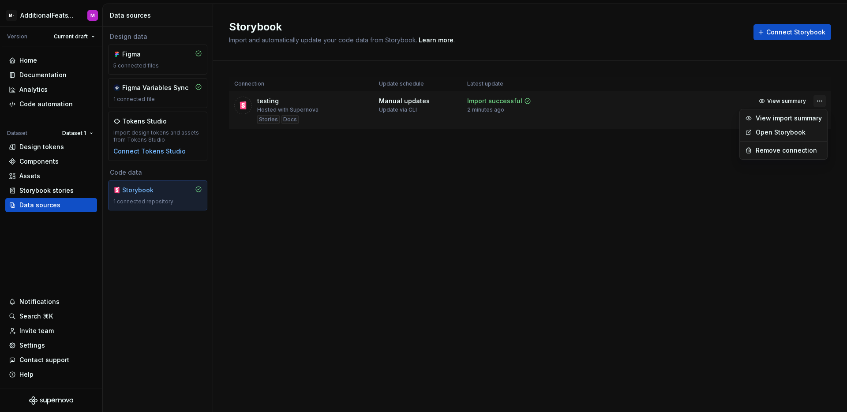
click at [821, 105] on html "M- AdditionalFeatsTest M Version Current draft Home Documentation Analytics Cod…" at bounding box center [423, 206] width 847 height 412
click at [784, 132] on link "Open Storybook" at bounding box center [789, 132] width 66 height 9
